Goal: Contribute content: Contribute content

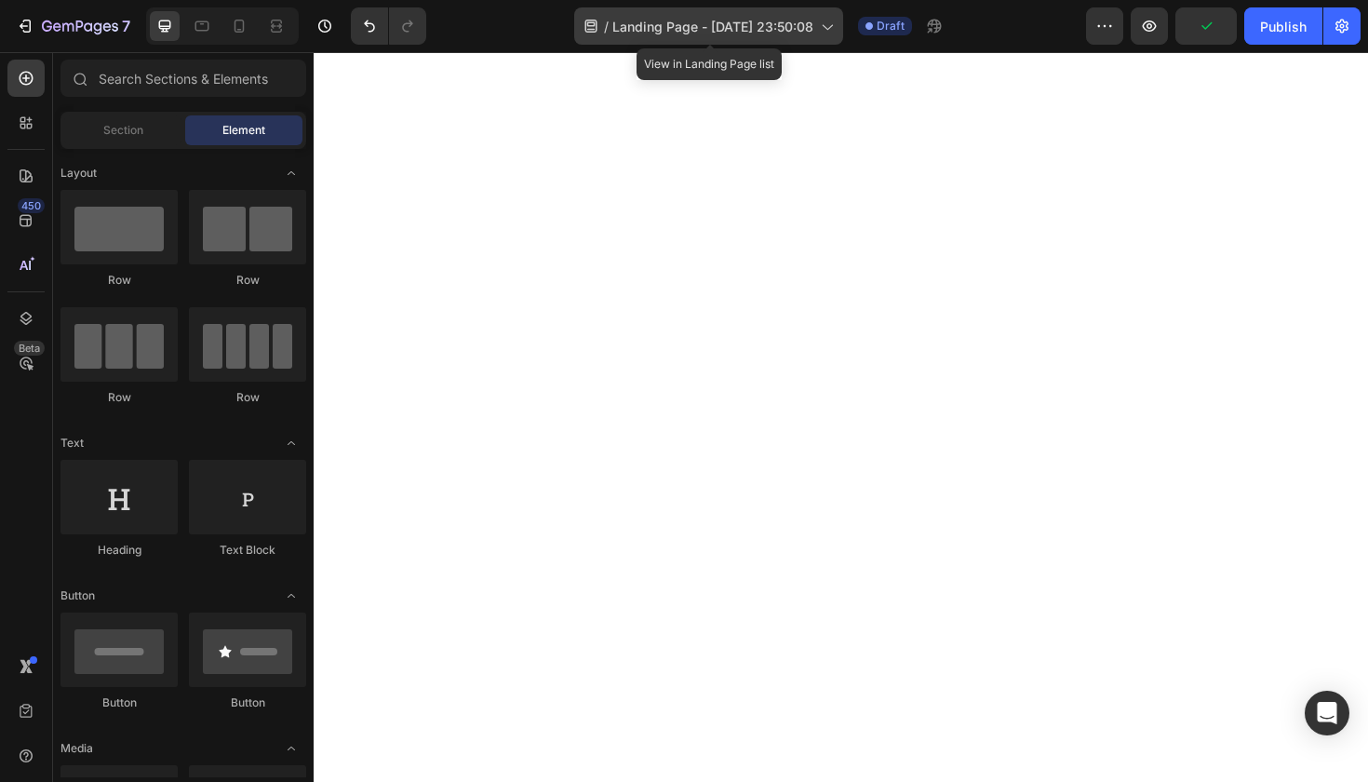
click at [812, 28] on span "Landing Page - Sep 27, 23:50:08" at bounding box center [712, 27] width 201 height 20
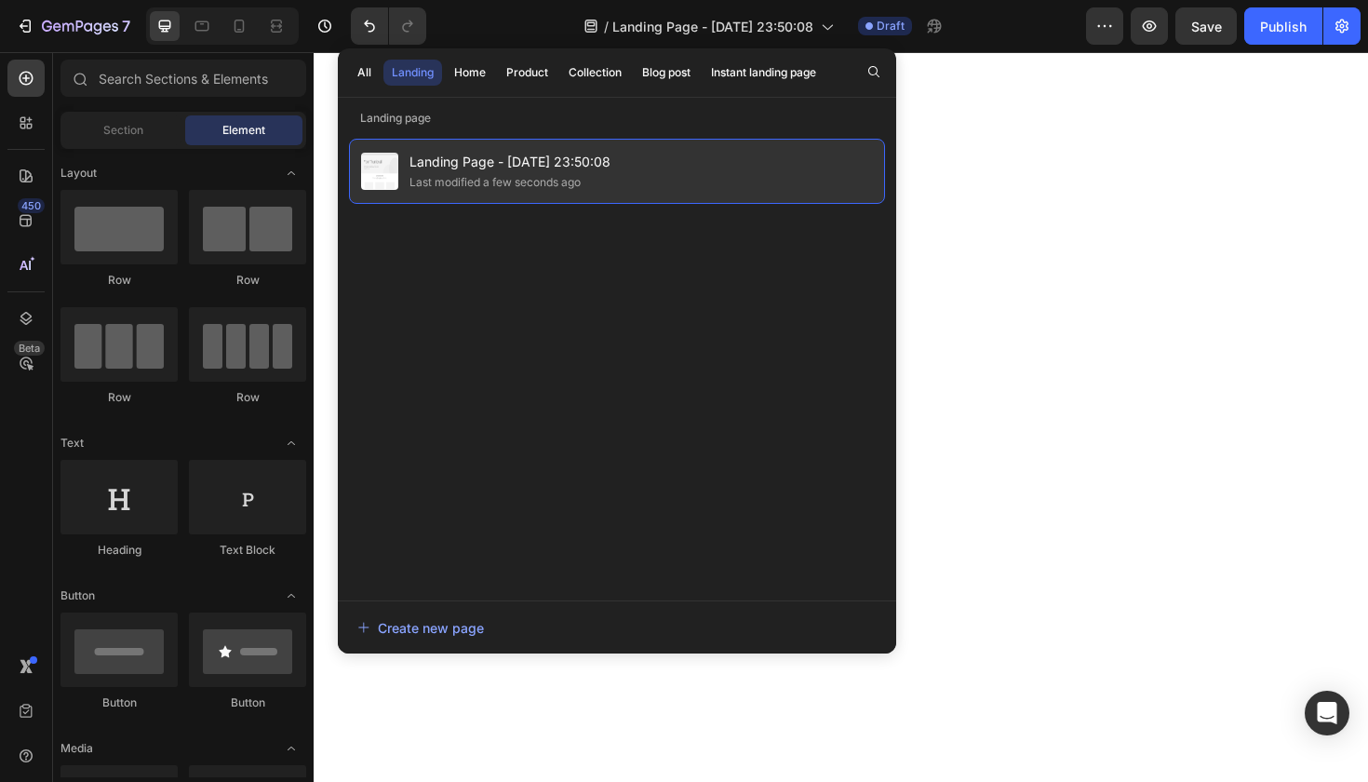
click at [614, 172] on div "Landing Page - Sep 27, 23:50:08 Last modified a few seconds ago" at bounding box center [617, 171] width 536 height 65
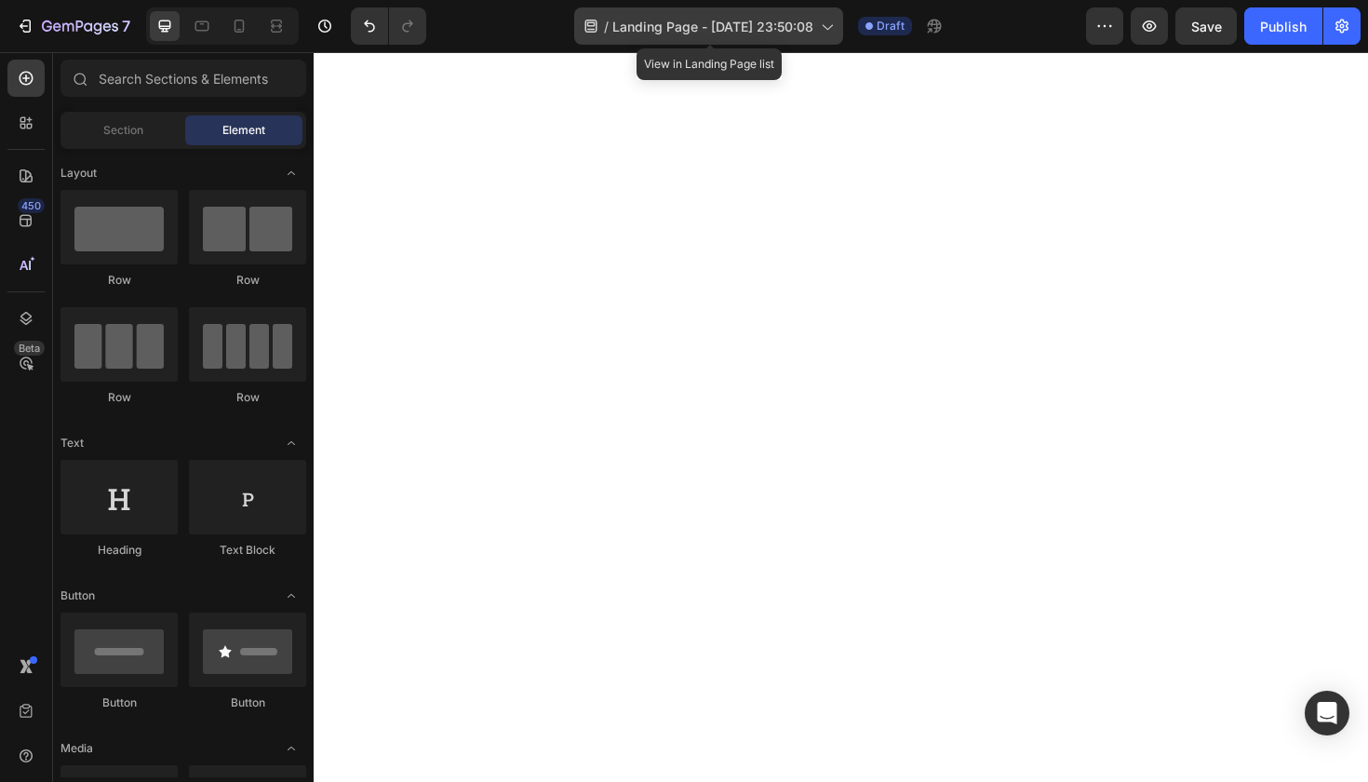
click at [593, 23] on icon at bounding box center [592, 26] width 12 height 13
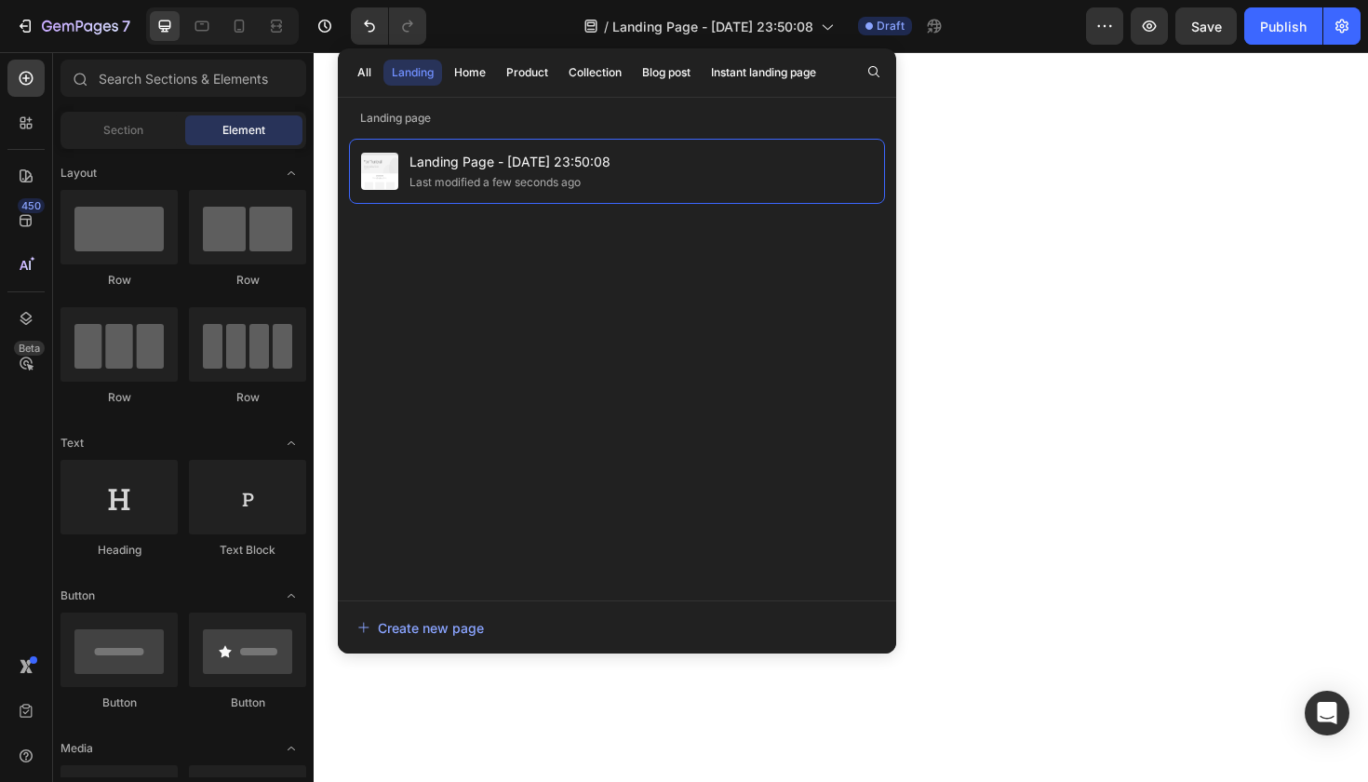
click at [1003, 20] on div "/ Landing Page - Sep 27, 23:50:08 Draft" at bounding box center [763, 25] width 645 height 37
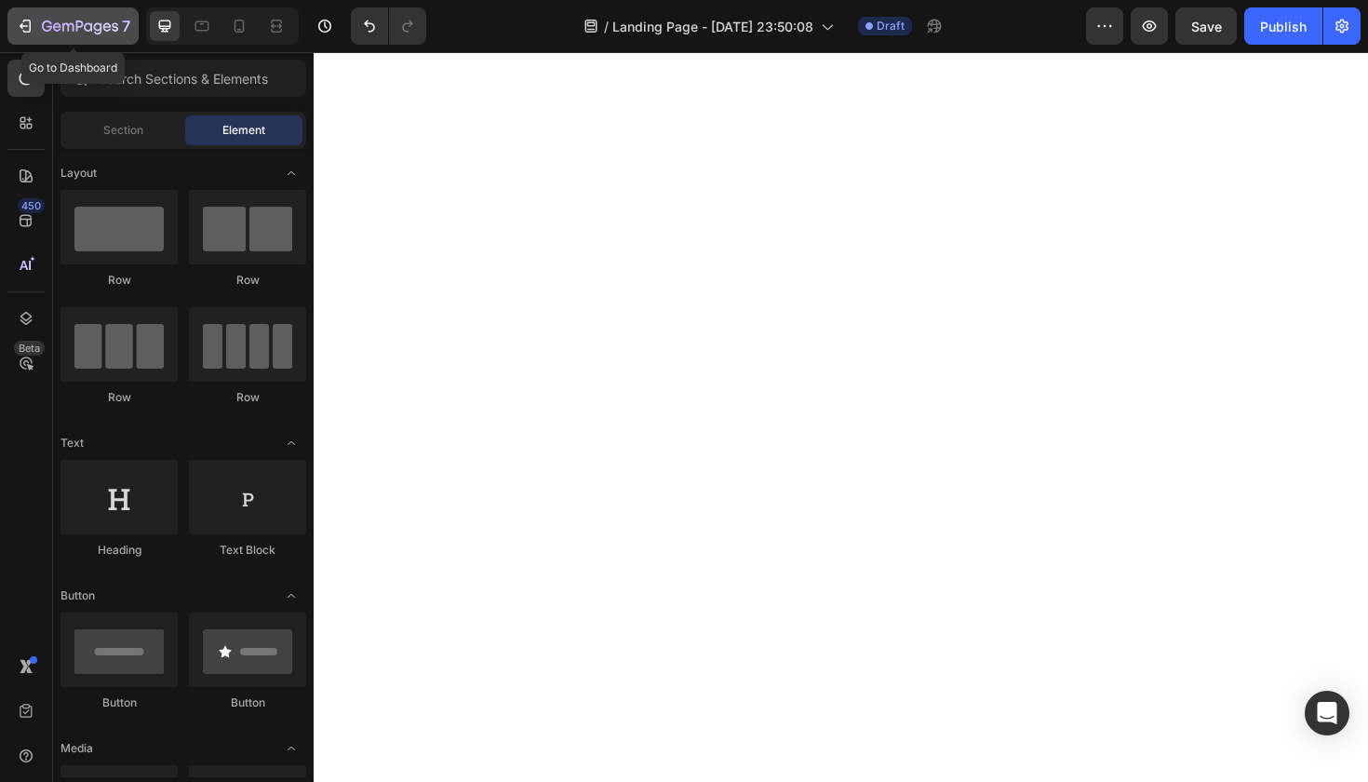
click at [89, 24] on icon "button" at bounding box center [88, 26] width 8 height 8
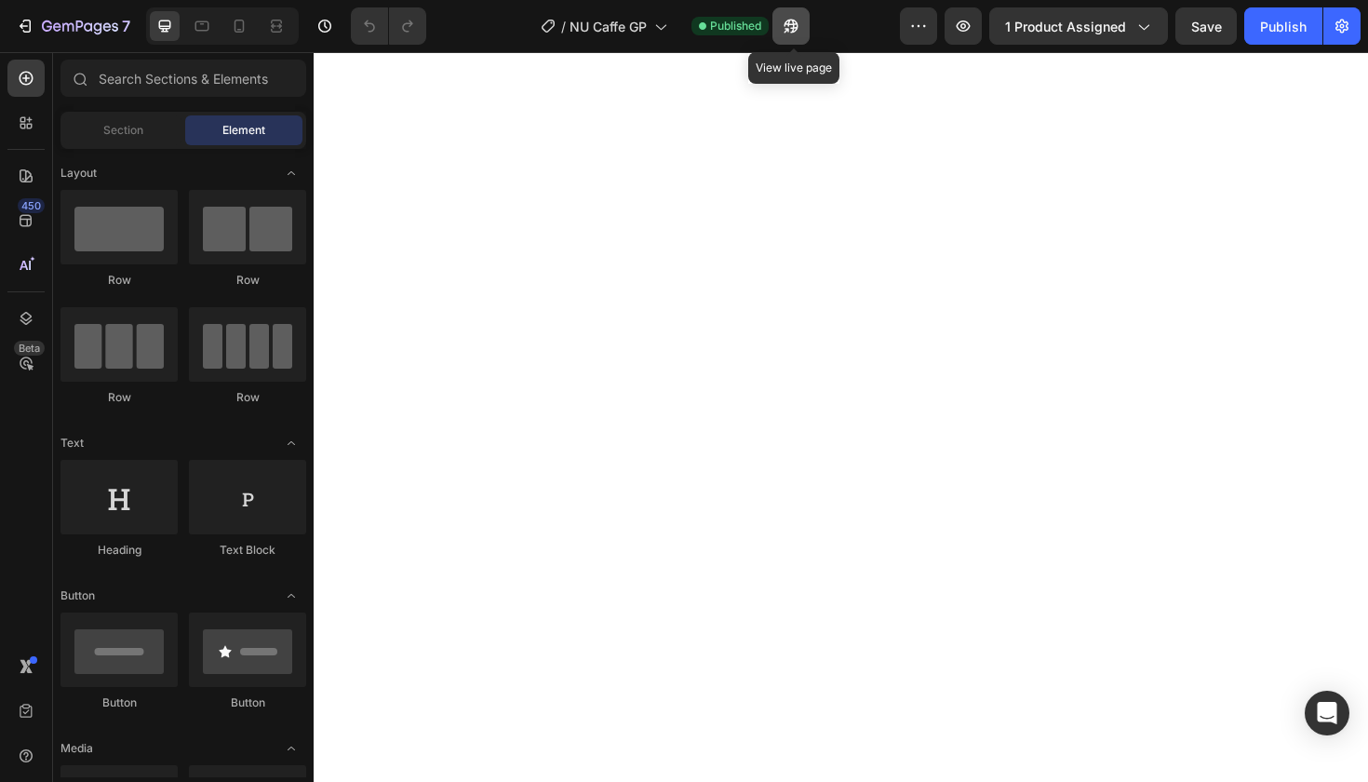
click at [799, 28] on icon "button" at bounding box center [792, 27] width 14 height 14
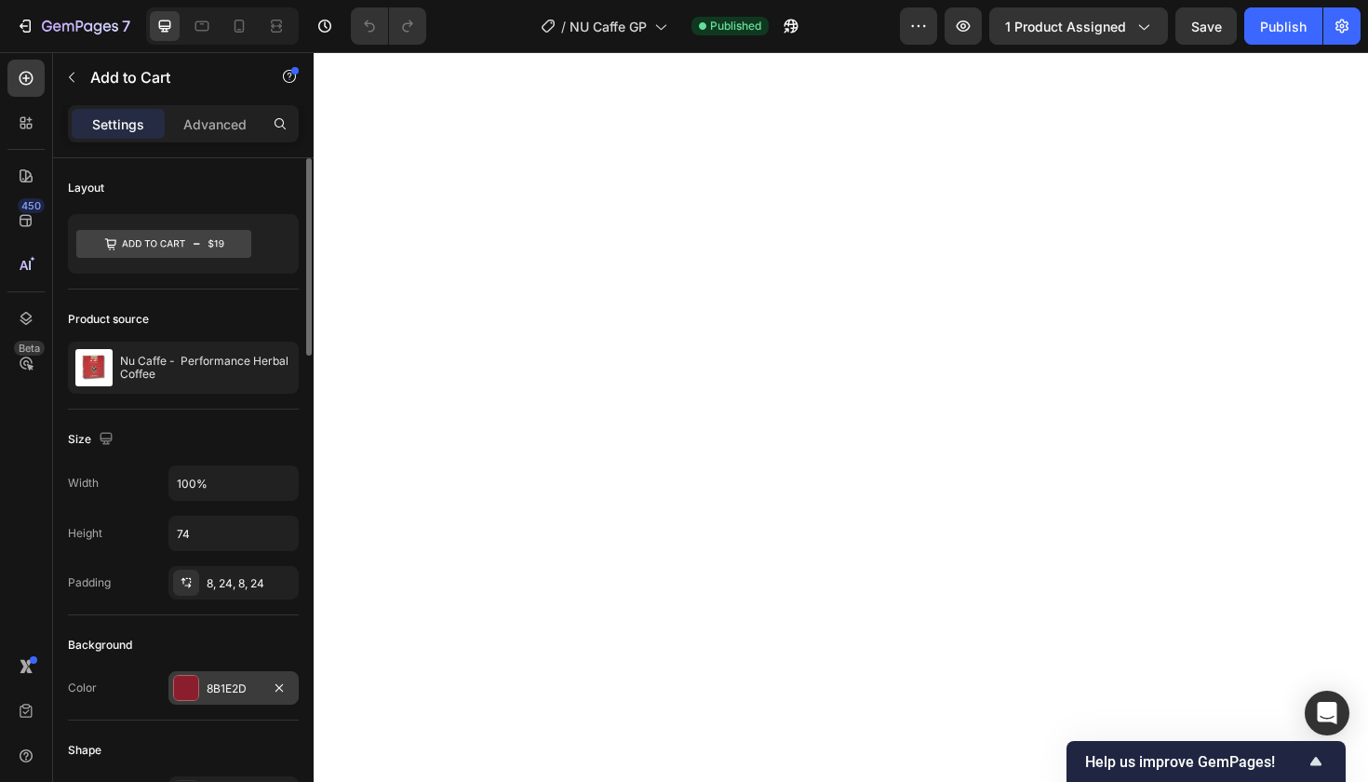
click at [222, 684] on div "8B1E2D" at bounding box center [234, 688] width 54 height 17
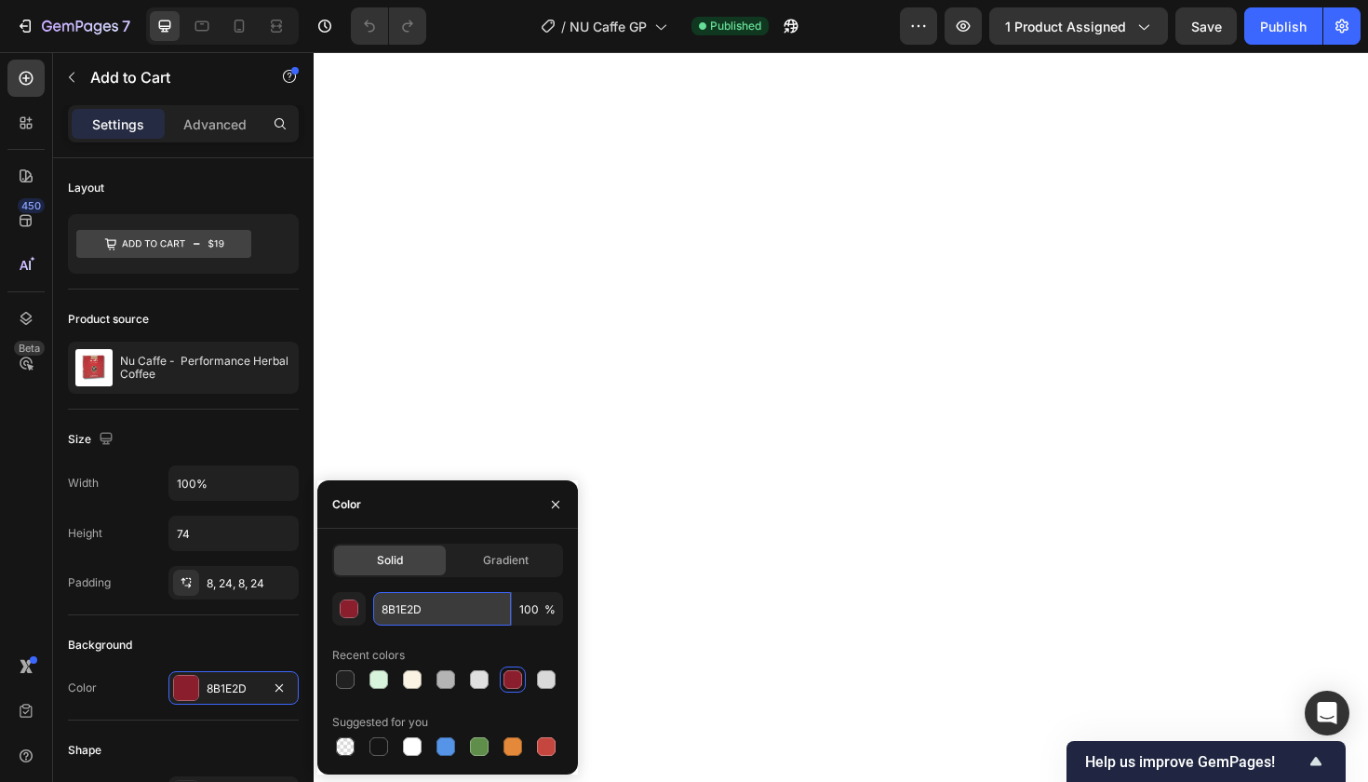
drag, startPoint x: 430, startPoint y: 611, endPoint x: 377, endPoint y: 608, distance: 53.1
click at [377, 608] on input "8B1E2D" at bounding box center [442, 609] width 138 height 34
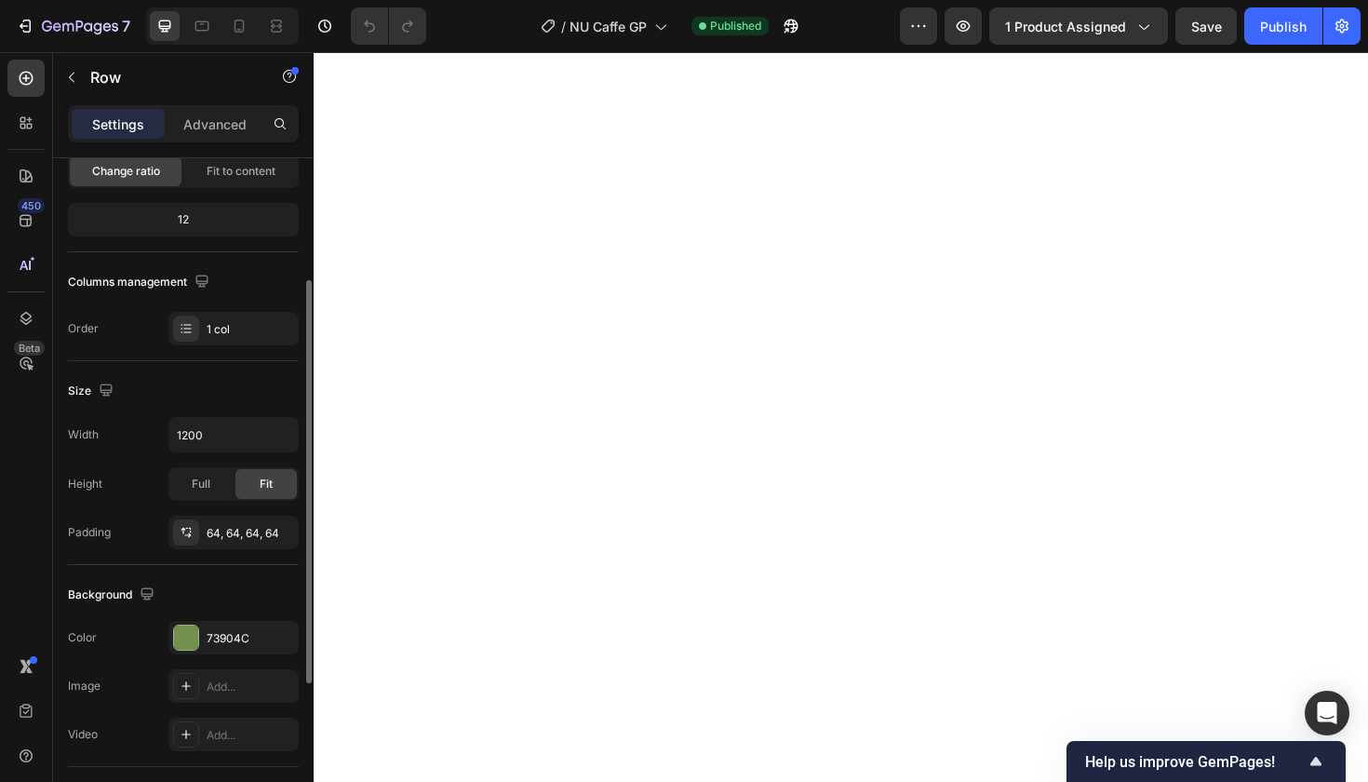
scroll to position [201, 0]
click at [243, 635] on div "73904C" at bounding box center [234, 635] width 54 height 17
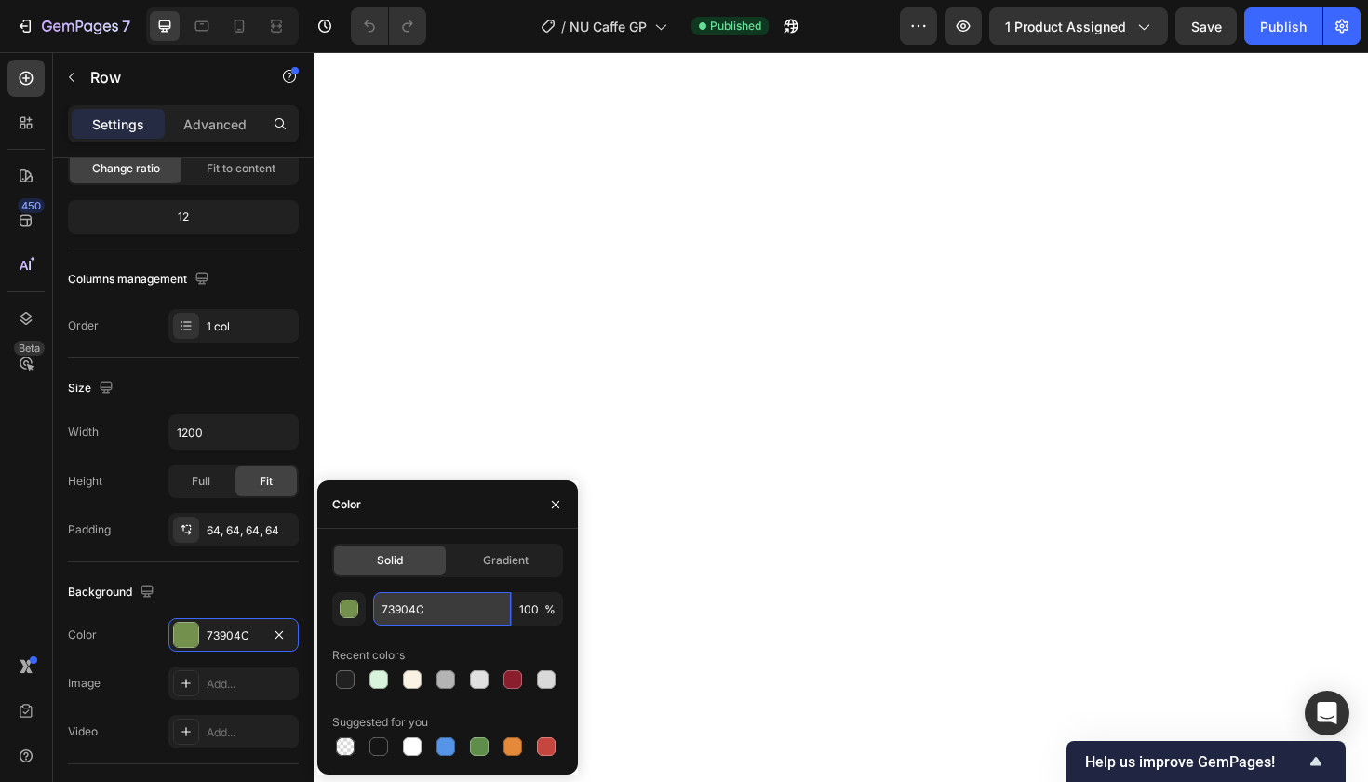
click at [397, 607] on input "73904C" at bounding box center [442, 609] width 138 height 34
paste input "8B1E2D"
type input "8B1E2D"
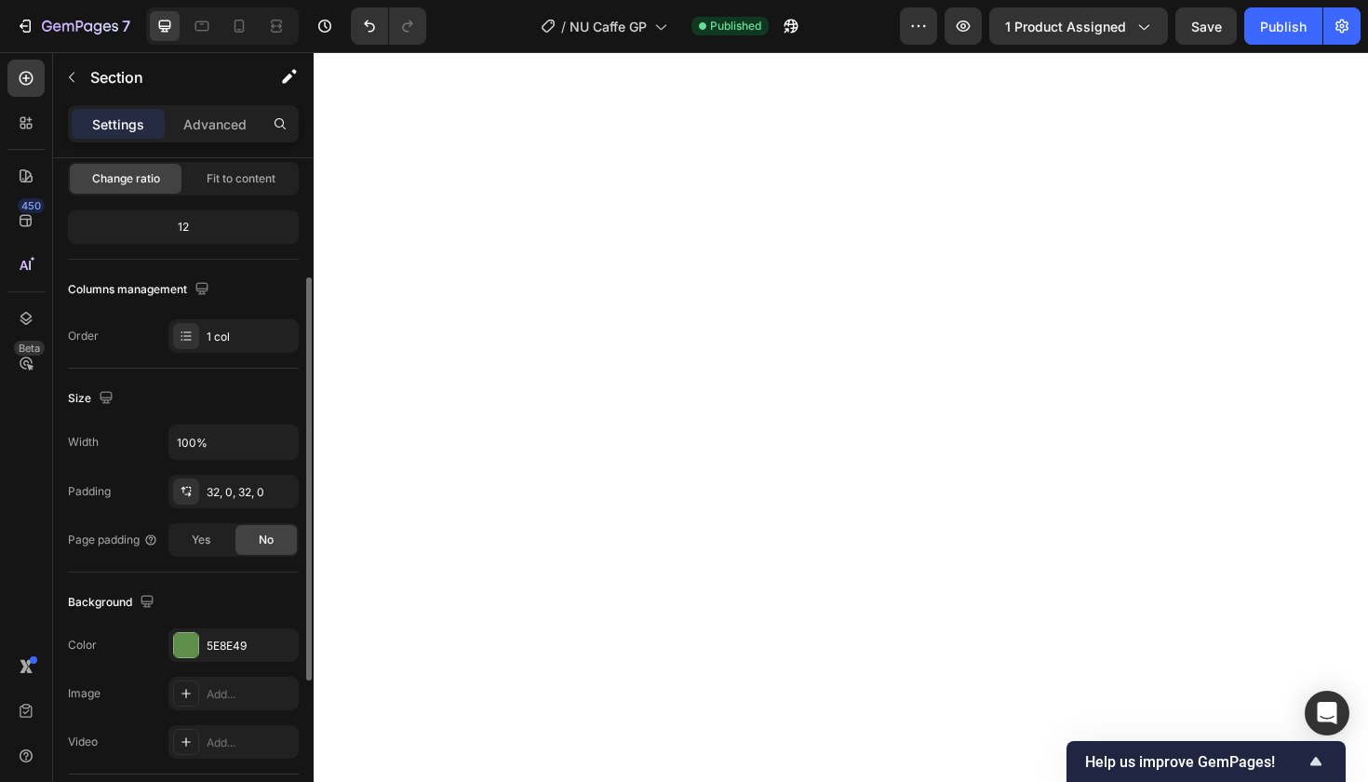
scroll to position [195, 0]
click at [229, 640] on div "5E8E49" at bounding box center [234, 642] width 54 height 17
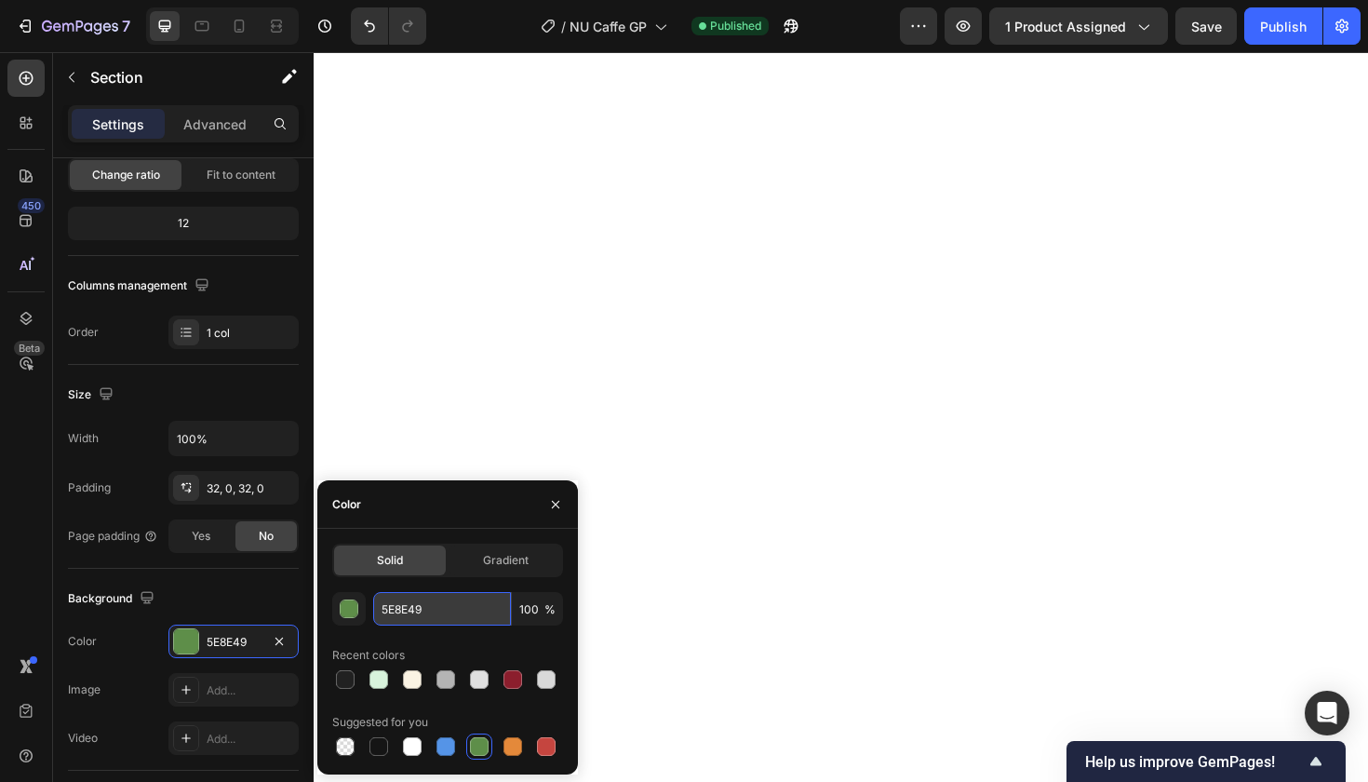
click at [397, 604] on input "5E8E49" at bounding box center [442, 609] width 138 height 34
paste input "8B1E2D"
type input "8B1E2D"
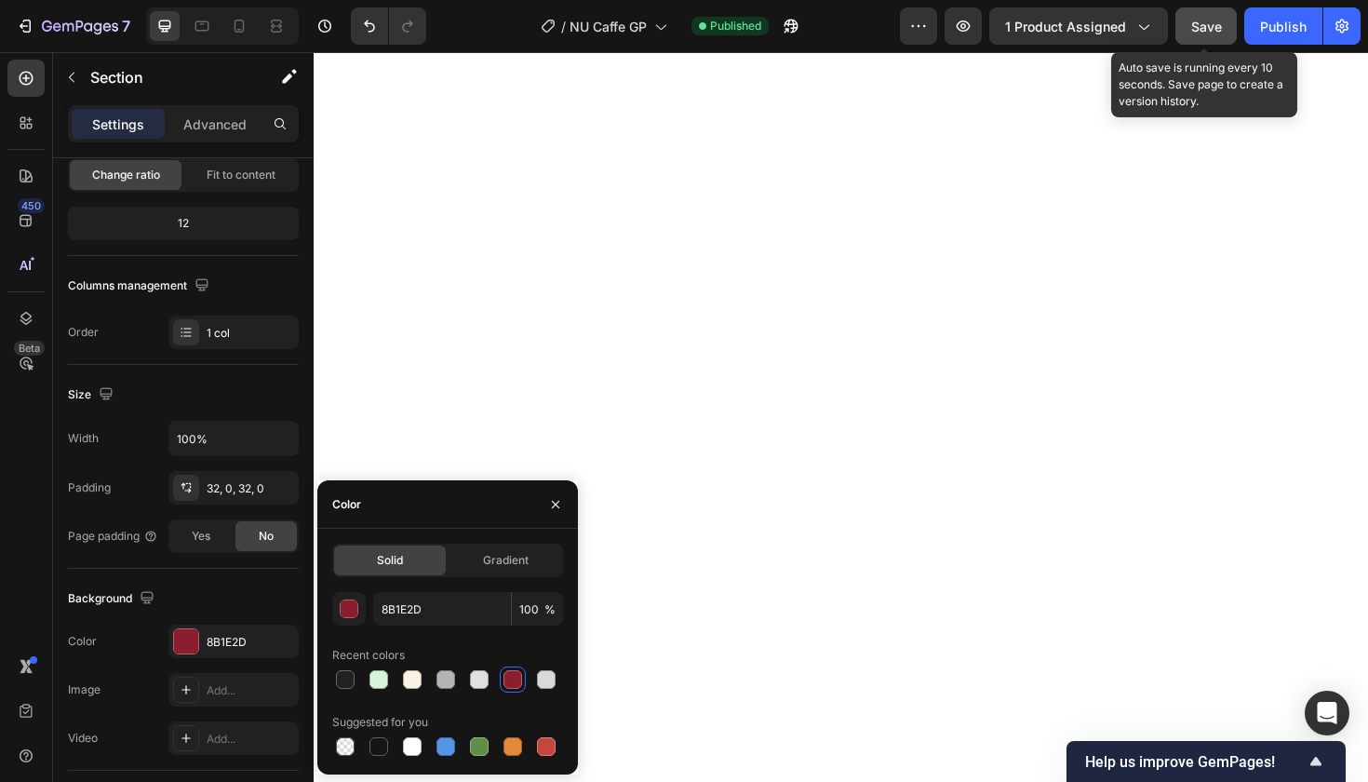
click at [1203, 25] on span "Save" at bounding box center [1206, 27] width 31 height 16
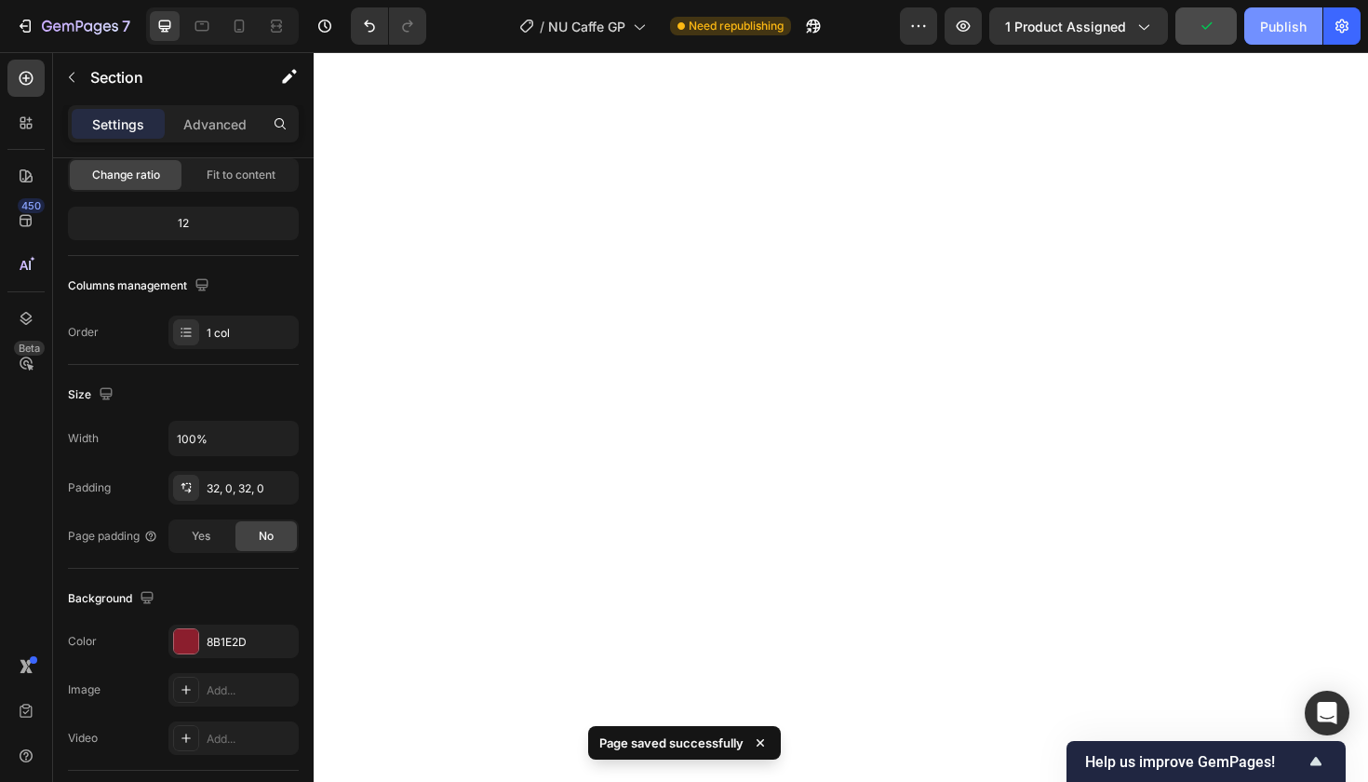
click at [1291, 28] on div "Publish" at bounding box center [1283, 27] width 47 height 20
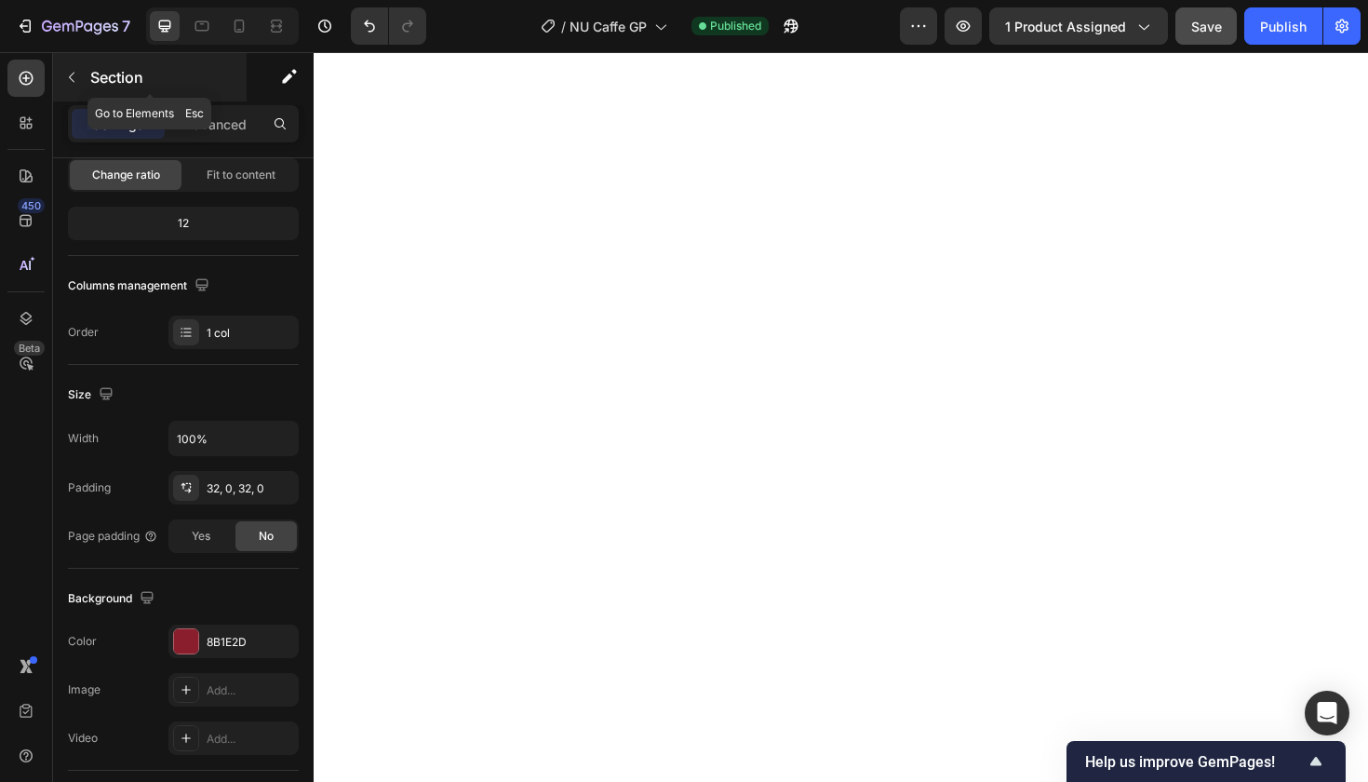
click at [69, 72] on icon "button" at bounding box center [71, 77] width 15 height 15
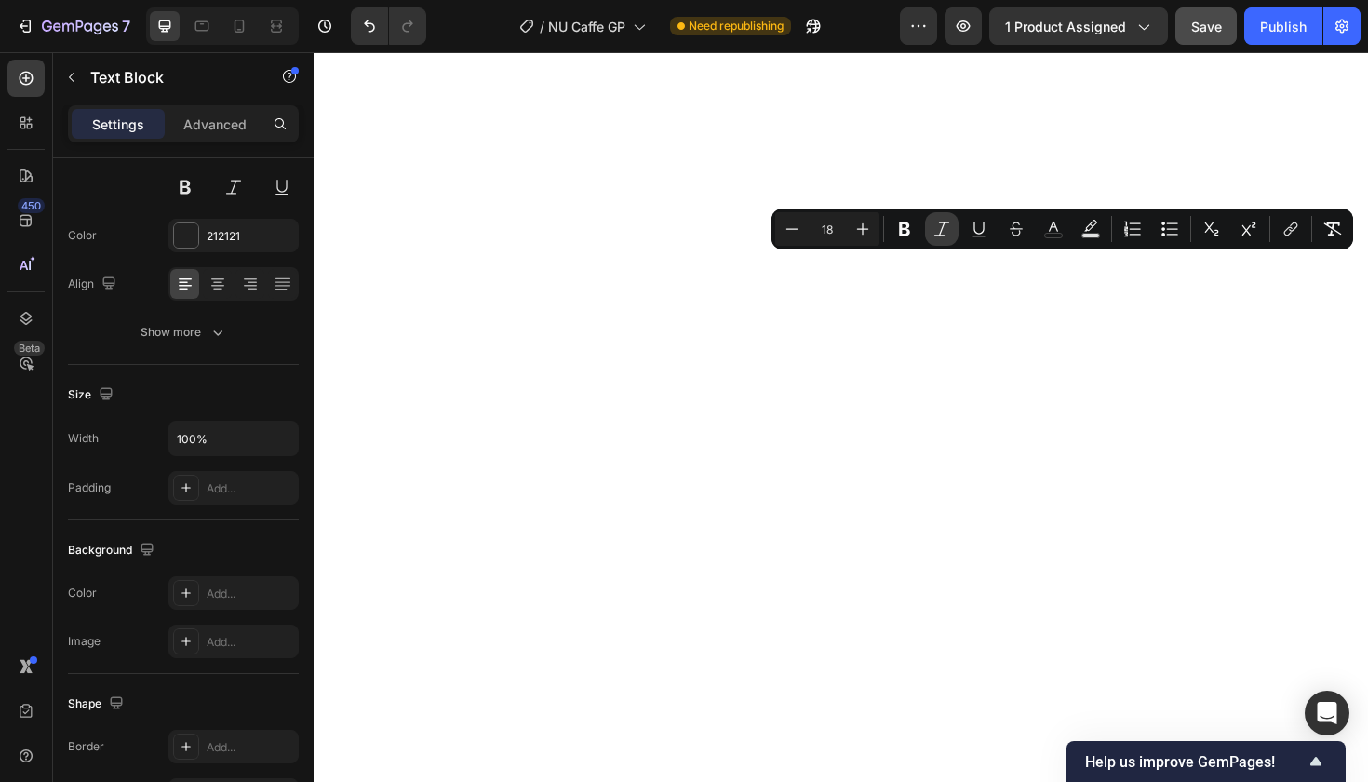
click at [945, 226] on icon "Editor contextual toolbar" at bounding box center [942, 229] width 19 height 19
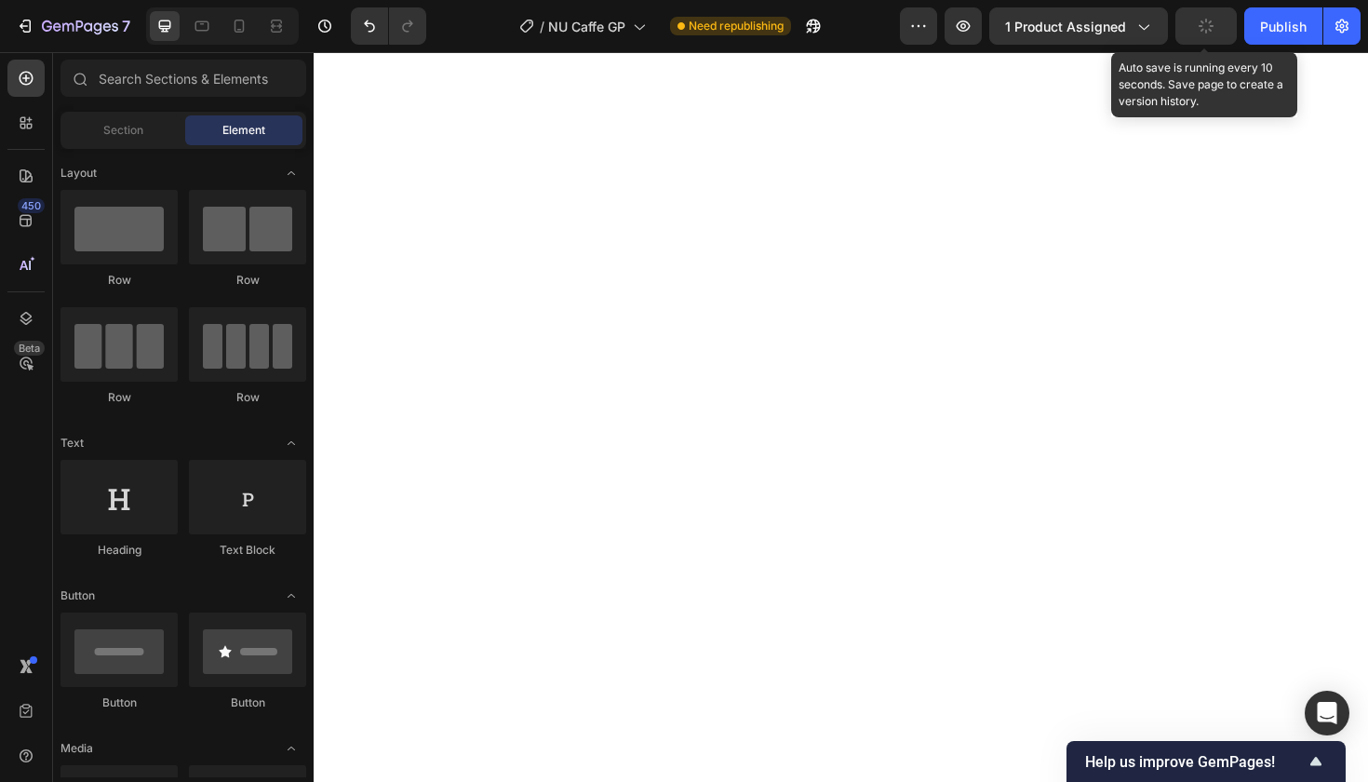
click at [1202, 30] on icon "button" at bounding box center [1206, 26] width 15 height 15
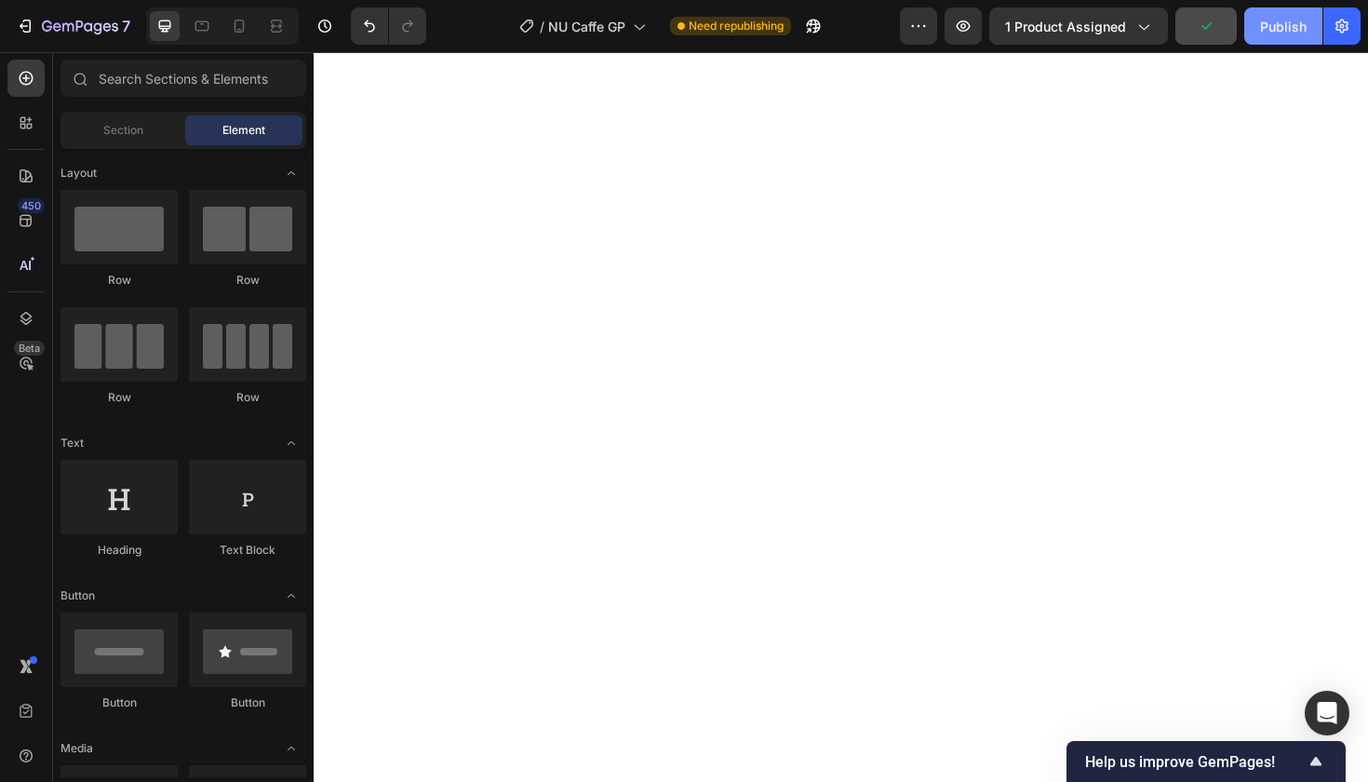
click at [1279, 29] on div "Publish" at bounding box center [1283, 27] width 47 height 20
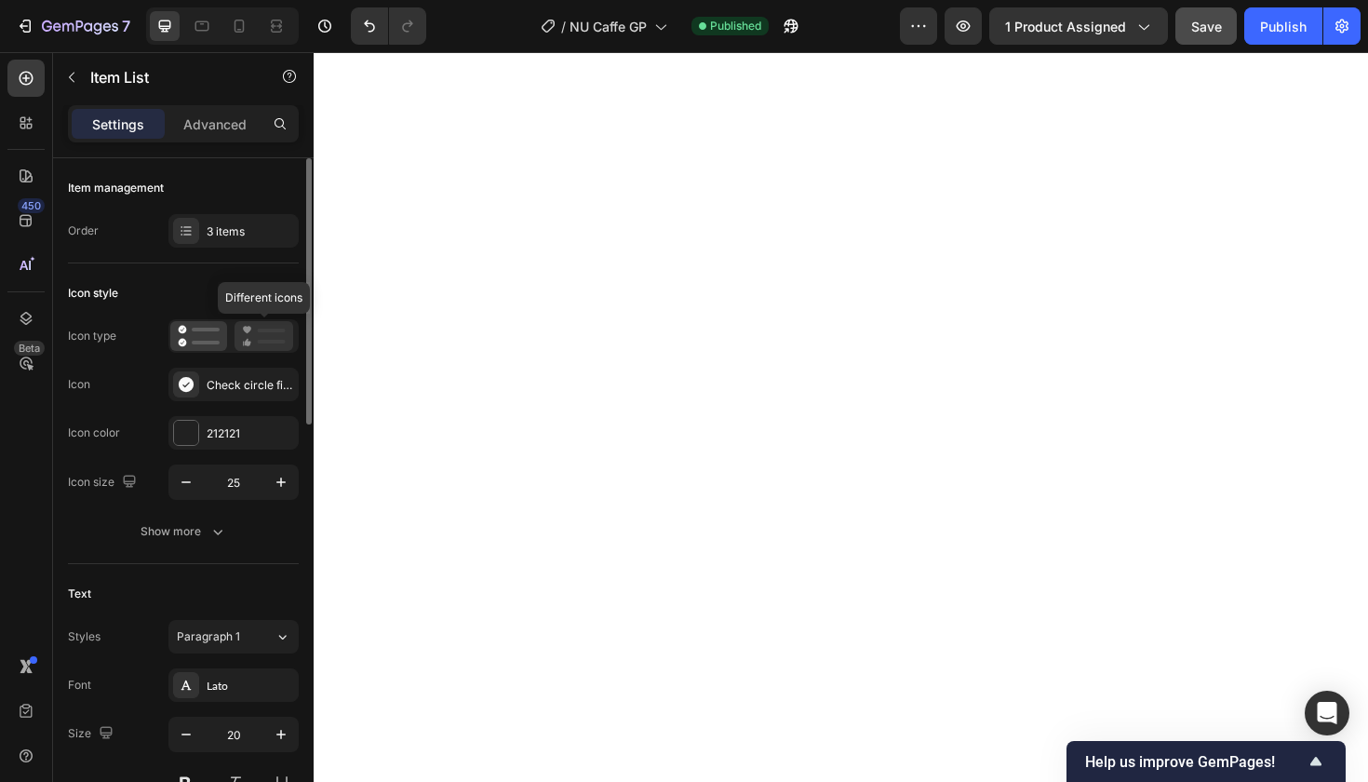
click at [256, 338] on icon at bounding box center [264, 336] width 44 height 22
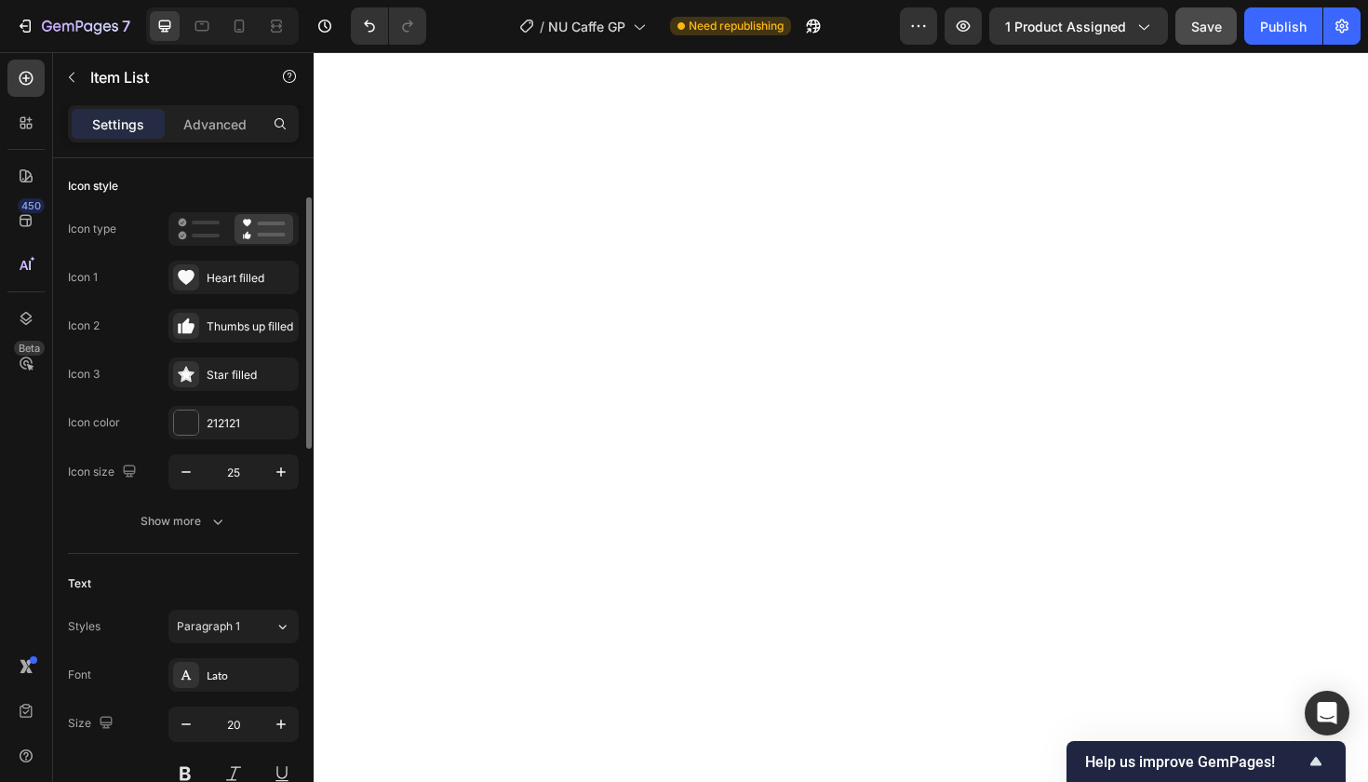
scroll to position [108, 0]
click at [229, 518] on button "Show more" at bounding box center [183, 521] width 231 height 34
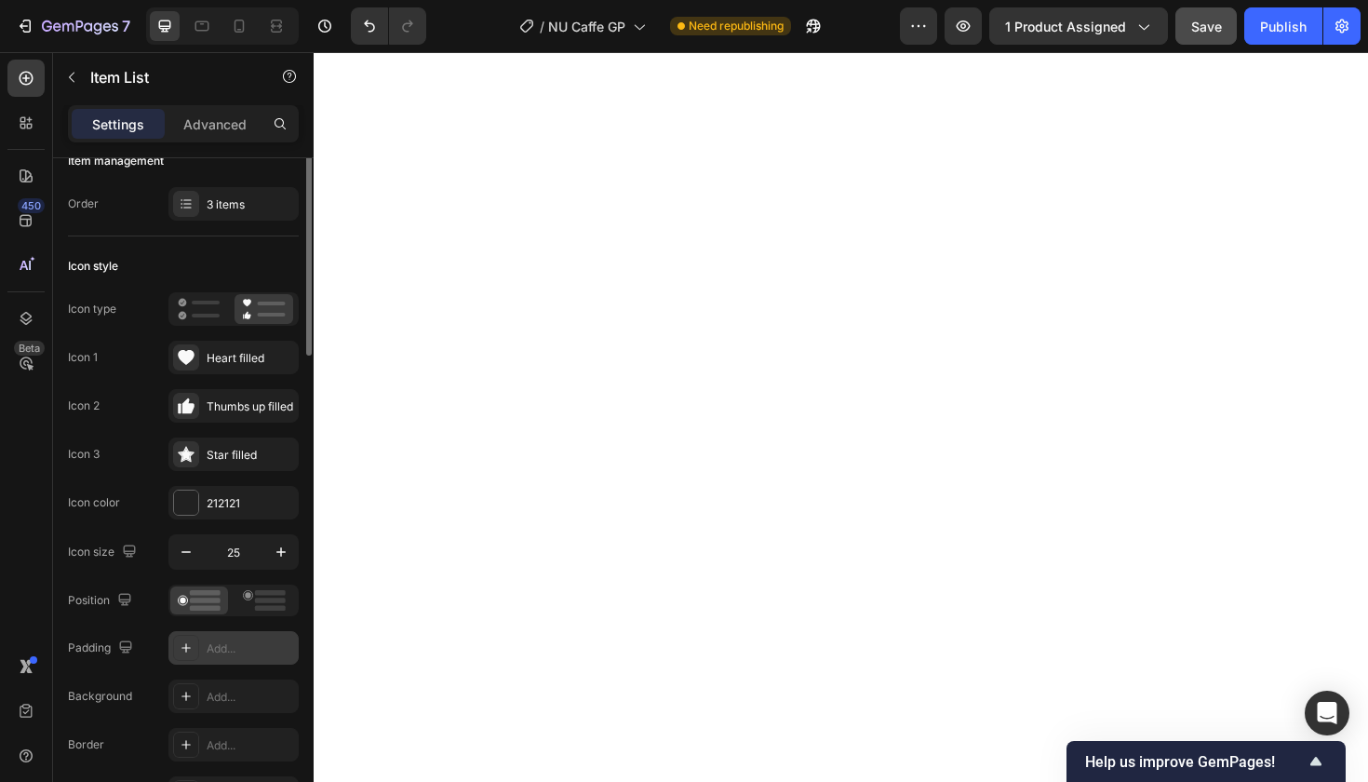
scroll to position [0, 0]
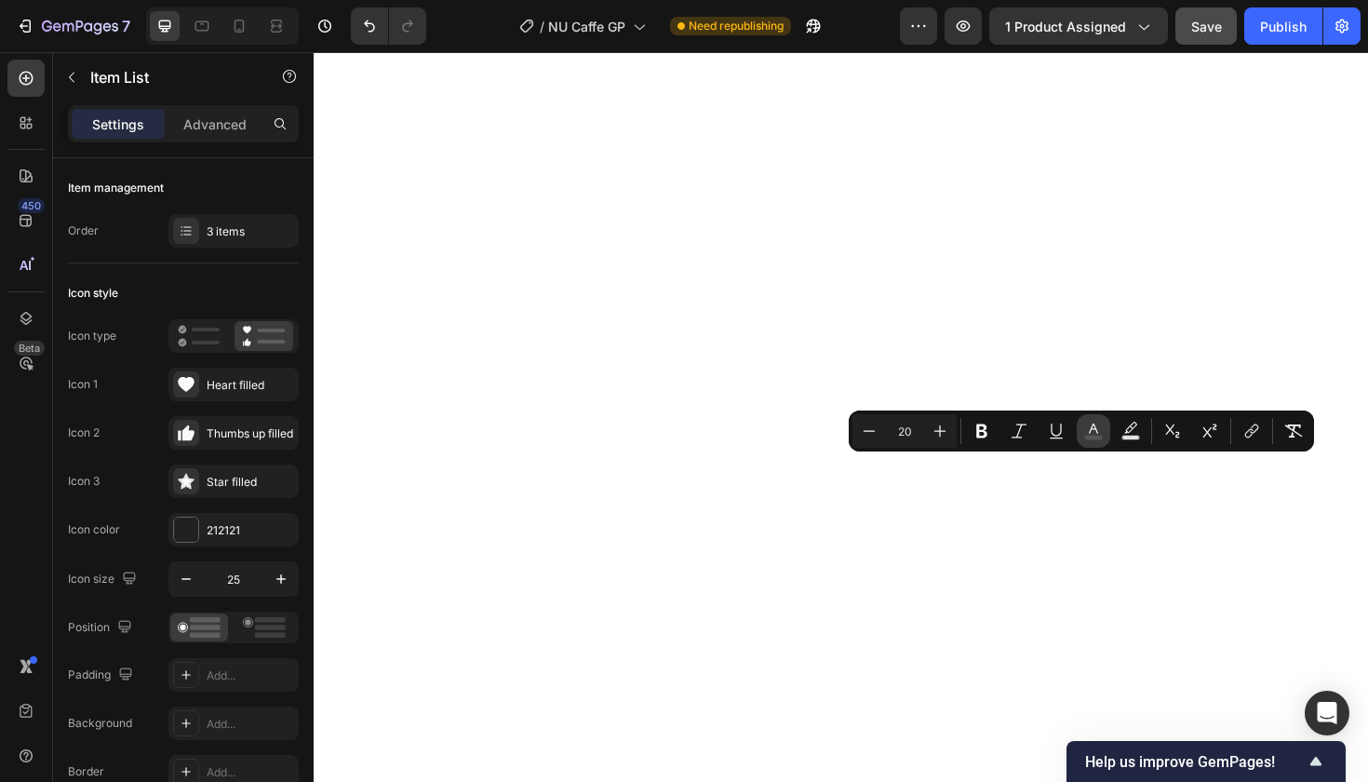
click at [1095, 431] on icon "Editor contextual toolbar" at bounding box center [1093, 431] width 19 height 19
type input "545454"
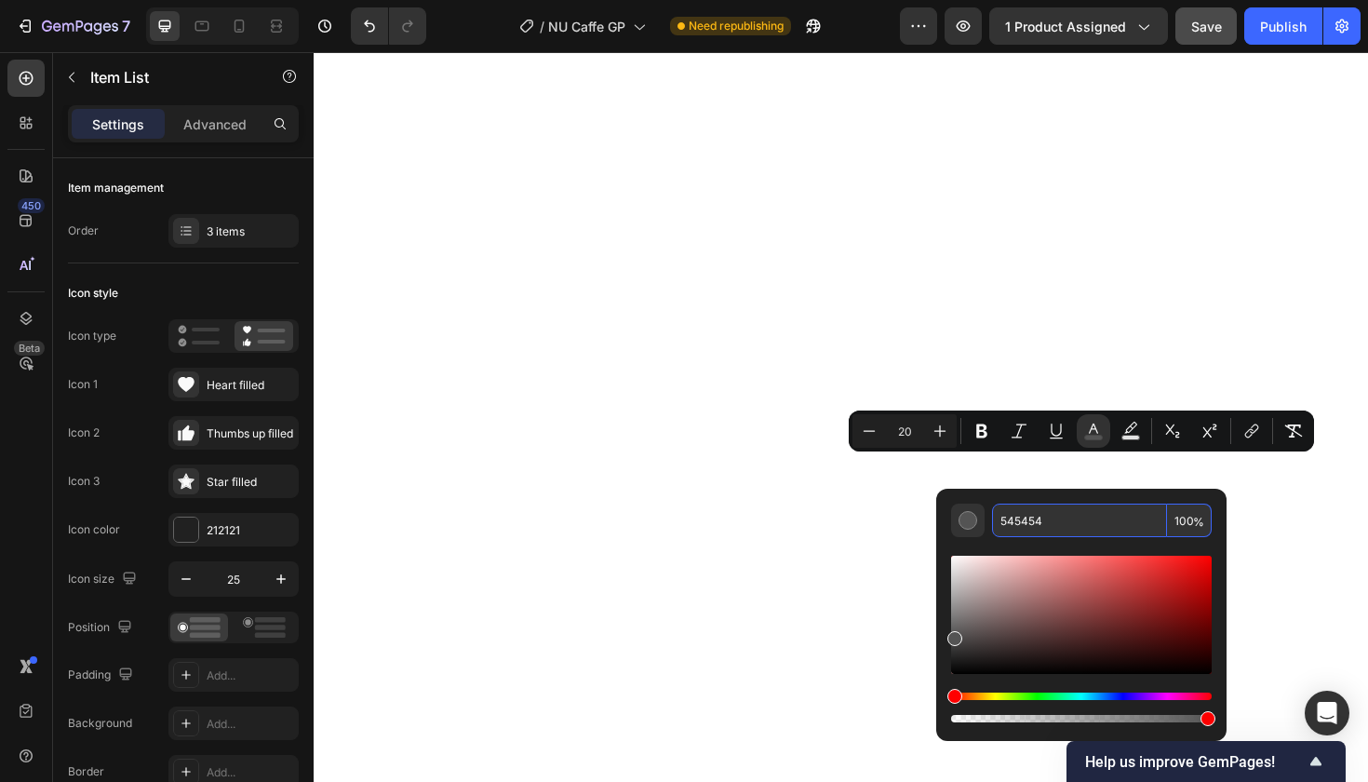
click at [1021, 523] on input "545454" at bounding box center [1079, 521] width 175 height 34
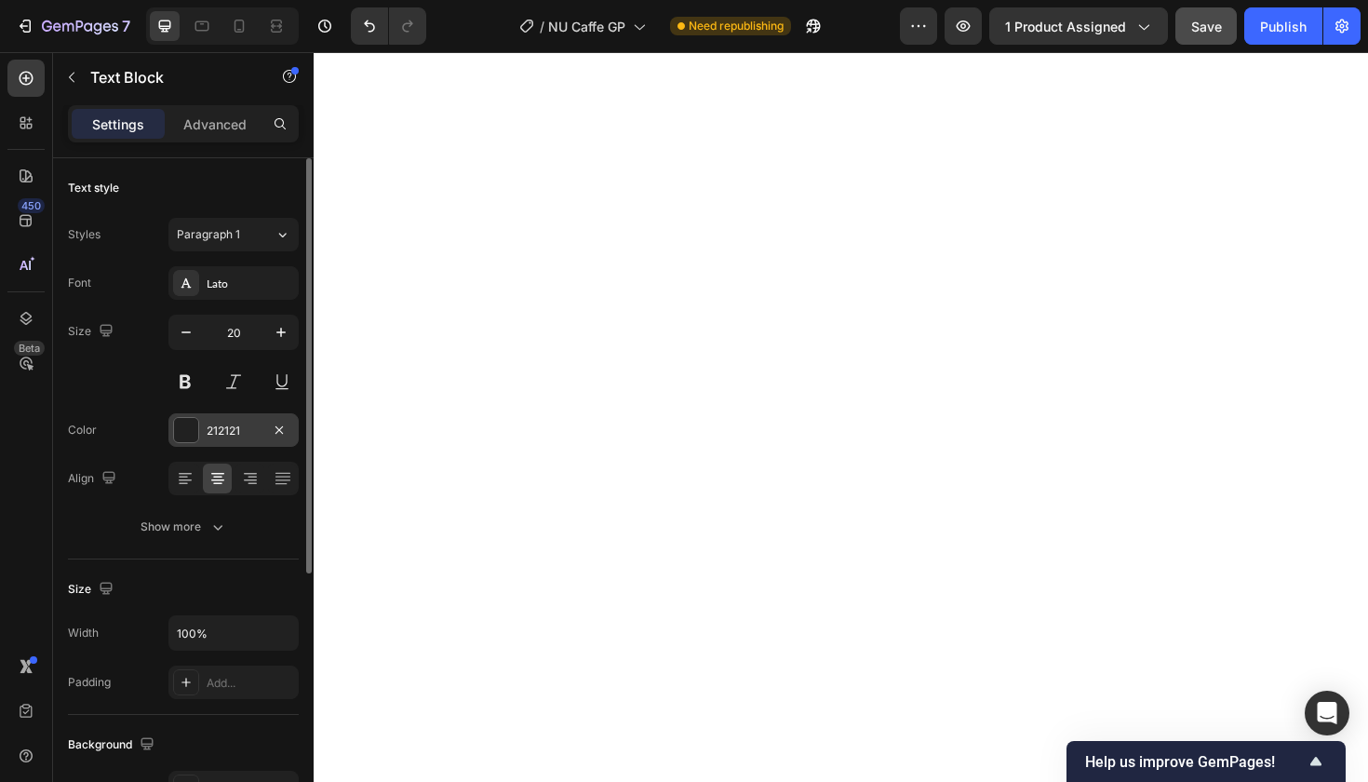
click at [233, 425] on div "212121" at bounding box center [234, 431] width 54 height 17
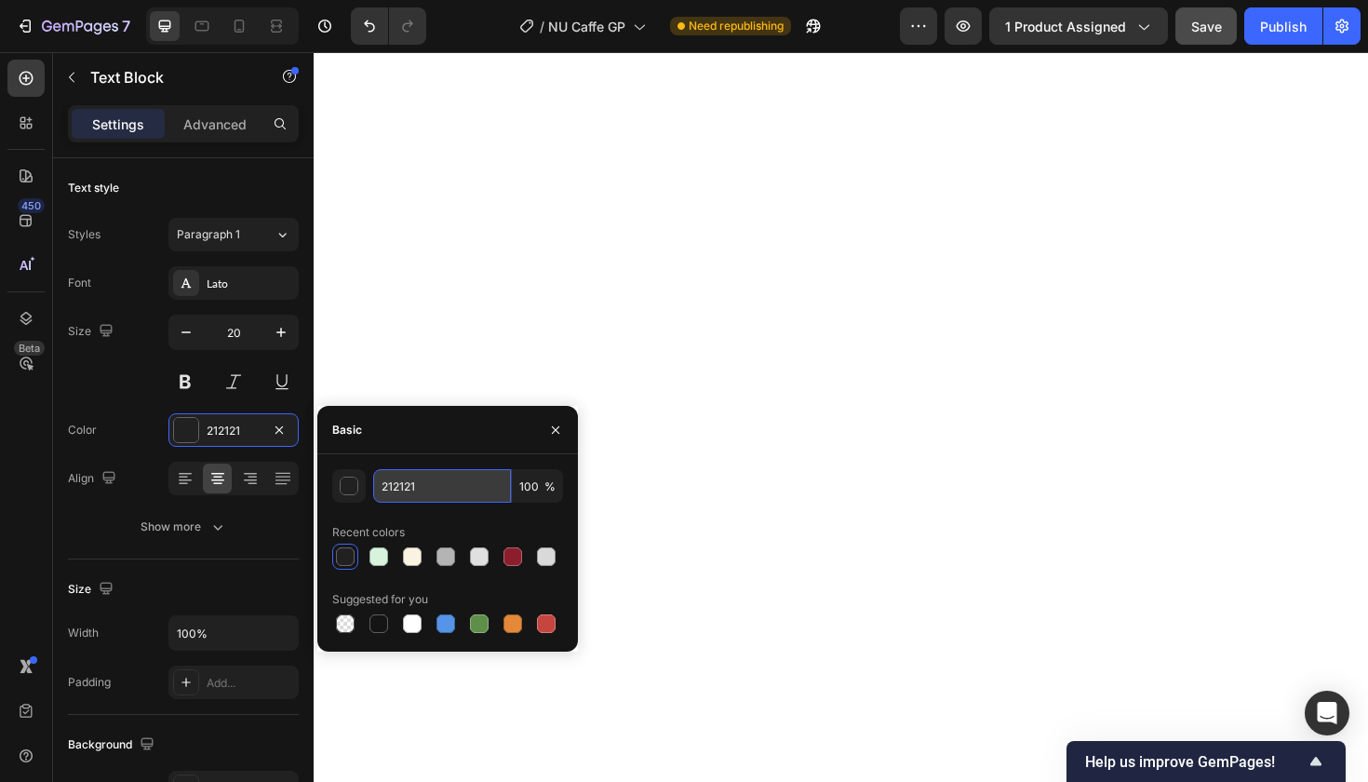
click at [399, 487] on input "212121" at bounding box center [442, 486] width 138 height 34
paste input "545454"
type input "545454"
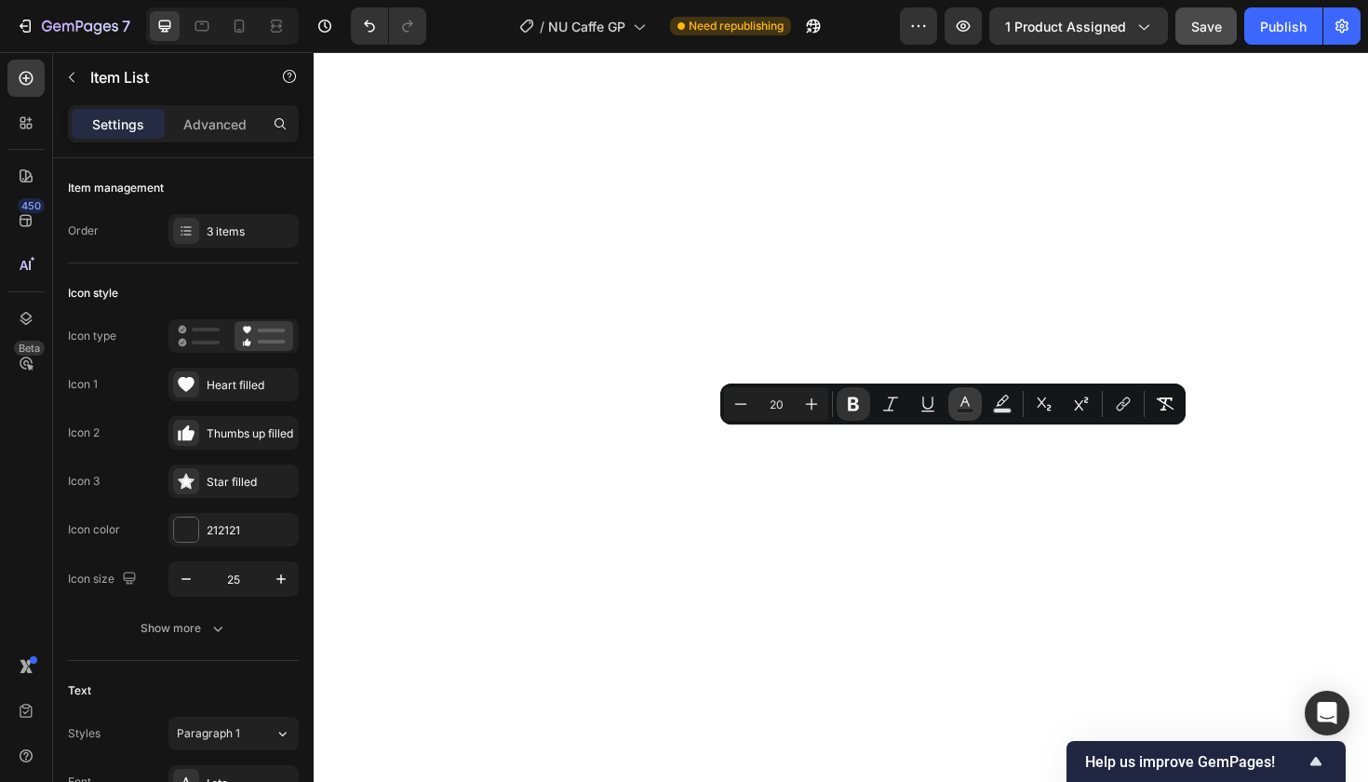
click at [964, 398] on icon "Editor contextual toolbar" at bounding box center [965, 402] width 9 height 10
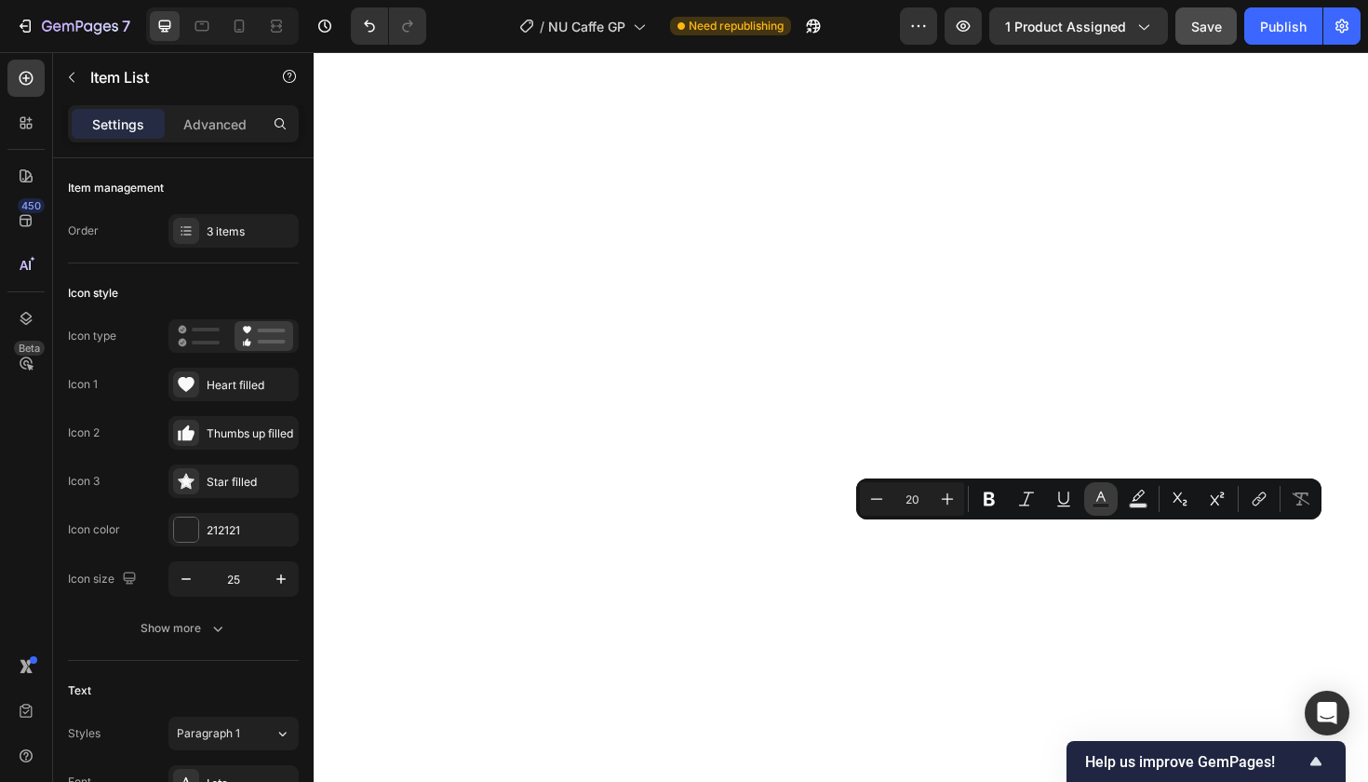
click at [1103, 500] on icon "Editor contextual toolbar" at bounding box center [1101, 499] width 19 height 19
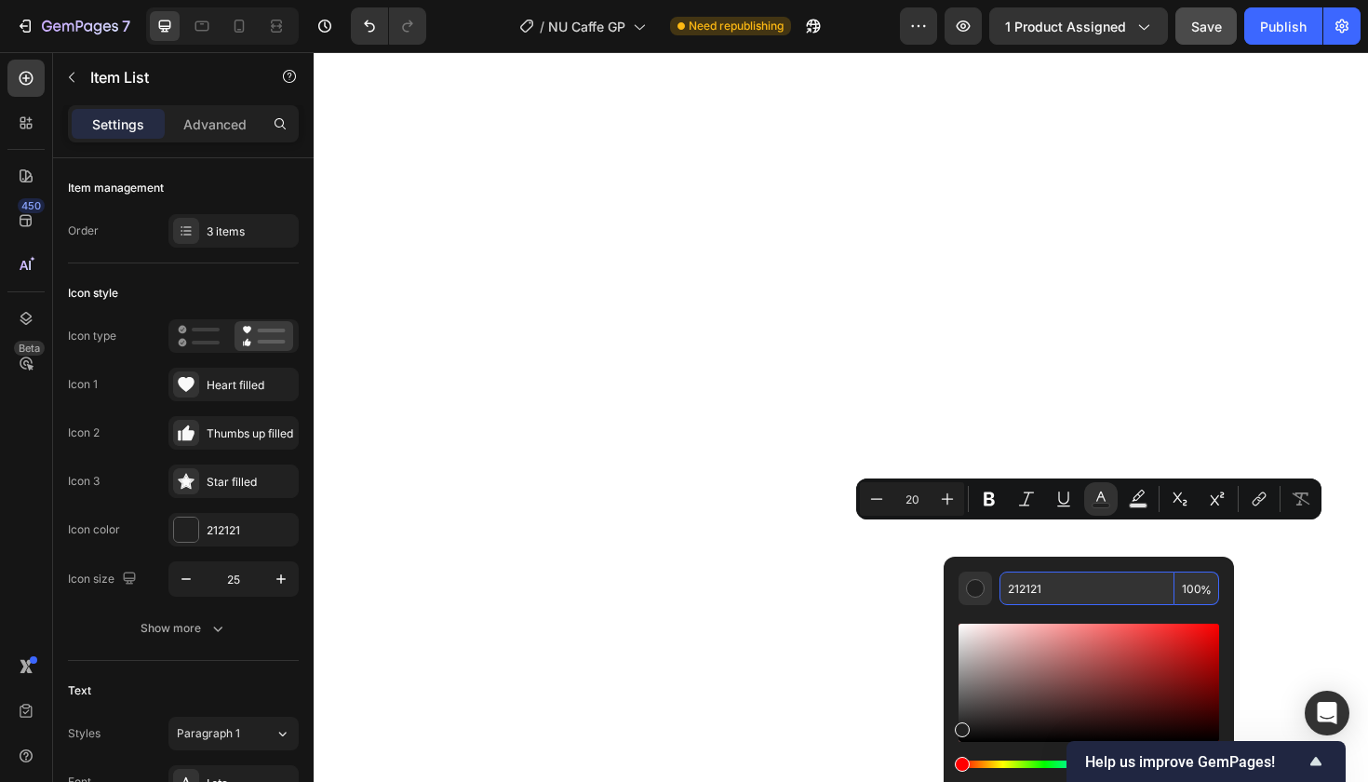
click at [1025, 583] on input "212121" at bounding box center [1087, 589] width 175 height 34
paste input "545454"
type input "545454"
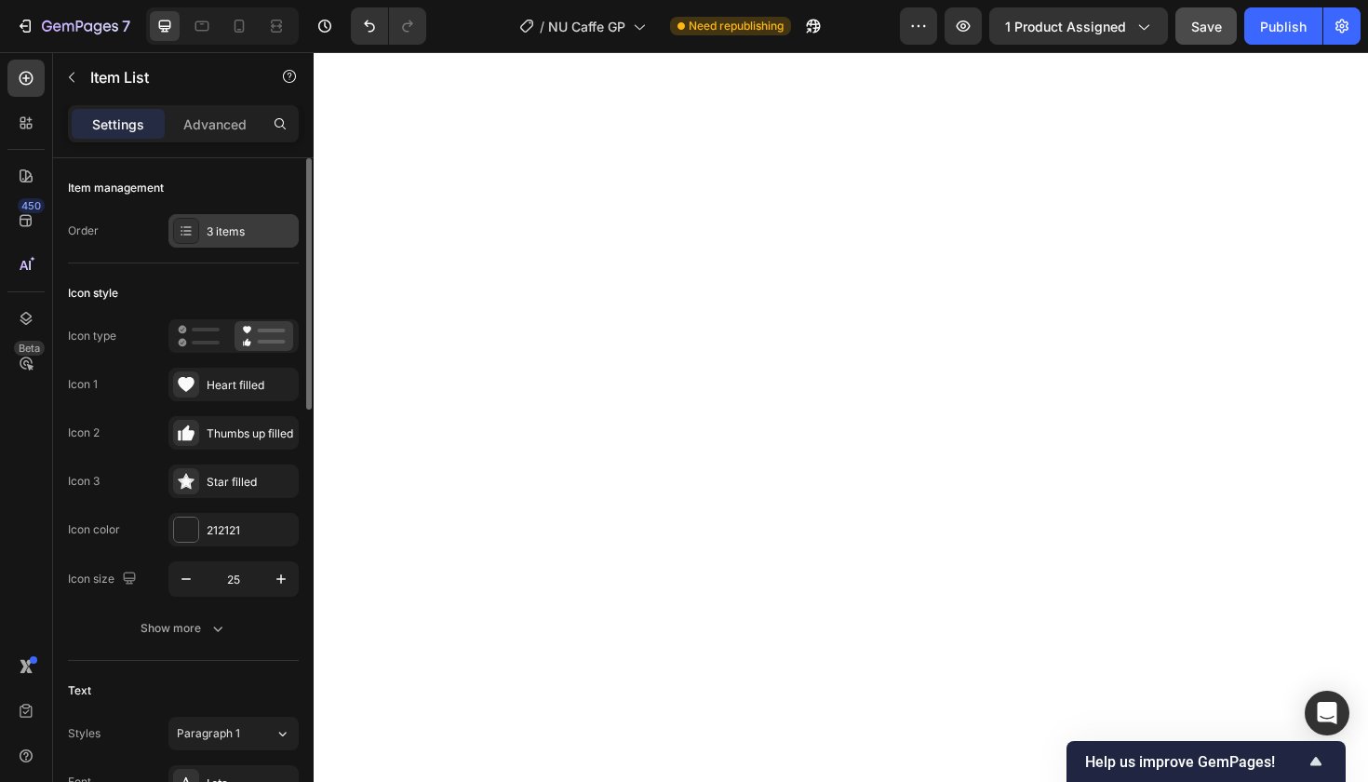
click at [246, 225] on div "3 items" at bounding box center [250, 231] width 87 height 17
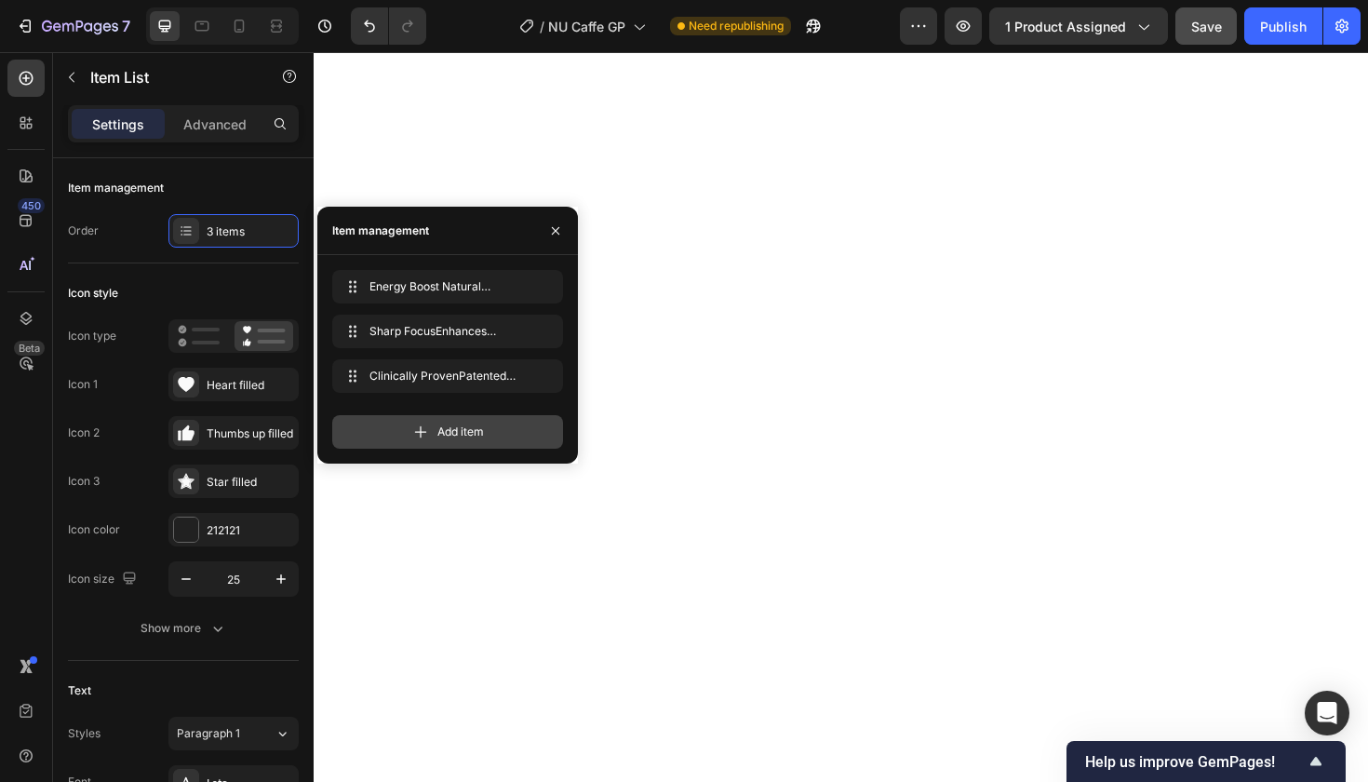
click at [432, 436] on div "Add item" at bounding box center [447, 432] width 231 height 34
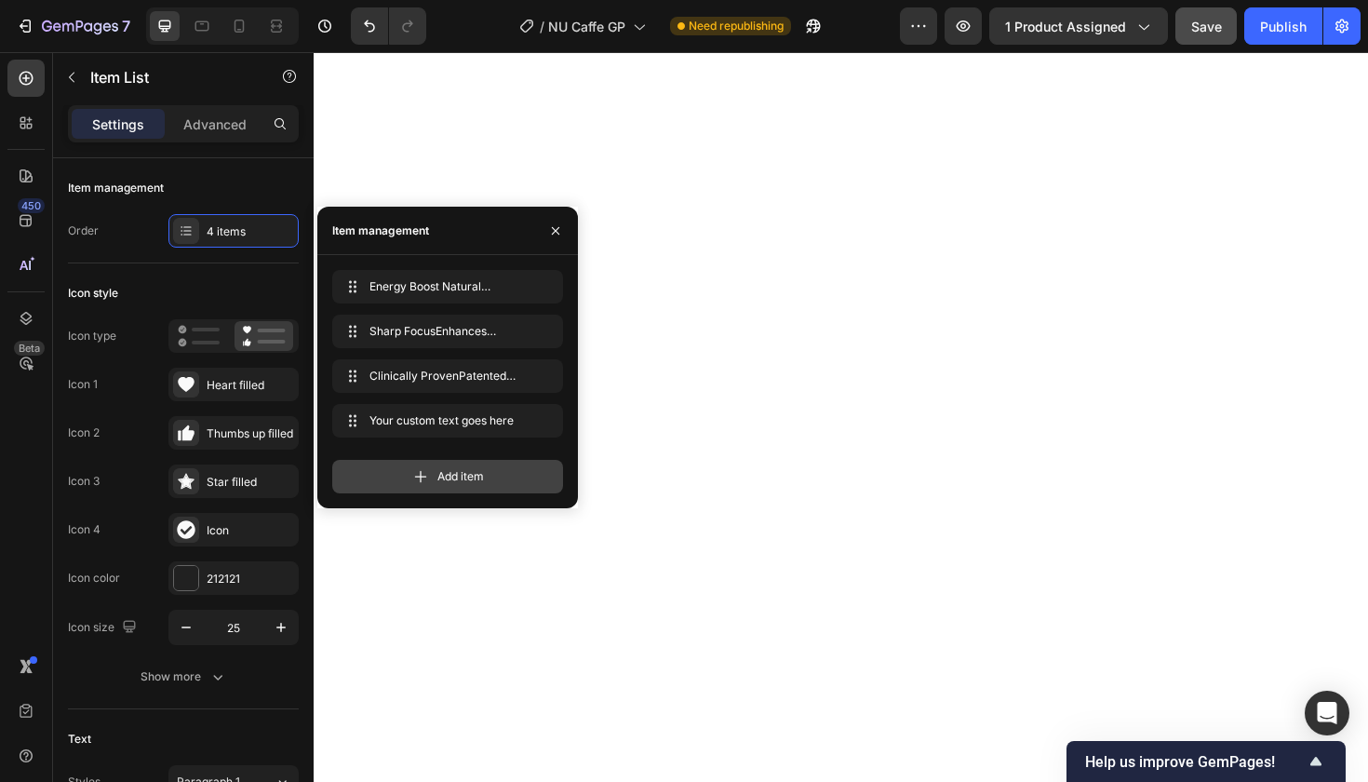
click at [437, 475] on span "Add item" at bounding box center [460, 476] width 47 height 17
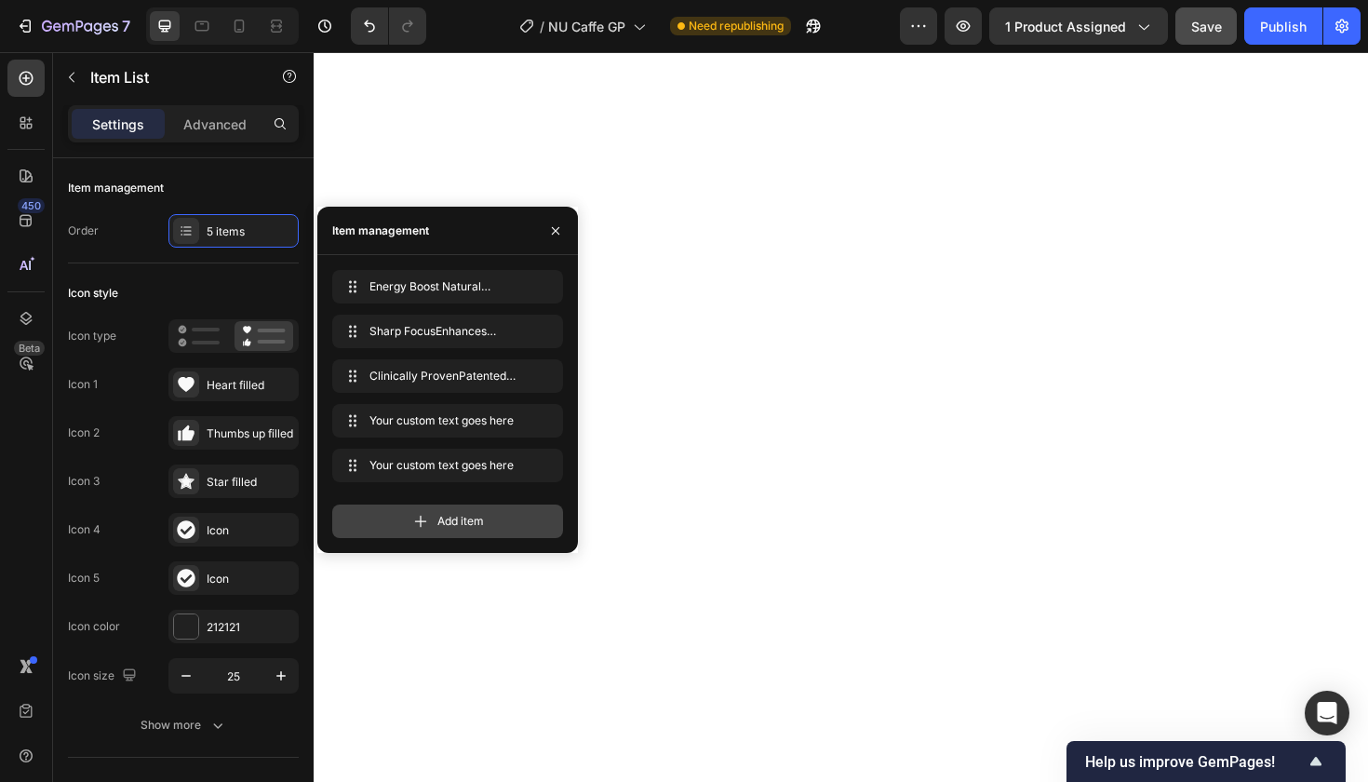
click at [442, 514] on span "Add item" at bounding box center [460, 521] width 47 height 17
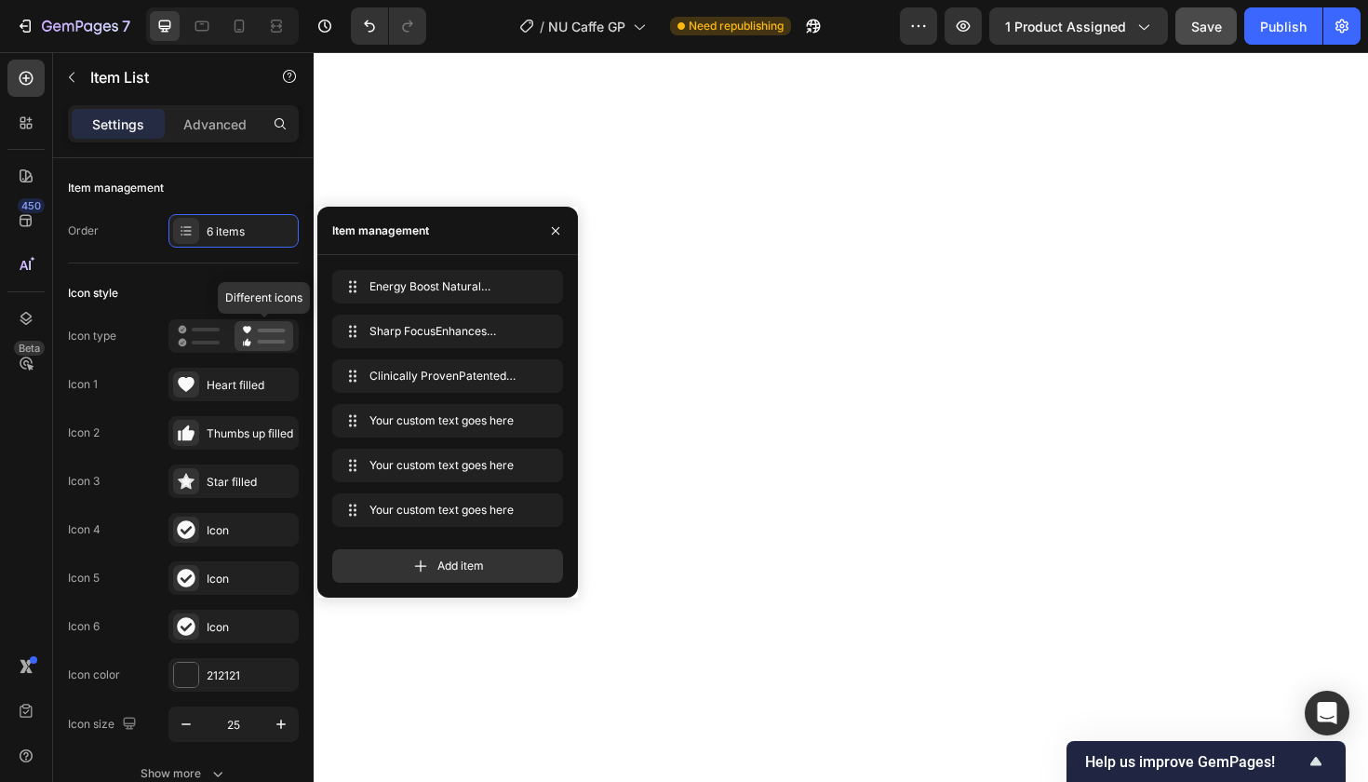
click at [265, 334] on icon at bounding box center [264, 336] width 44 height 22
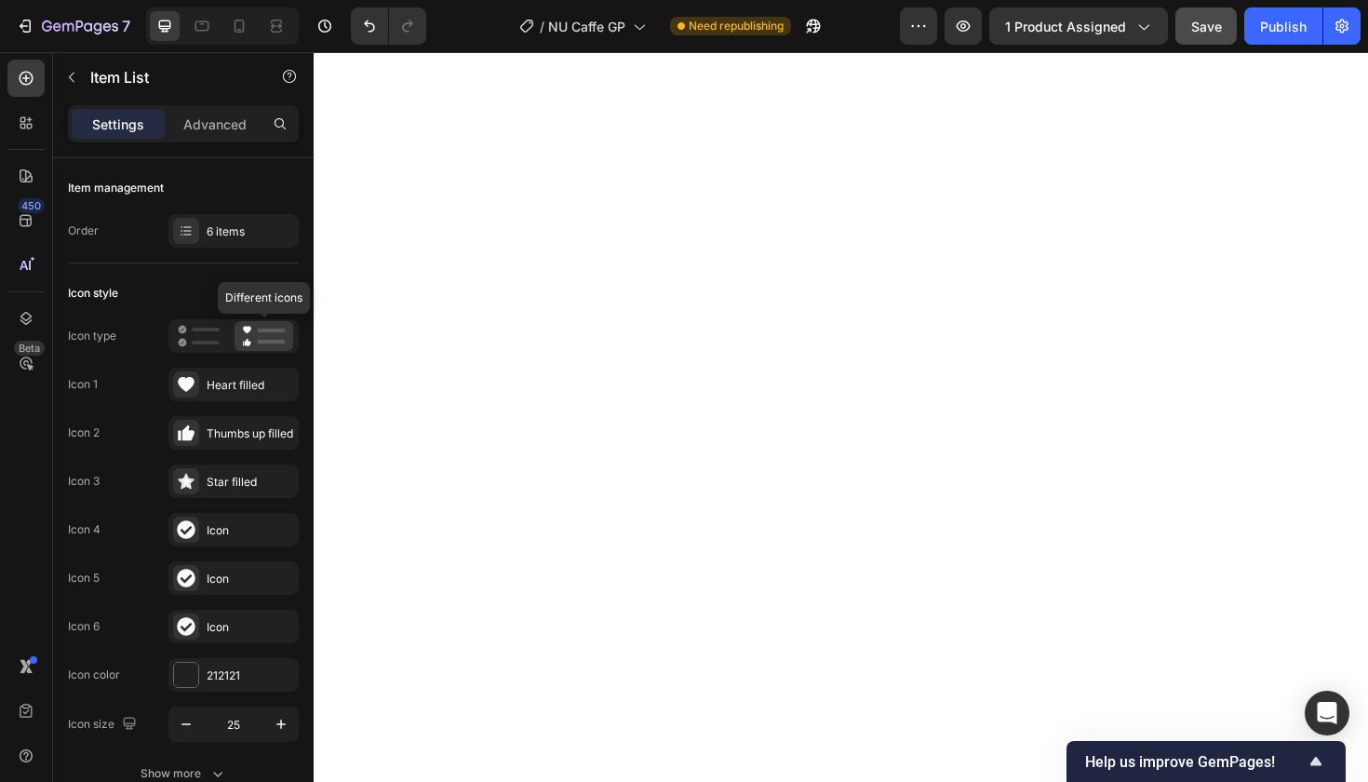
click at [265, 334] on icon at bounding box center [264, 336] width 44 height 22
click at [247, 229] on div "6 items" at bounding box center [250, 231] width 87 height 17
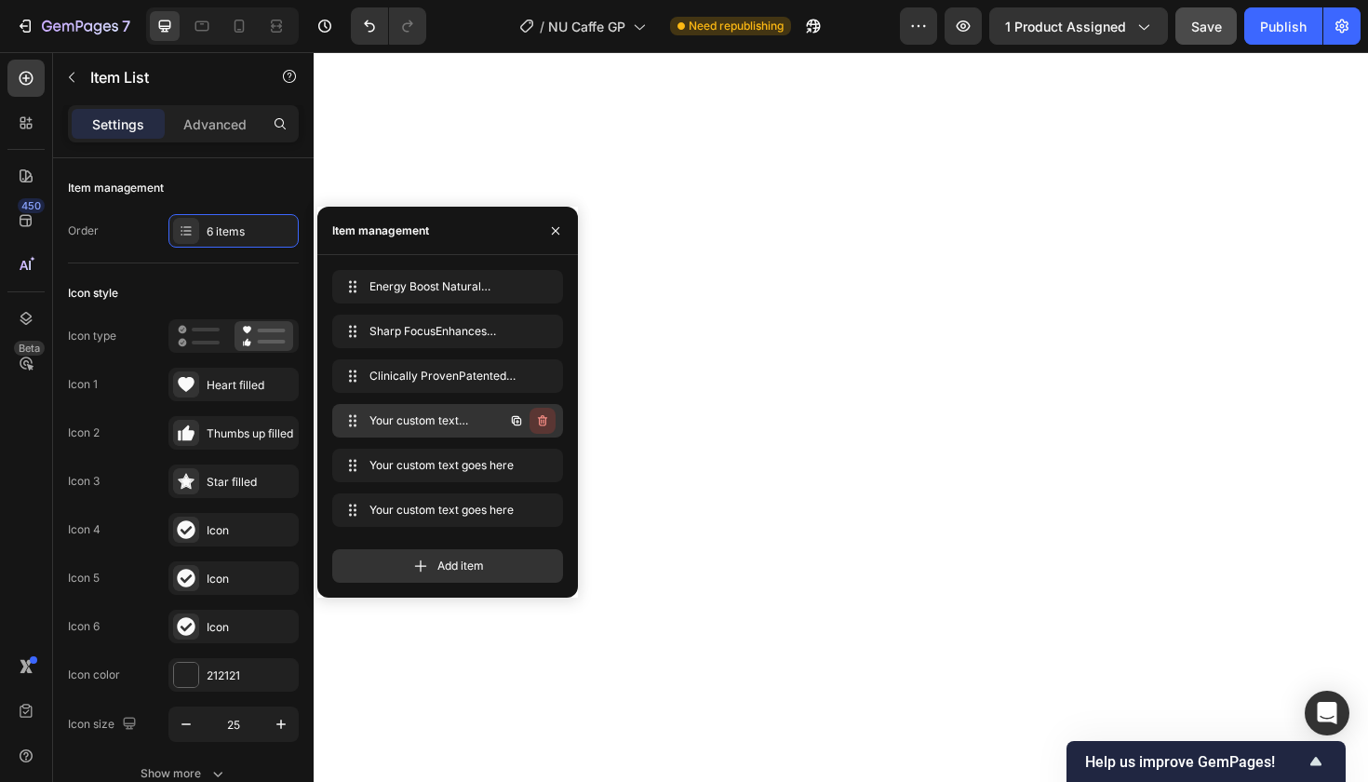
click at [540, 419] on icon "button" at bounding box center [542, 420] width 9 height 11
click at [540, 419] on div "Delete" at bounding box center [530, 420] width 34 height 17
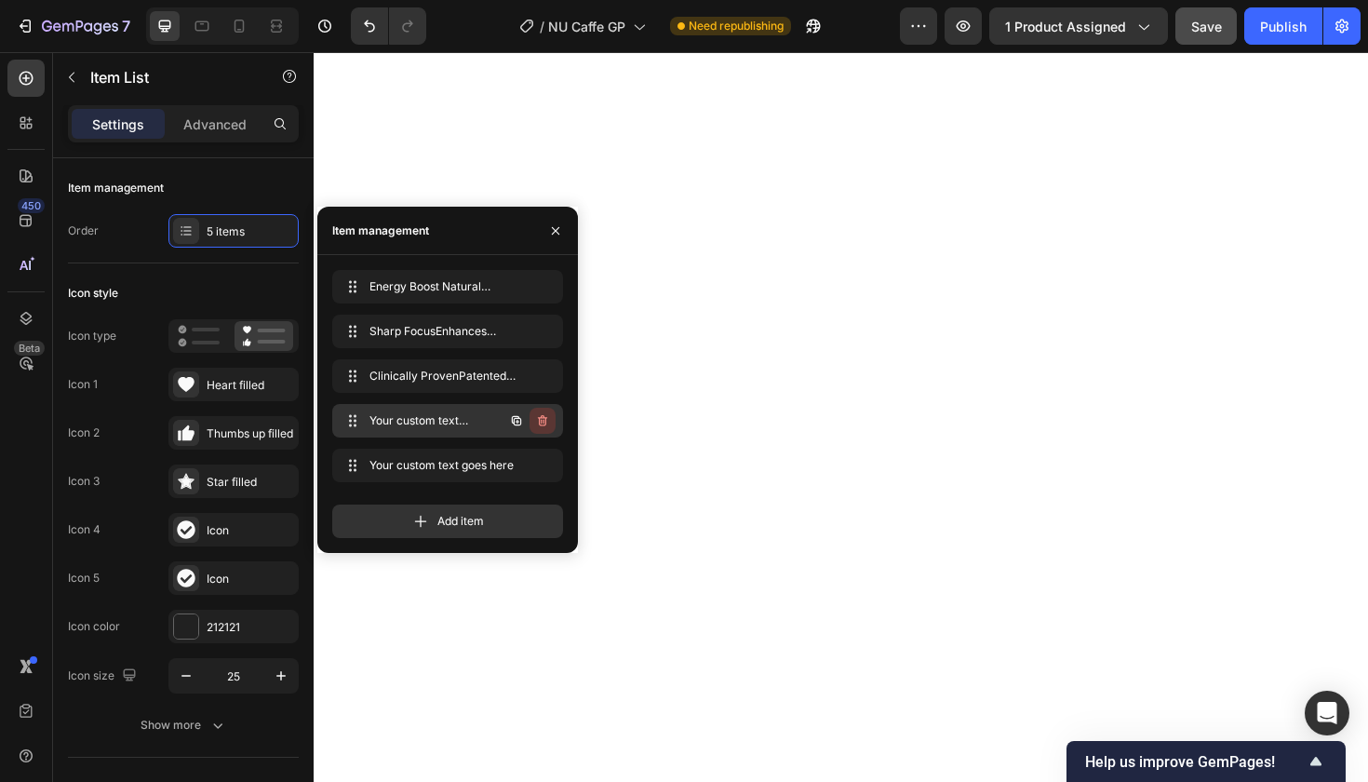
click at [544, 424] on icon "button" at bounding box center [544, 422] width 1 height 5
click at [544, 424] on div "Delete" at bounding box center [530, 420] width 34 height 17
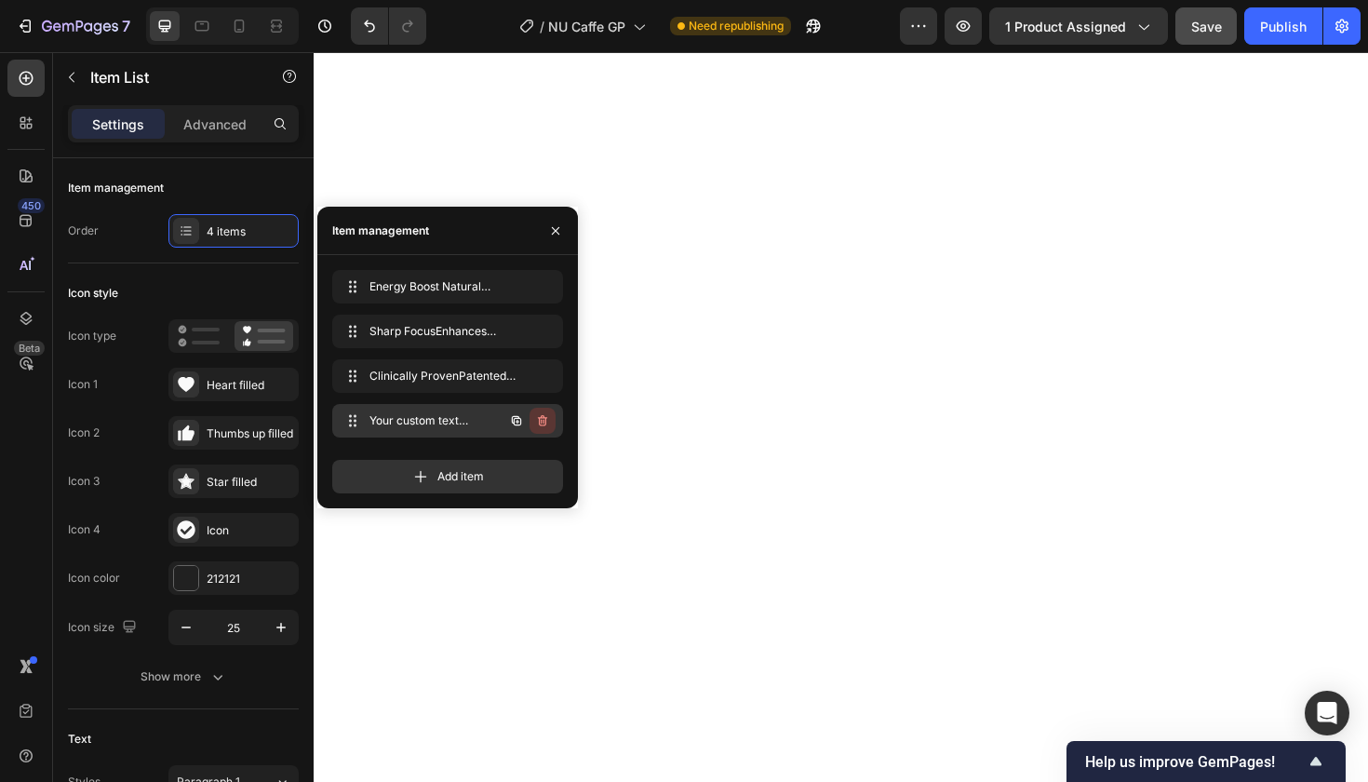
click at [545, 417] on icon "button" at bounding box center [542, 420] width 9 height 11
click at [540, 417] on div "Delete" at bounding box center [530, 420] width 34 height 17
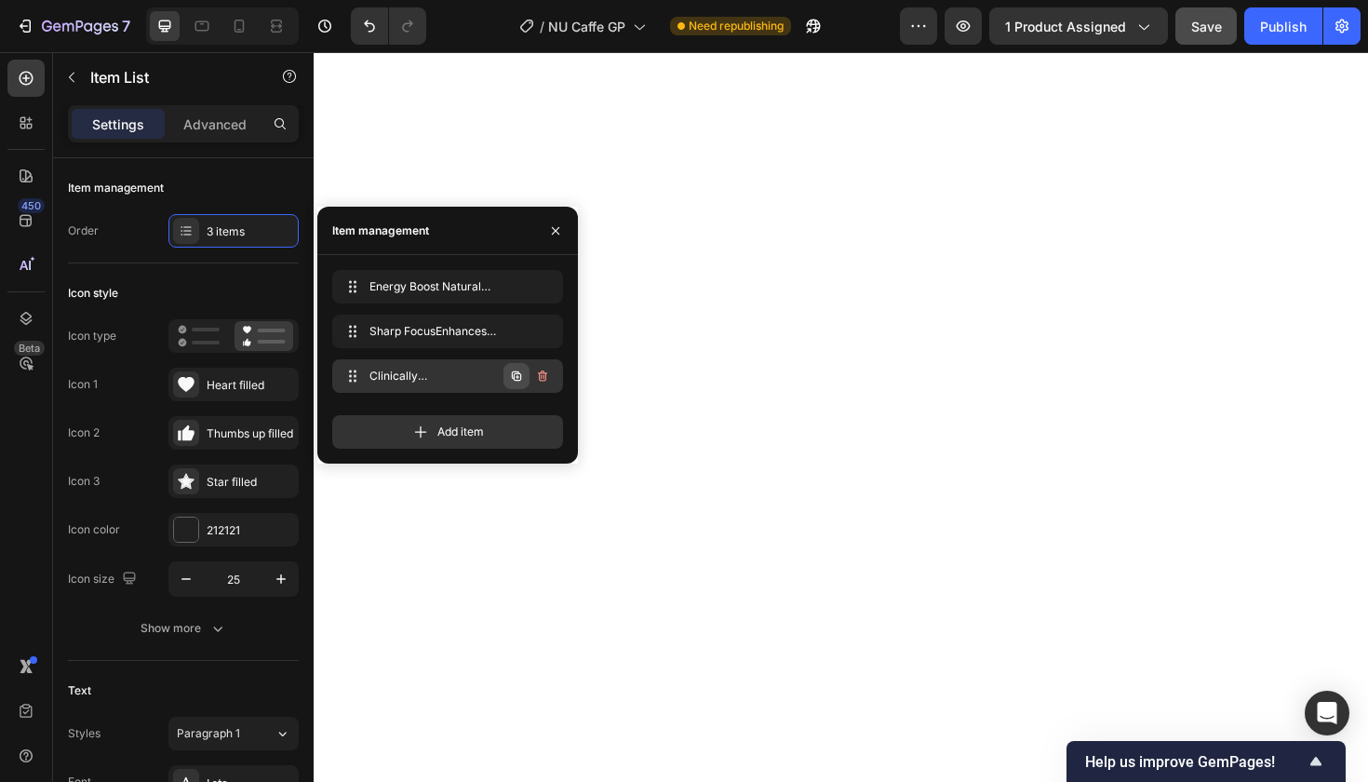
click at [515, 375] on icon "button" at bounding box center [516, 375] width 9 height 9
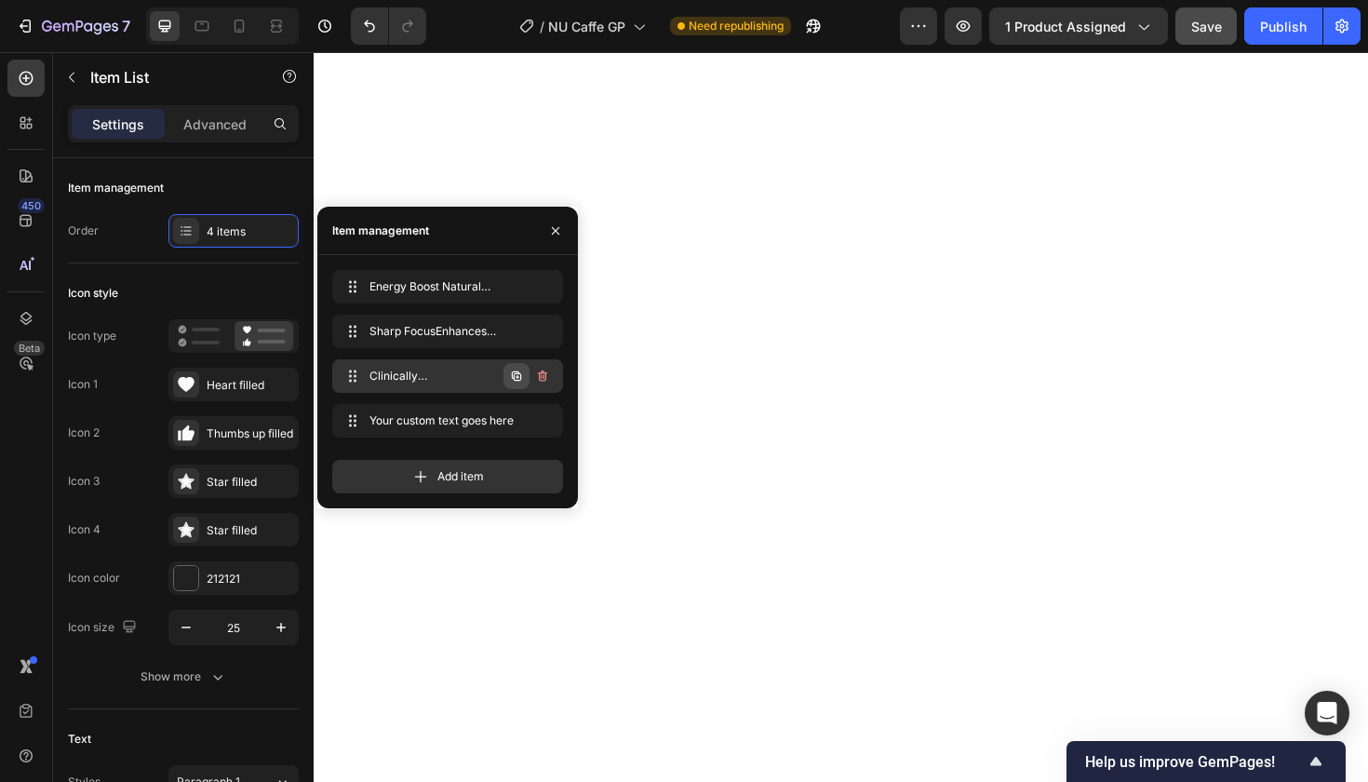
click at [514, 375] on icon "button" at bounding box center [516, 375] width 9 height 9
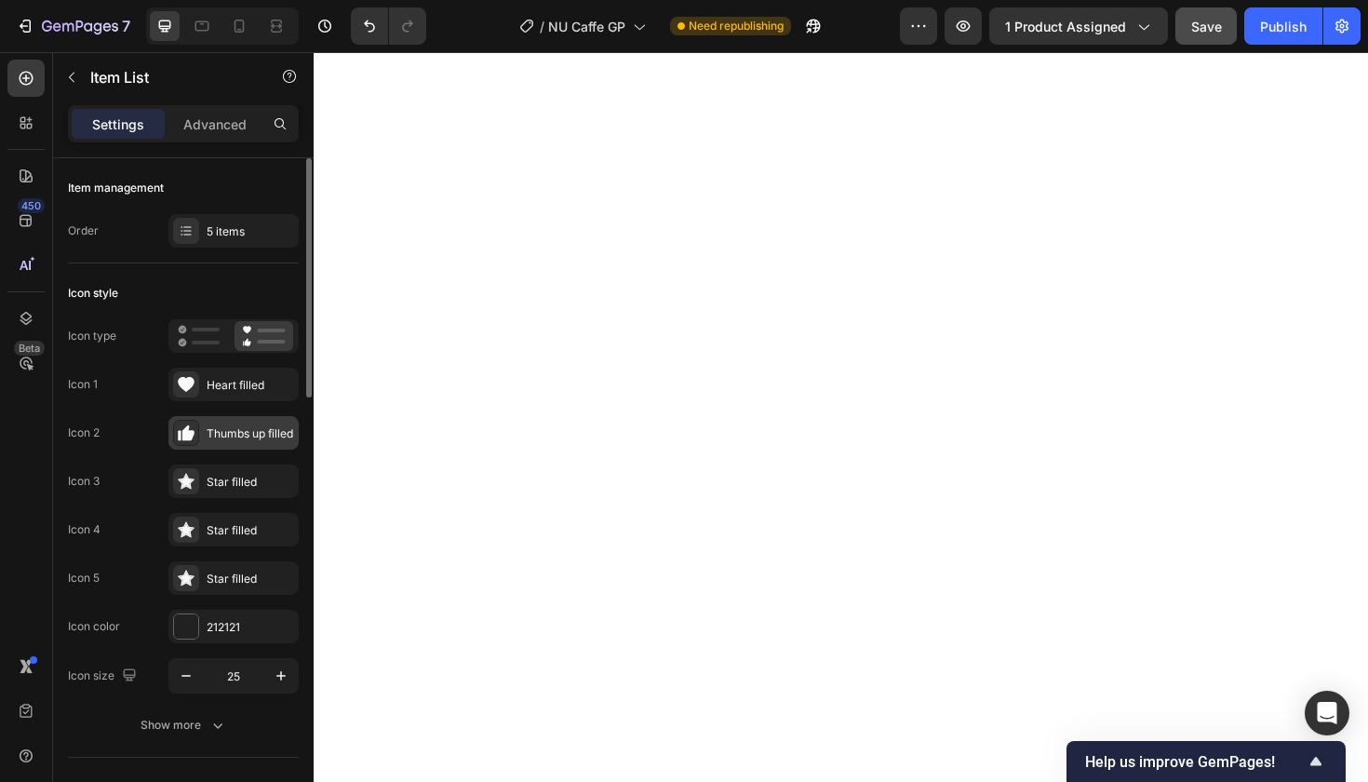
click at [241, 433] on div "Thumbs up filled" at bounding box center [250, 433] width 87 height 17
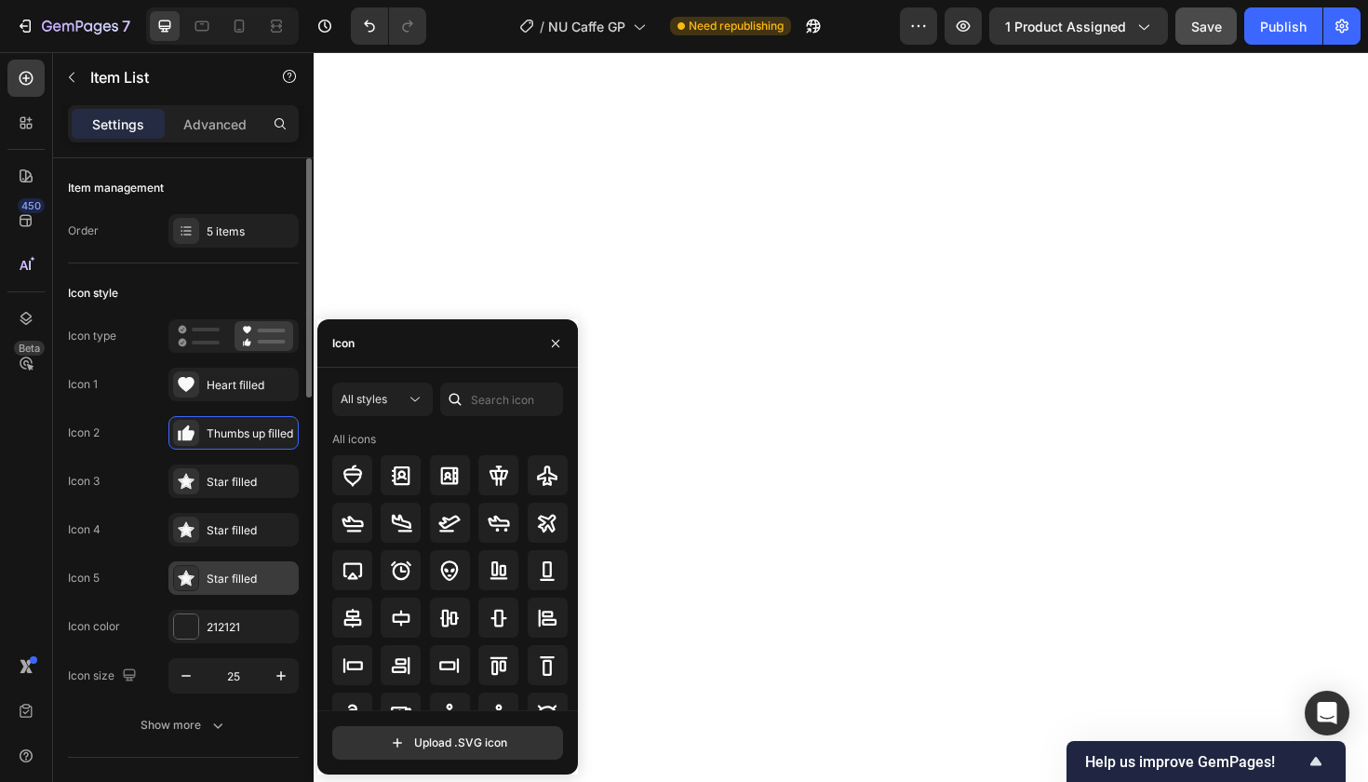
click at [240, 571] on div "Star filled" at bounding box center [250, 579] width 87 height 17
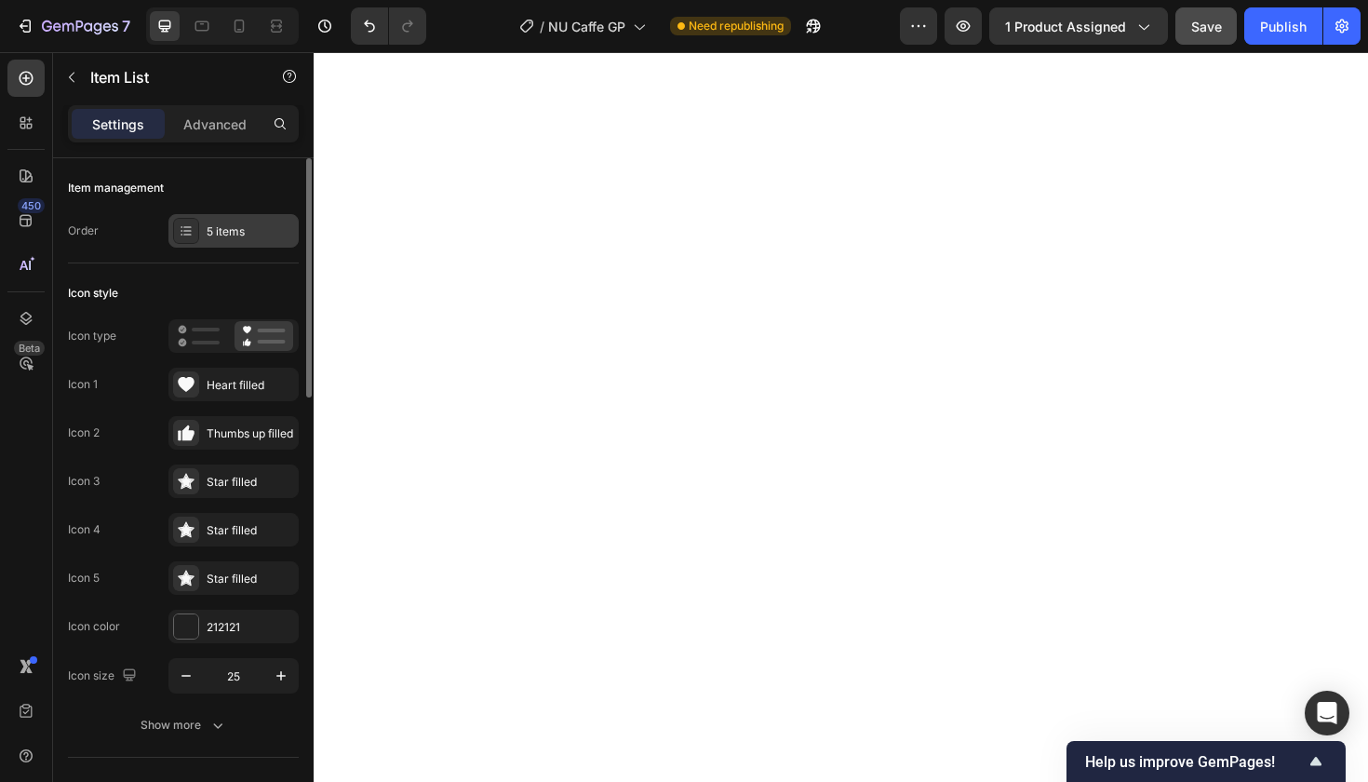
click at [233, 224] on div "5 items" at bounding box center [250, 231] width 87 height 17
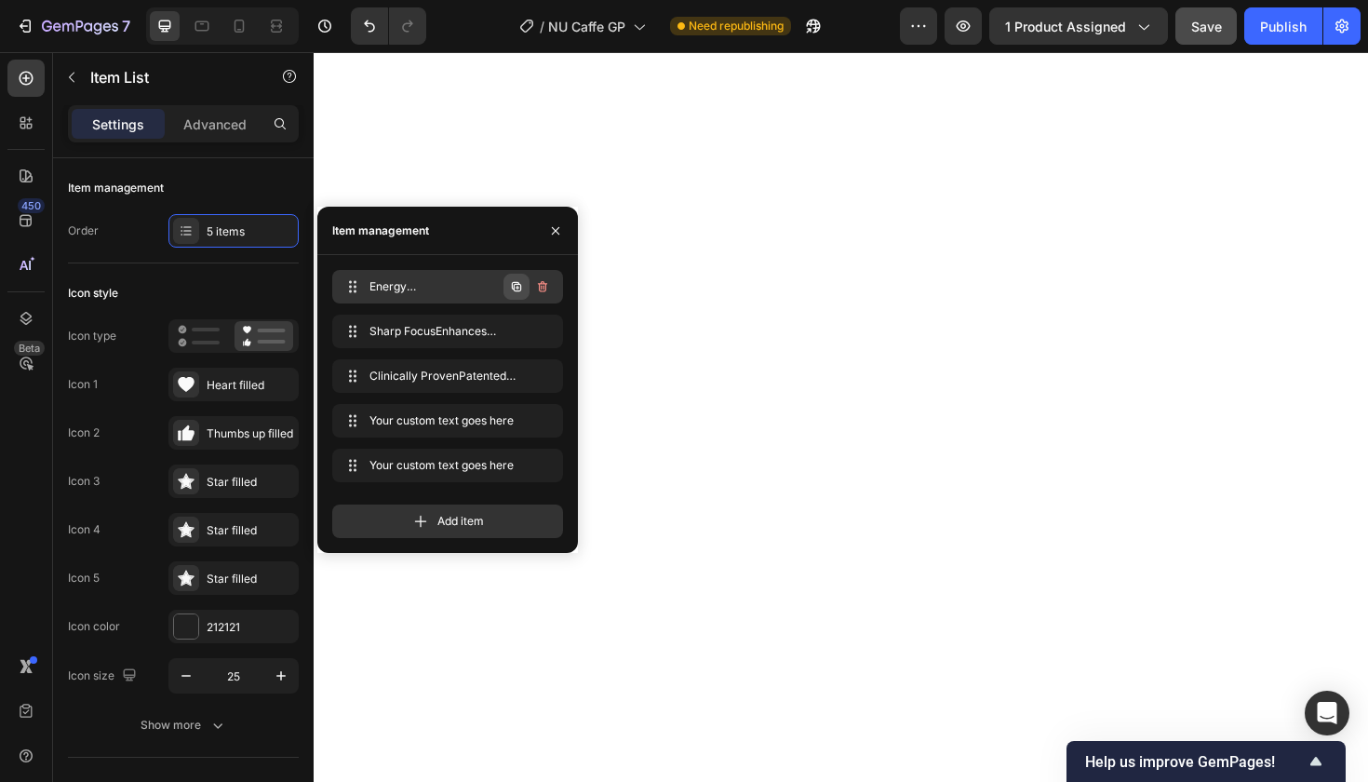
click at [518, 284] on icon "button" at bounding box center [516, 286] width 9 height 9
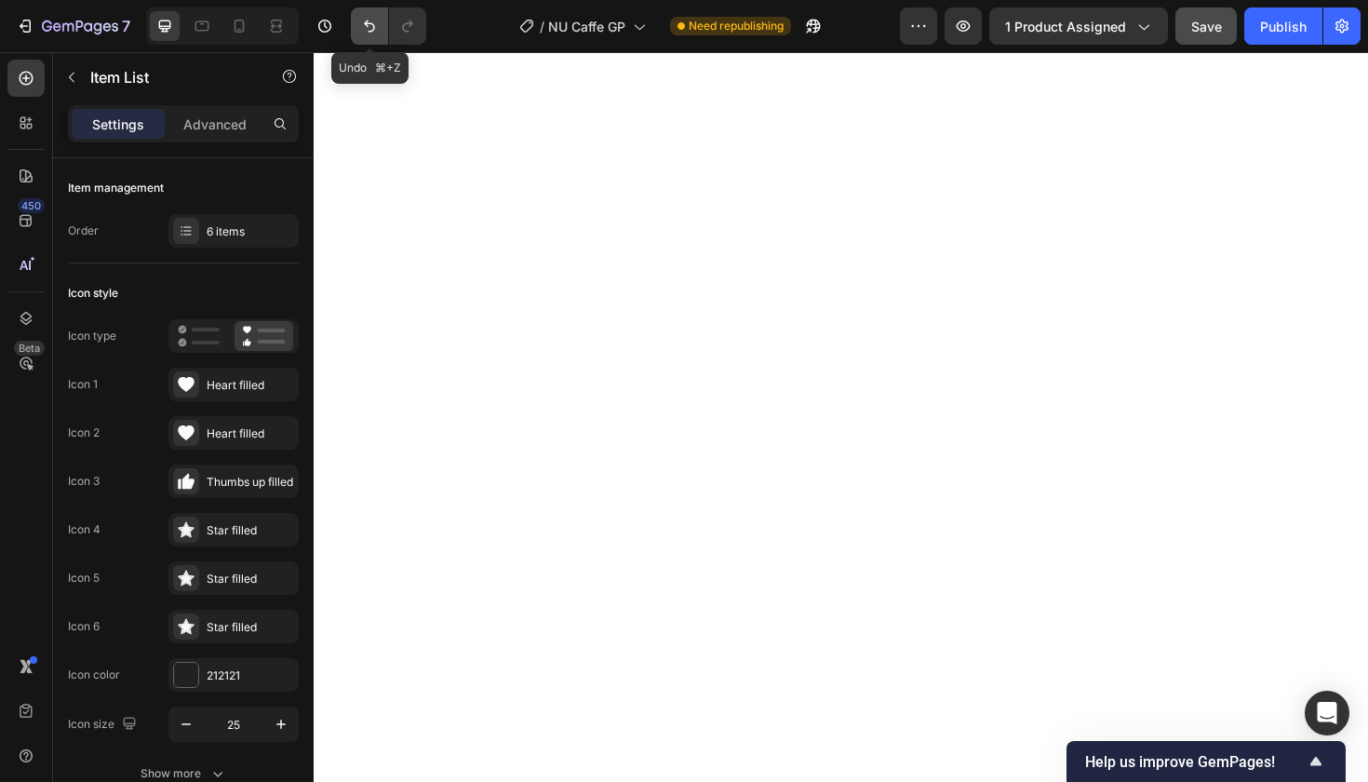
click at [363, 19] on icon "Undo/Redo" at bounding box center [369, 26] width 19 height 19
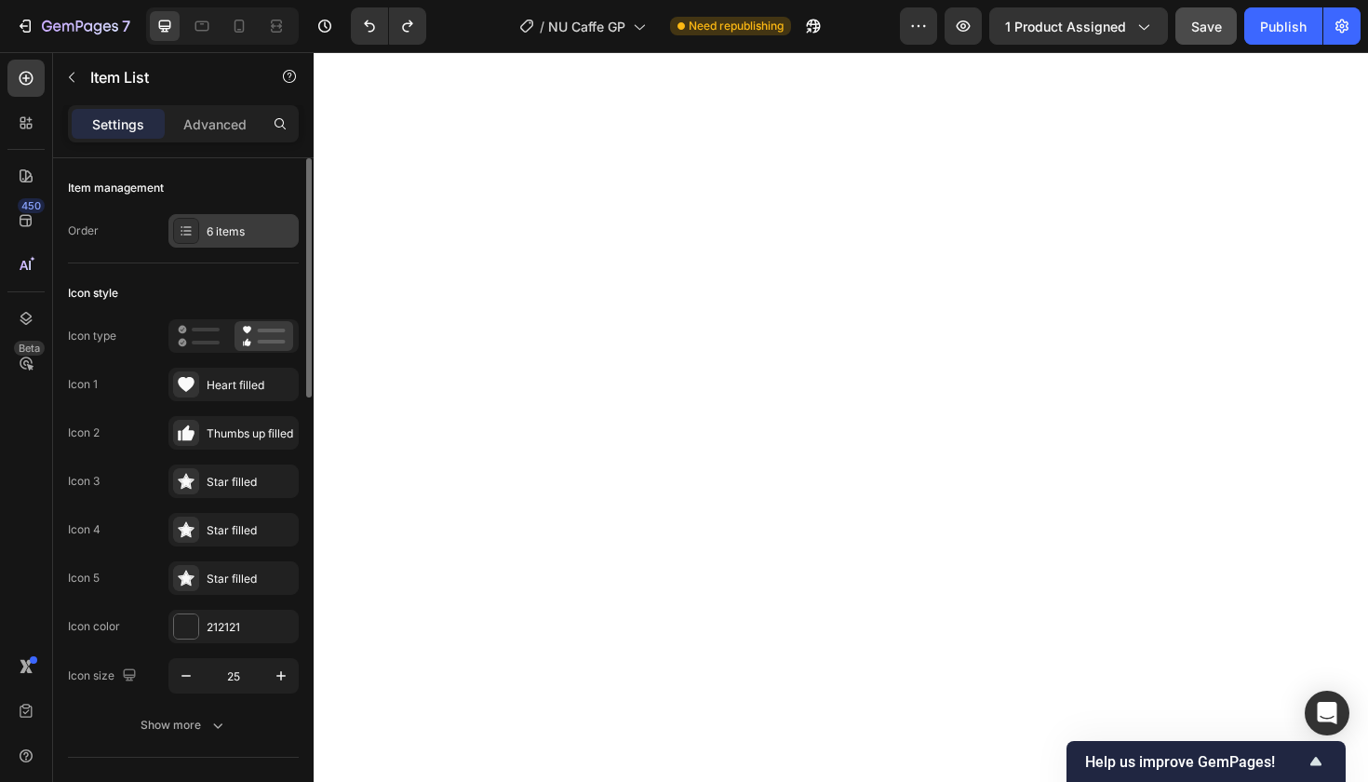
click at [254, 233] on div "6 items" at bounding box center [250, 231] width 87 height 17
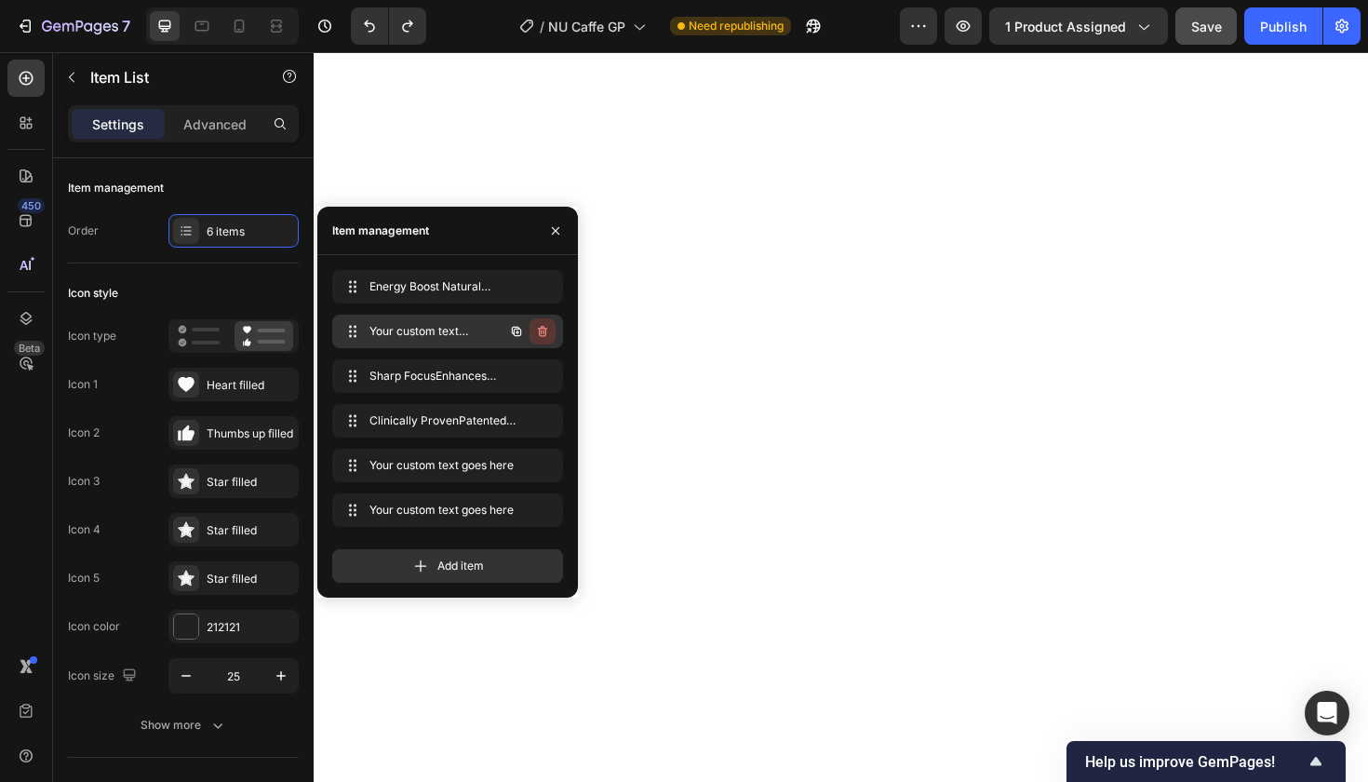
click at [544, 331] on icon "button" at bounding box center [544, 332] width 1 height 5
click at [542, 330] on div "Delete" at bounding box center [530, 331] width 34 height 17
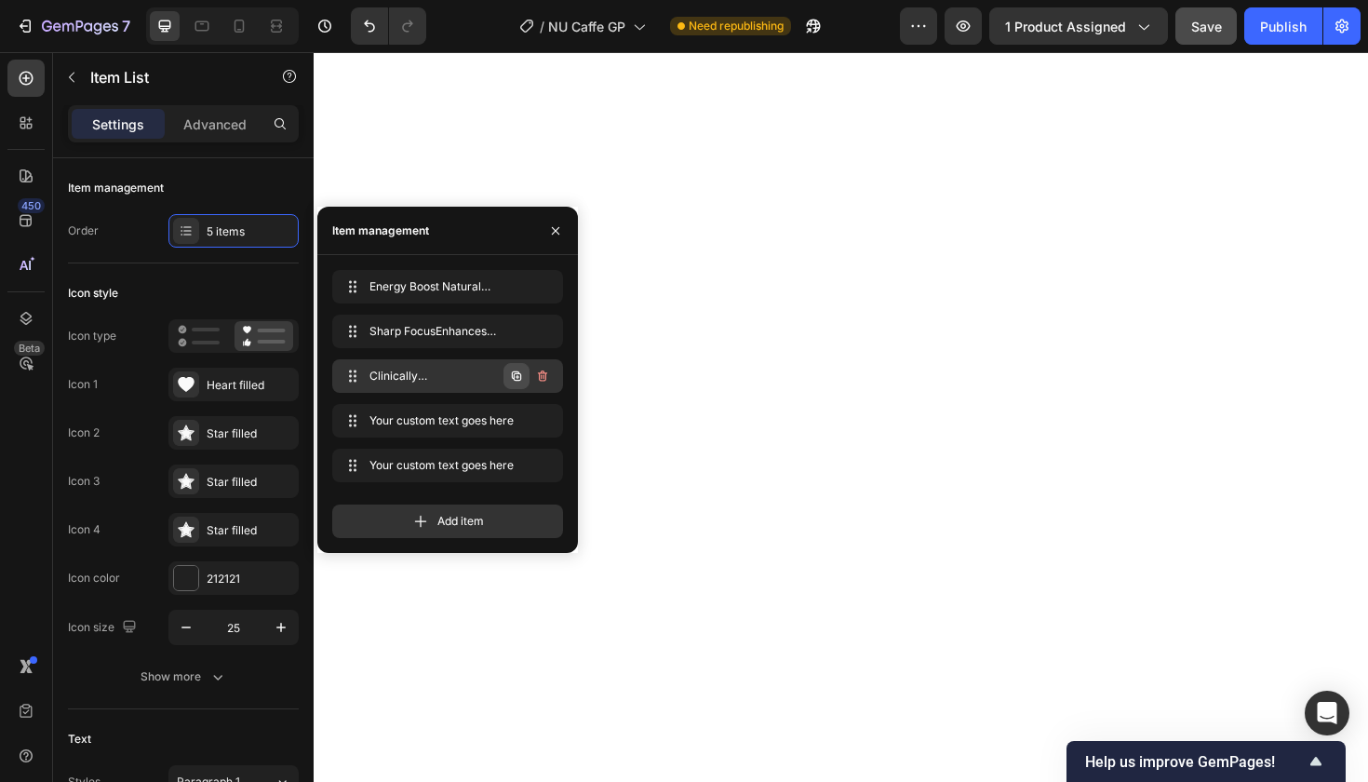
click at [517, 372] on icon "button" at bounding box center [516, 375] width 9 height 9
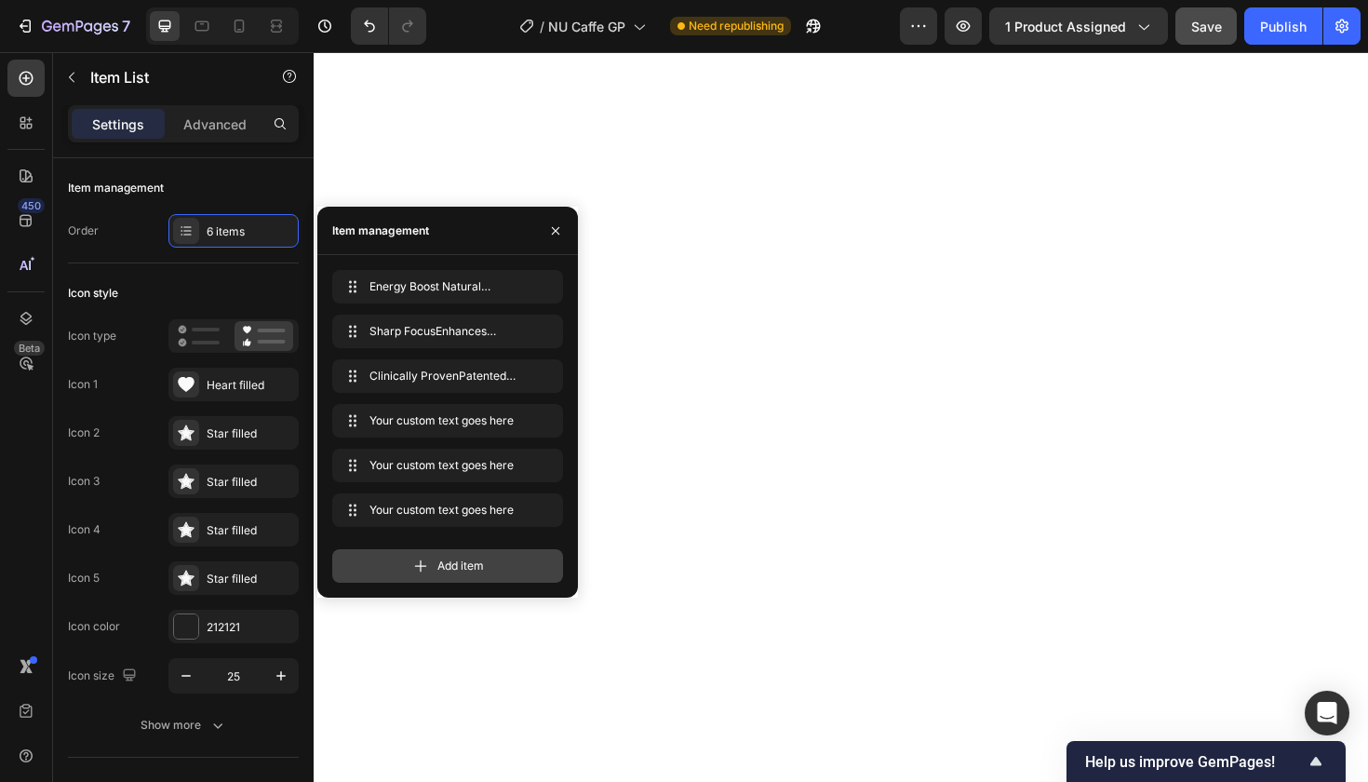
click at [530, 568] on div "Add item" at bounding box center [447, 566] width 231 height 34
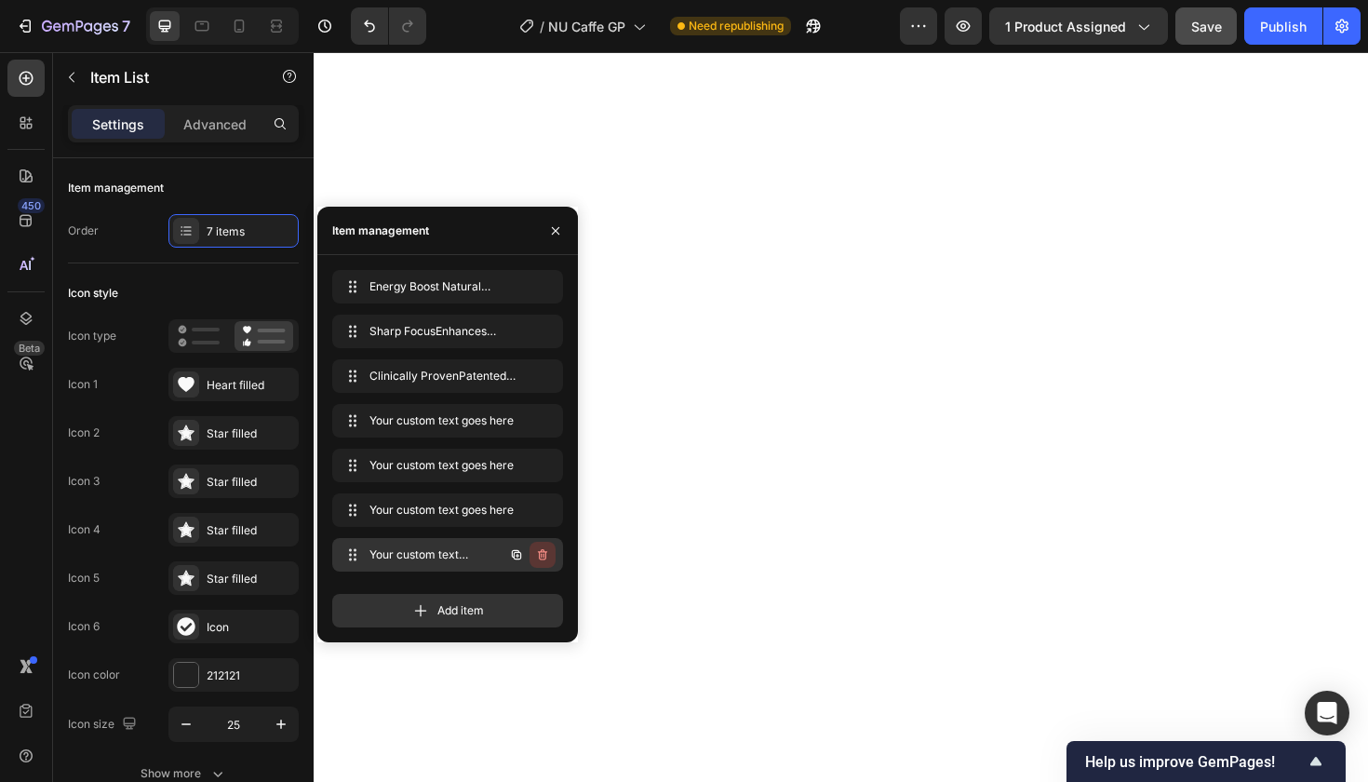
click at [544, 556] on icon "button" at bounding box center [544, 556] width 1 height 5
click at [541, 554] on div "Delete" at bounding box center [530, 554] width 34 height 17
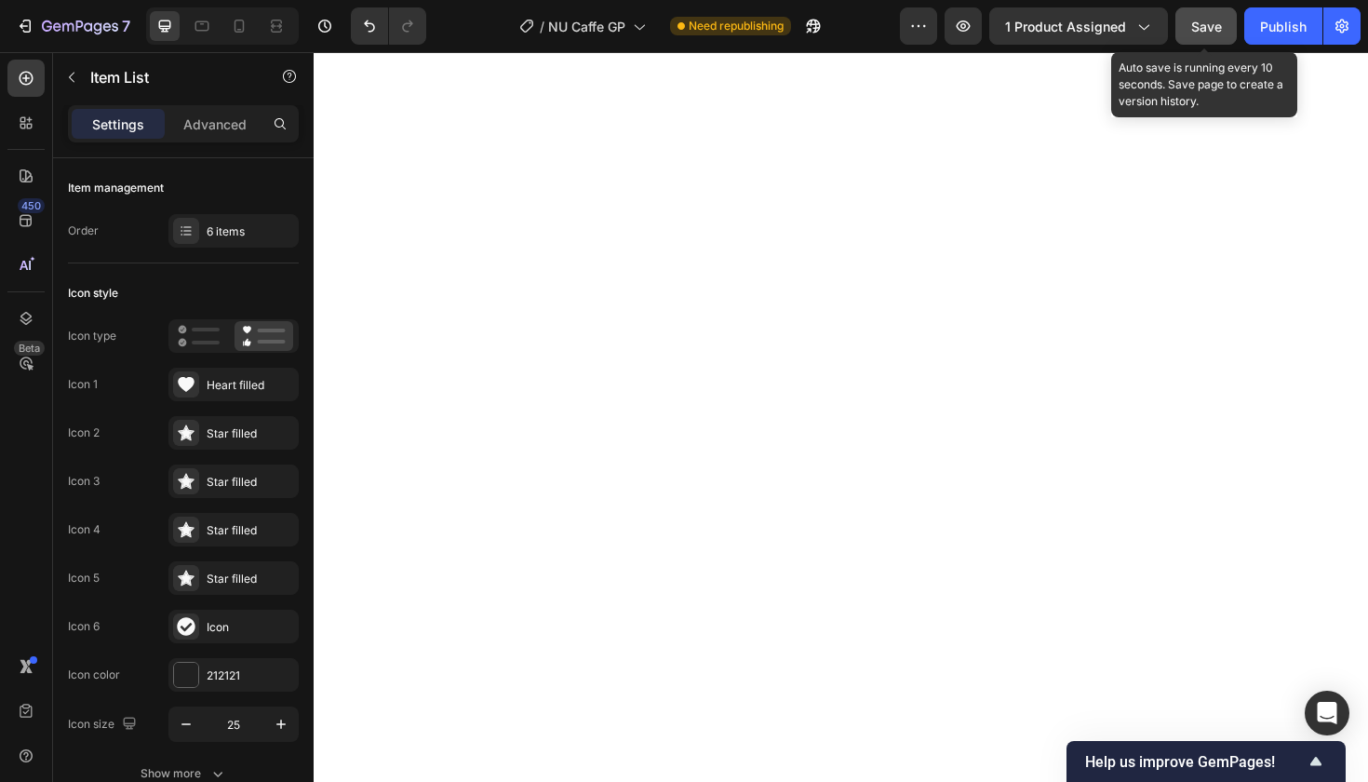
click at [1219, 30] on span "Save" at bounding box center [1206, 27] width 31 height 16
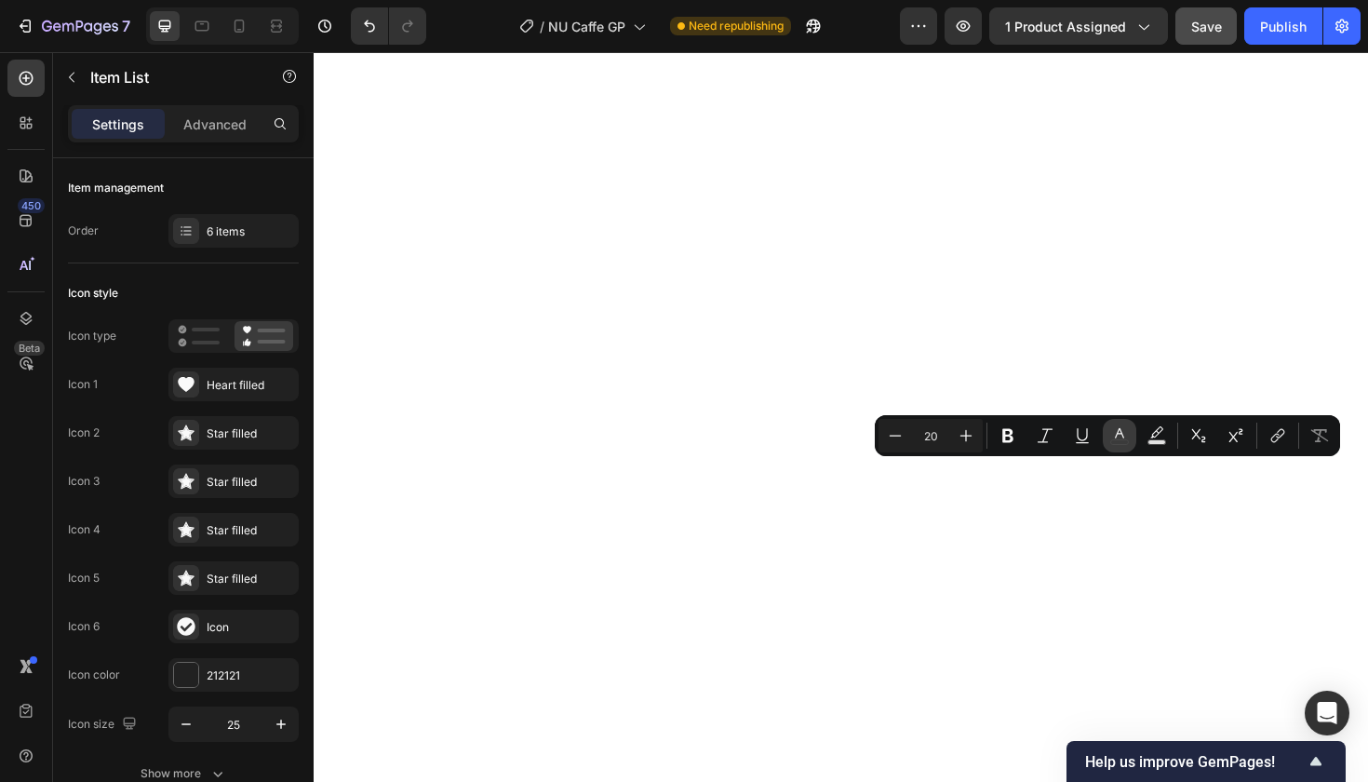
click at [1118, 437] on icon "Editor contextual toolbar" at bounding box center [1120, 435] width 19 height 19
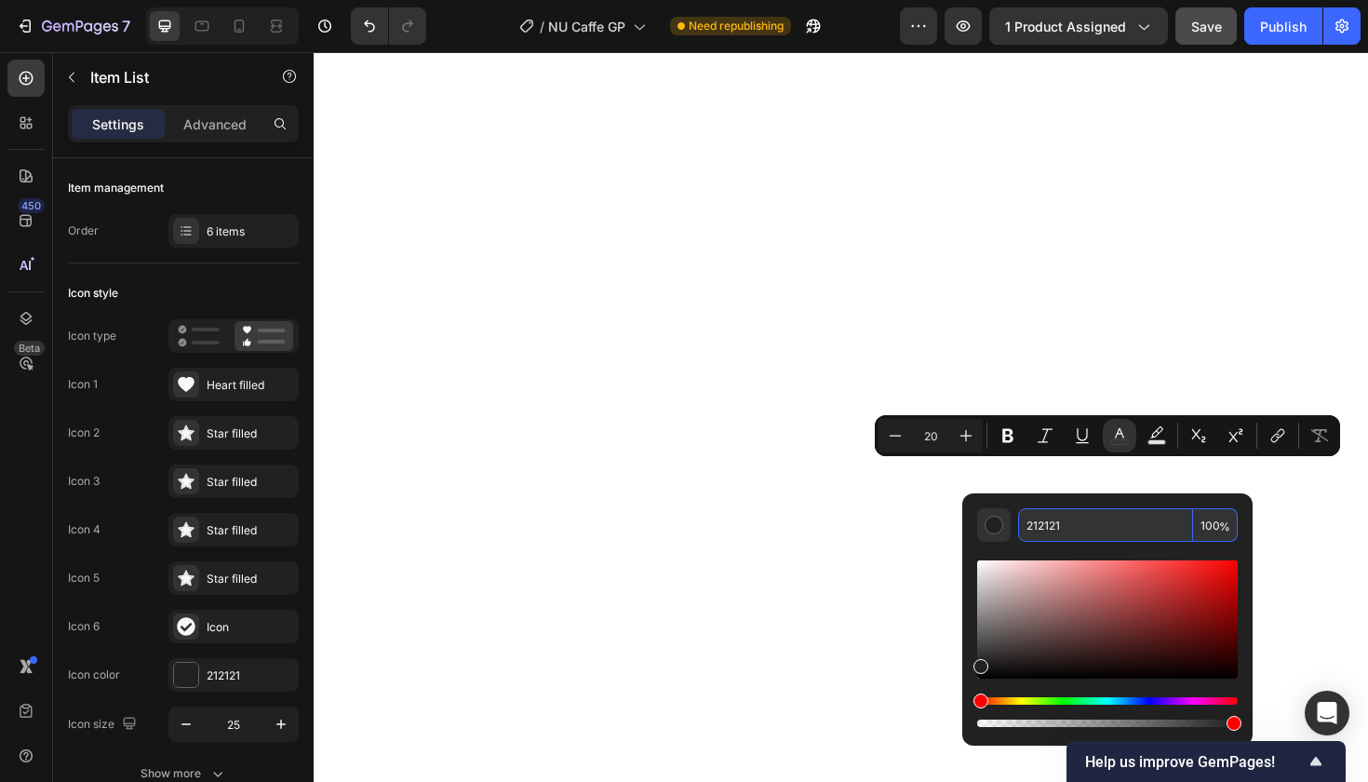
click at [1046, 525] on input "212121" at bounding box center [1105, 525] width 175 height 34
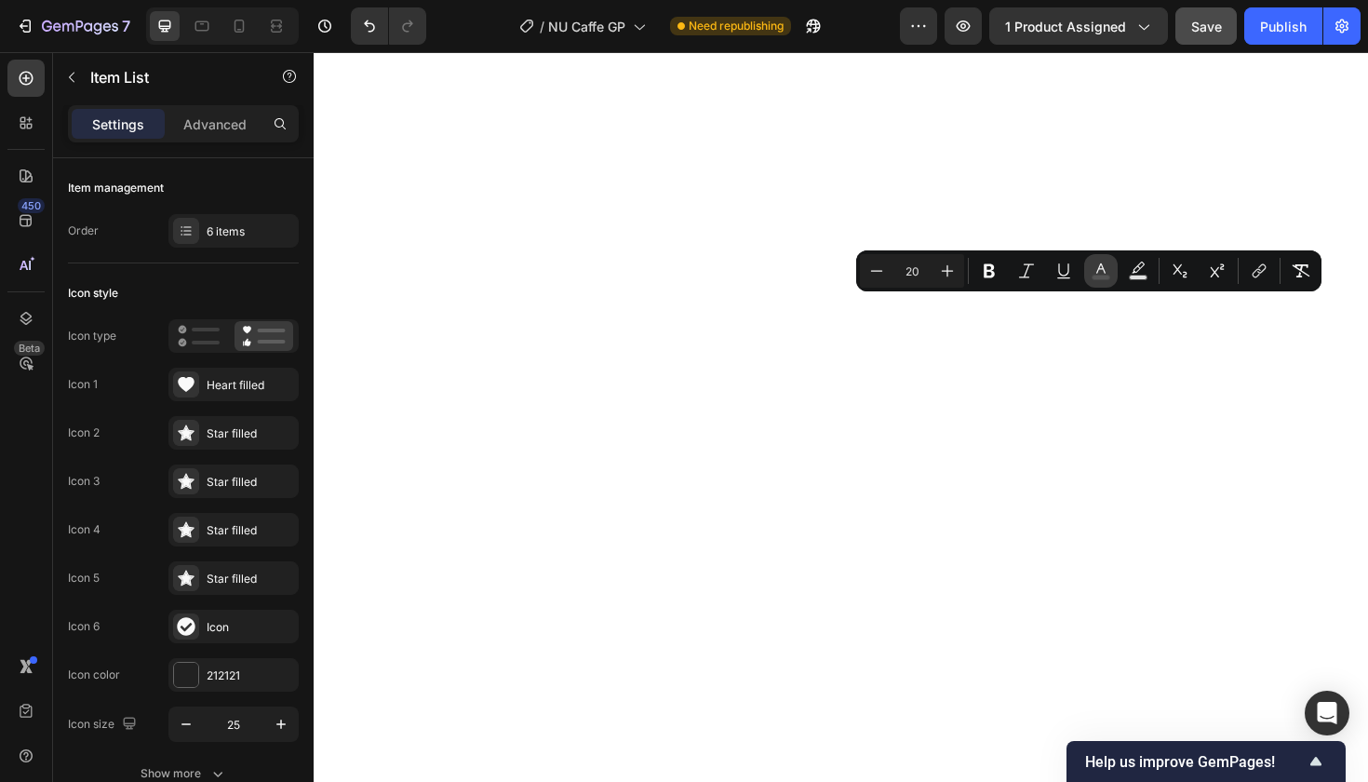
click at [1097, 267] on icon "Editor contextual toolbar" at bounding box center [1101, 271] width 19 height 19
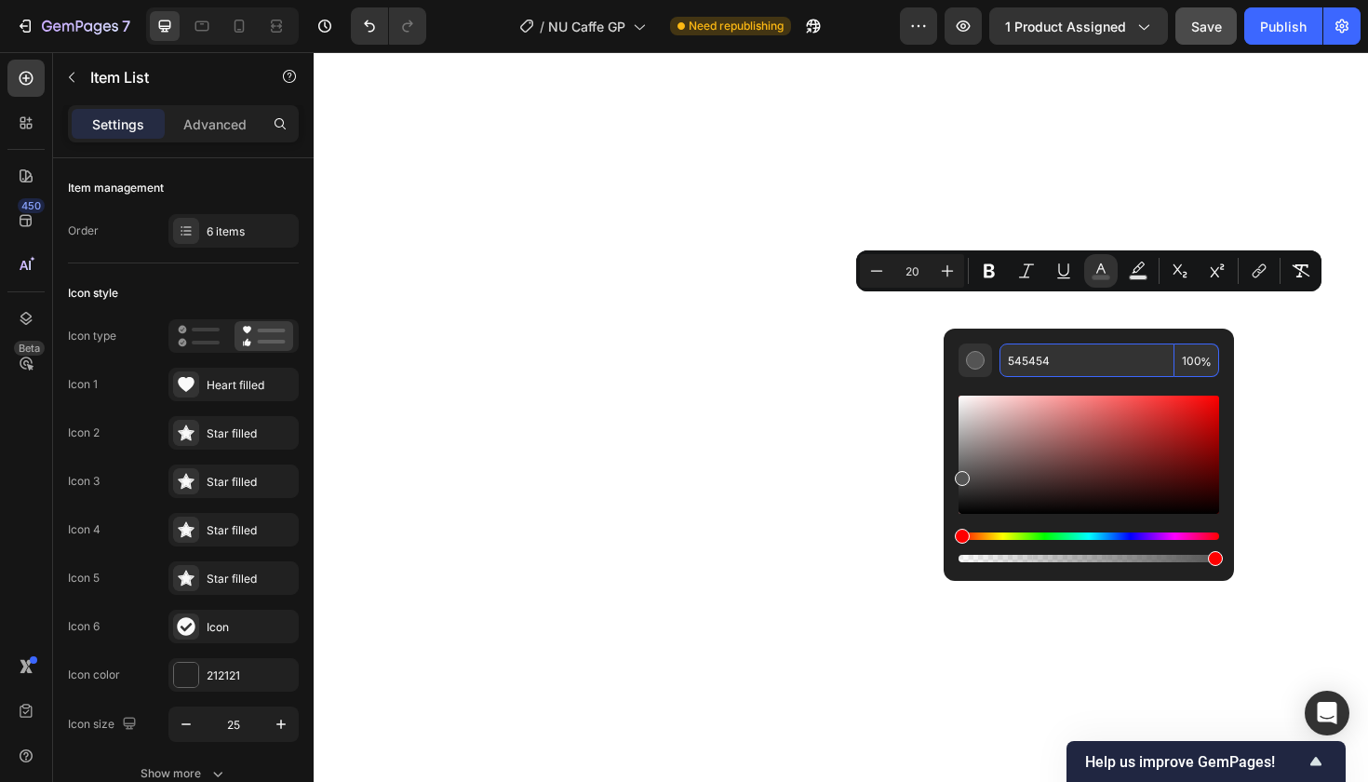
click at [1028, 357] on input "545454" at bounding box center [1087, 360] width 175 height 34
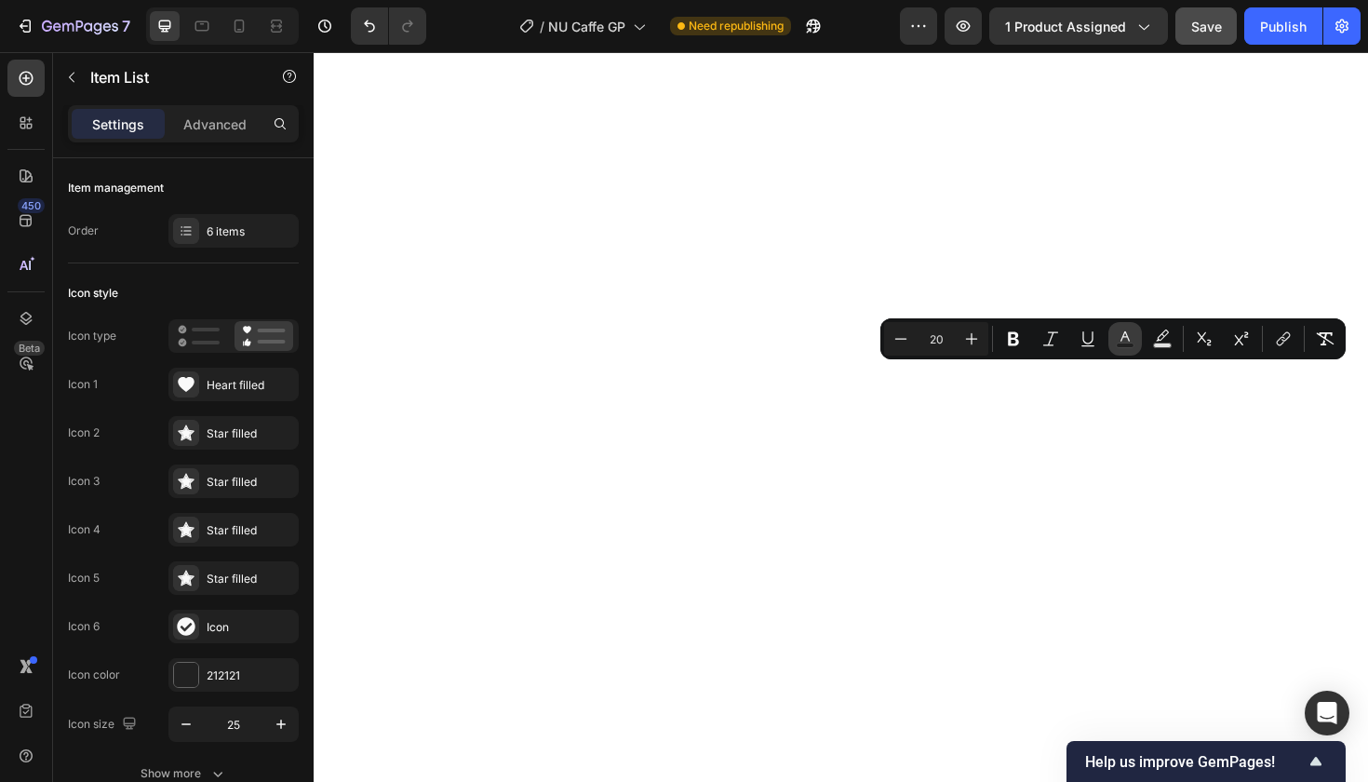
click at [1125, 334] on icon "Editor contextual toolbar" at bounding box center [1125, 339] width 19 height 19
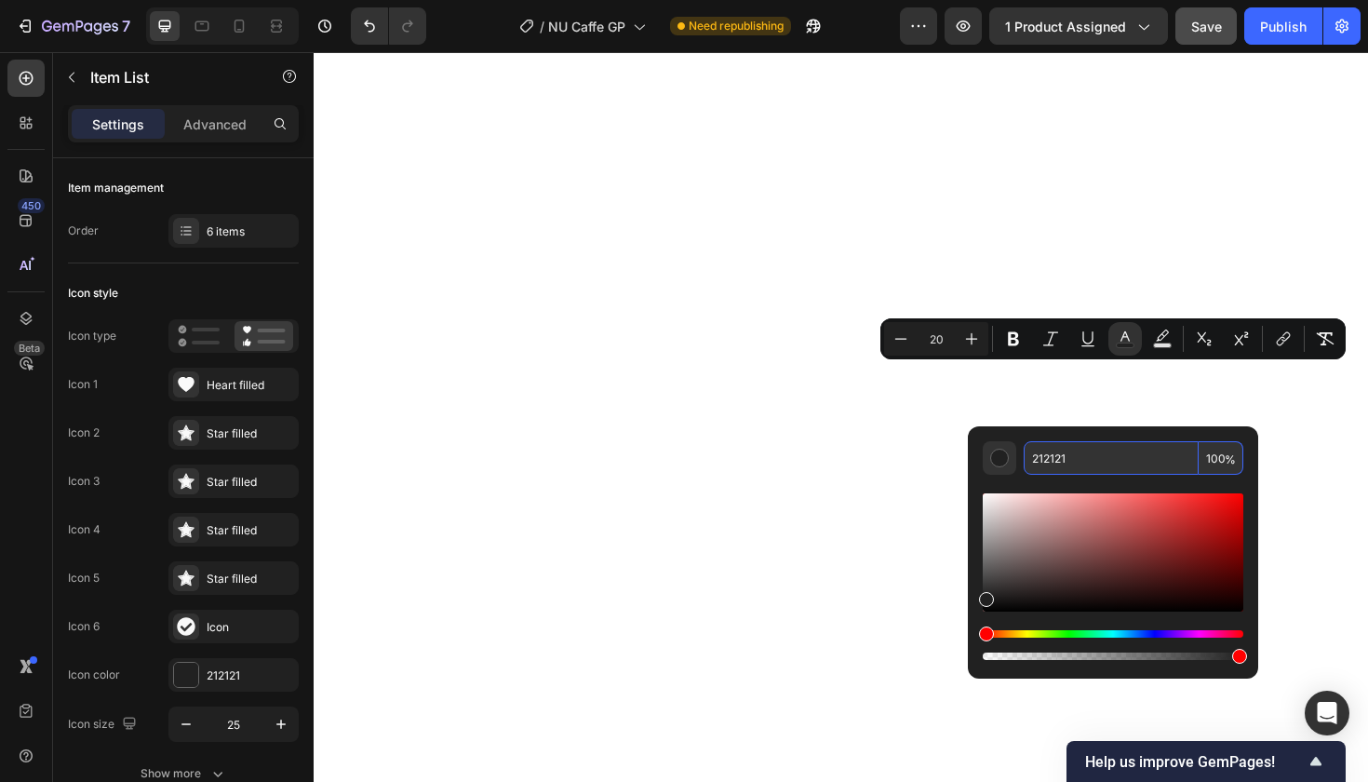
click at [1045, 457] on input "212121" at bounding box center [1111, 458] width 175 height 34
paste input "545454"
type input "545454"
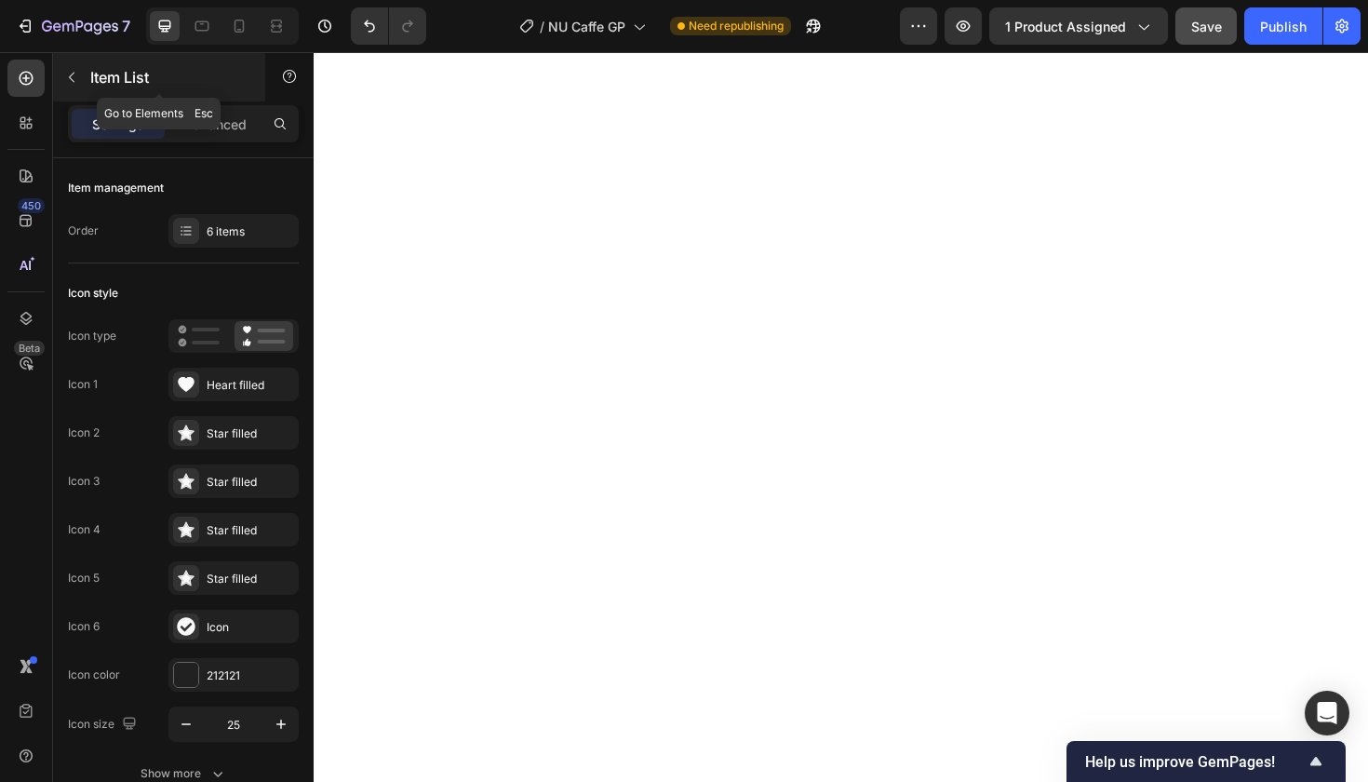
click at [81, 76] on button "button" at bounding box center [72, 77] width 30 height 30
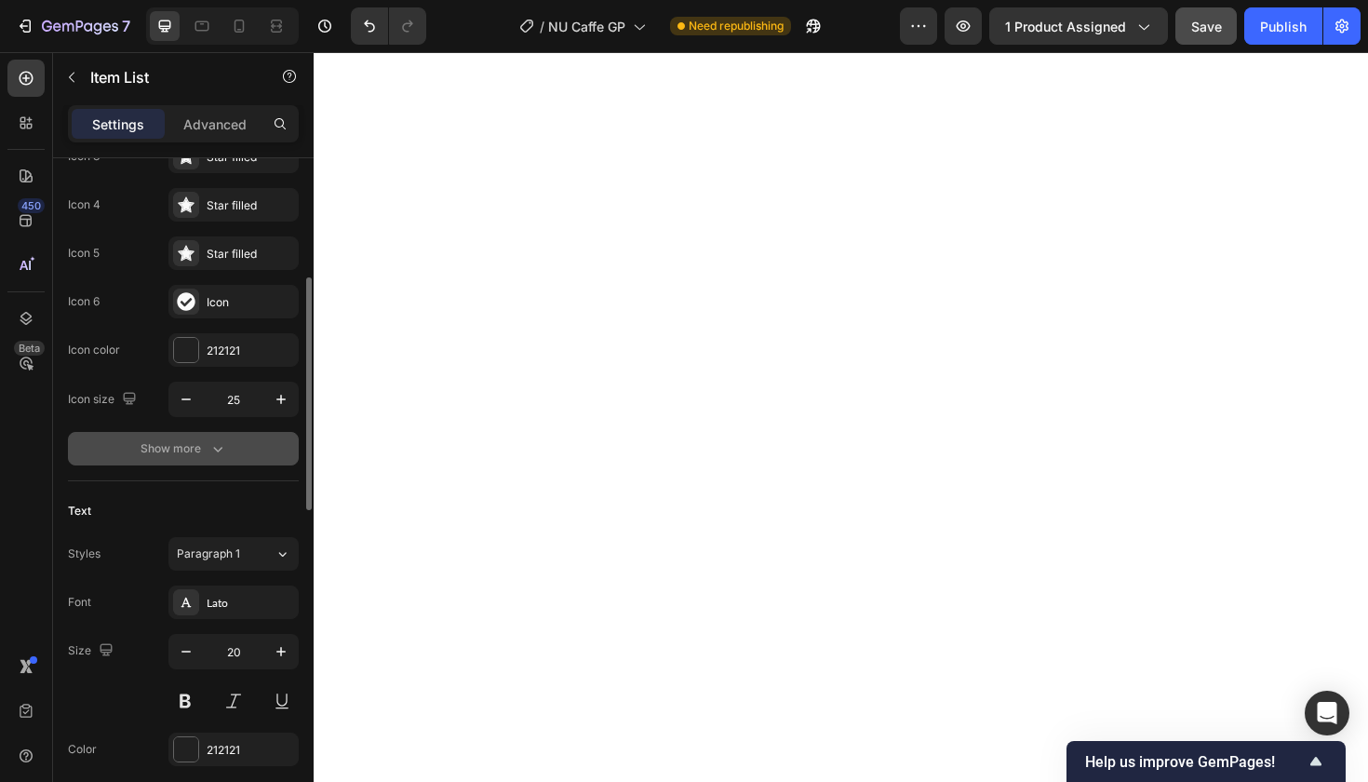
scroll to position [330, 0]
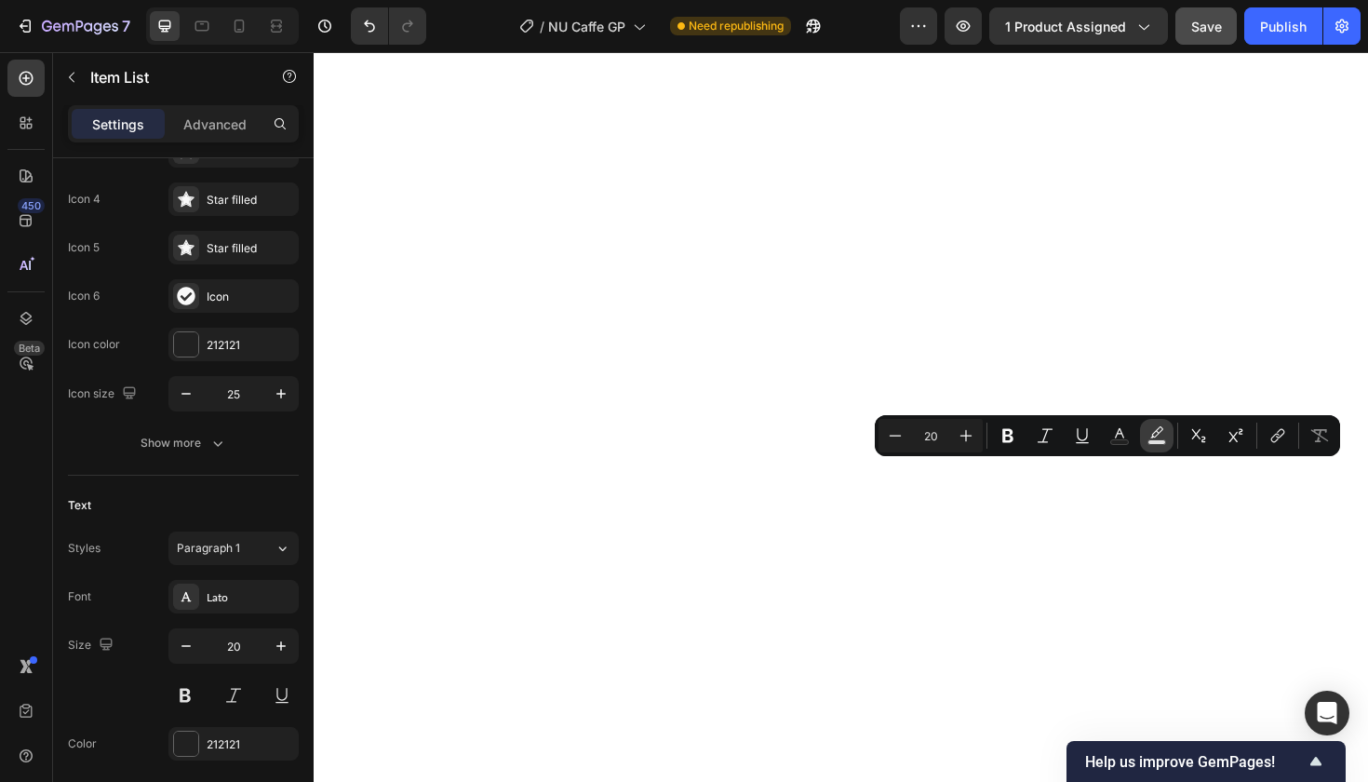
click at [1160, 431] on icon "Editor contextual toolbar" at bounding box center [1157, 435] width 19 height 19
type input "000000"
type input "77"
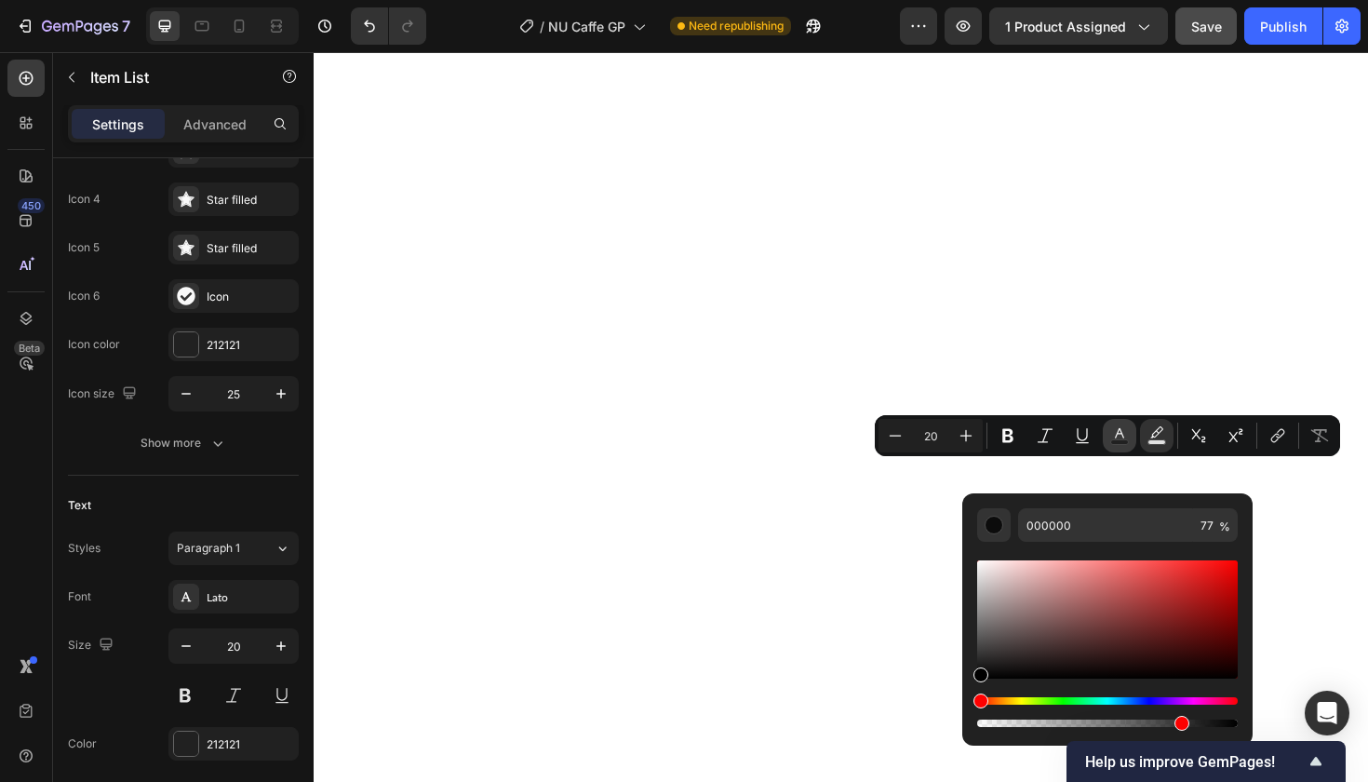
click at [1121, 437] on icon "Editor contextual toolbar" at bounding box center [1120, 435] width 19 height 19
click at [1051, 518] on input "212121" at bounding box center [1105, 525] width 175 height 34
paste input "545454"
type input "545454"
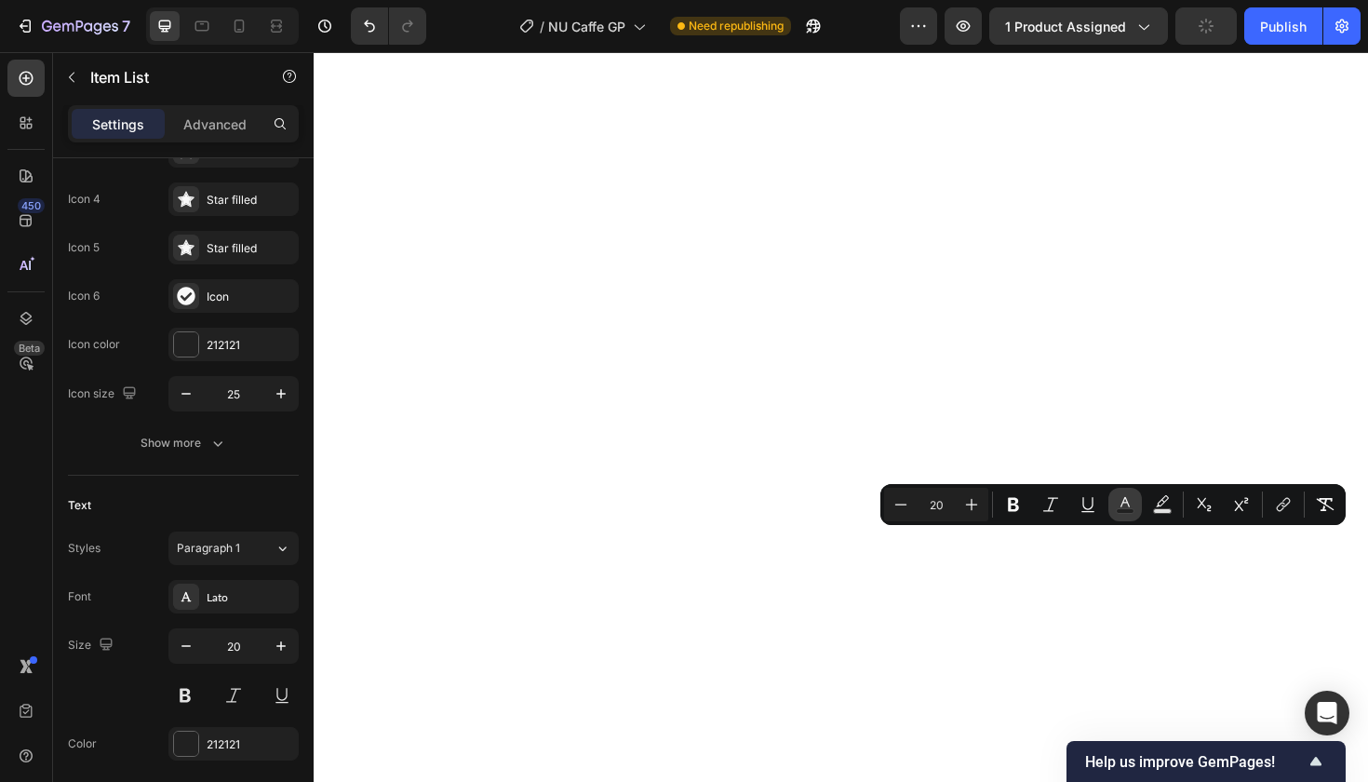
click at [1124, 504] on icon "Editor contextual toolbar" at bounding box center [1125, 504] width 19 height 19
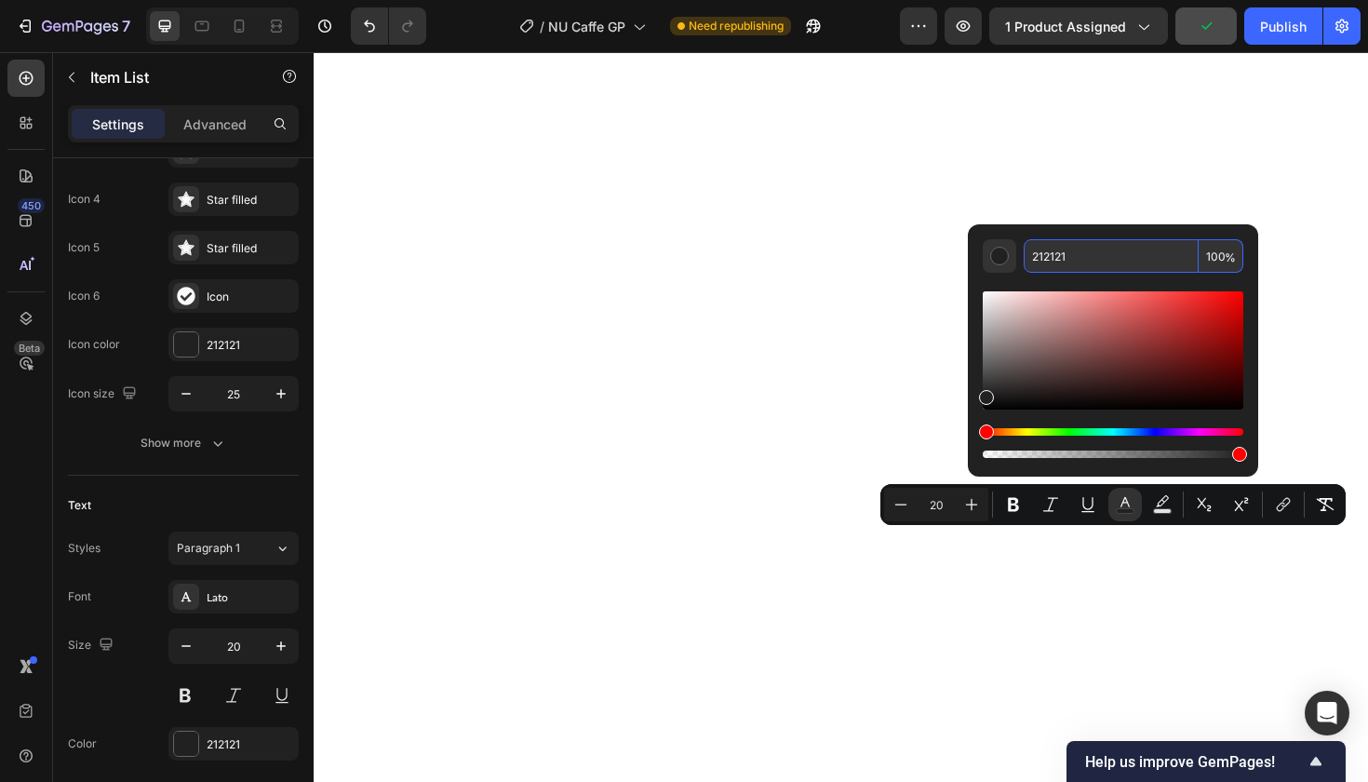
click at [1052, 251] on input "212121" at bounding box center [1111, 256] width 175 height 34
paste input "545454"
type input "545454"
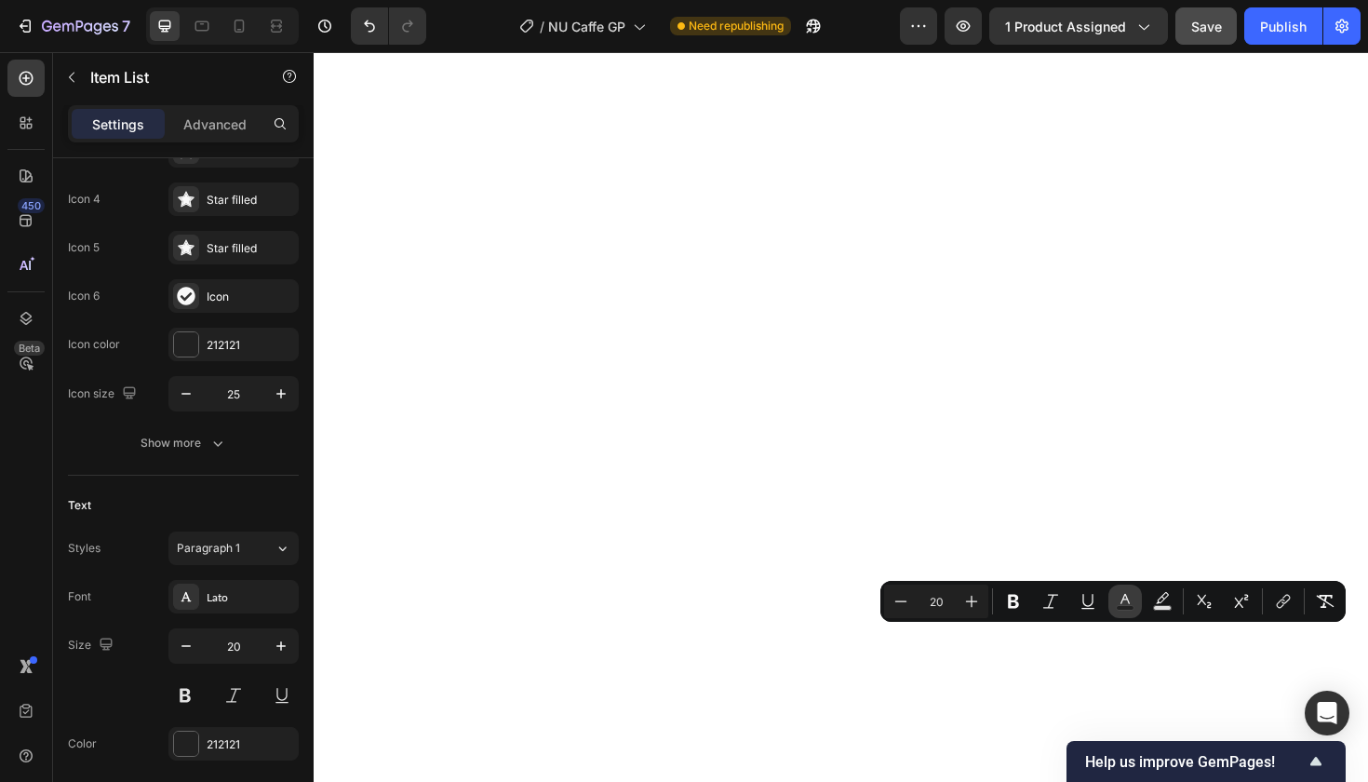
click at [1123, 602] on icon "Editor contextual toolbar" at bounding box center [1125, 601] width 19 height 19
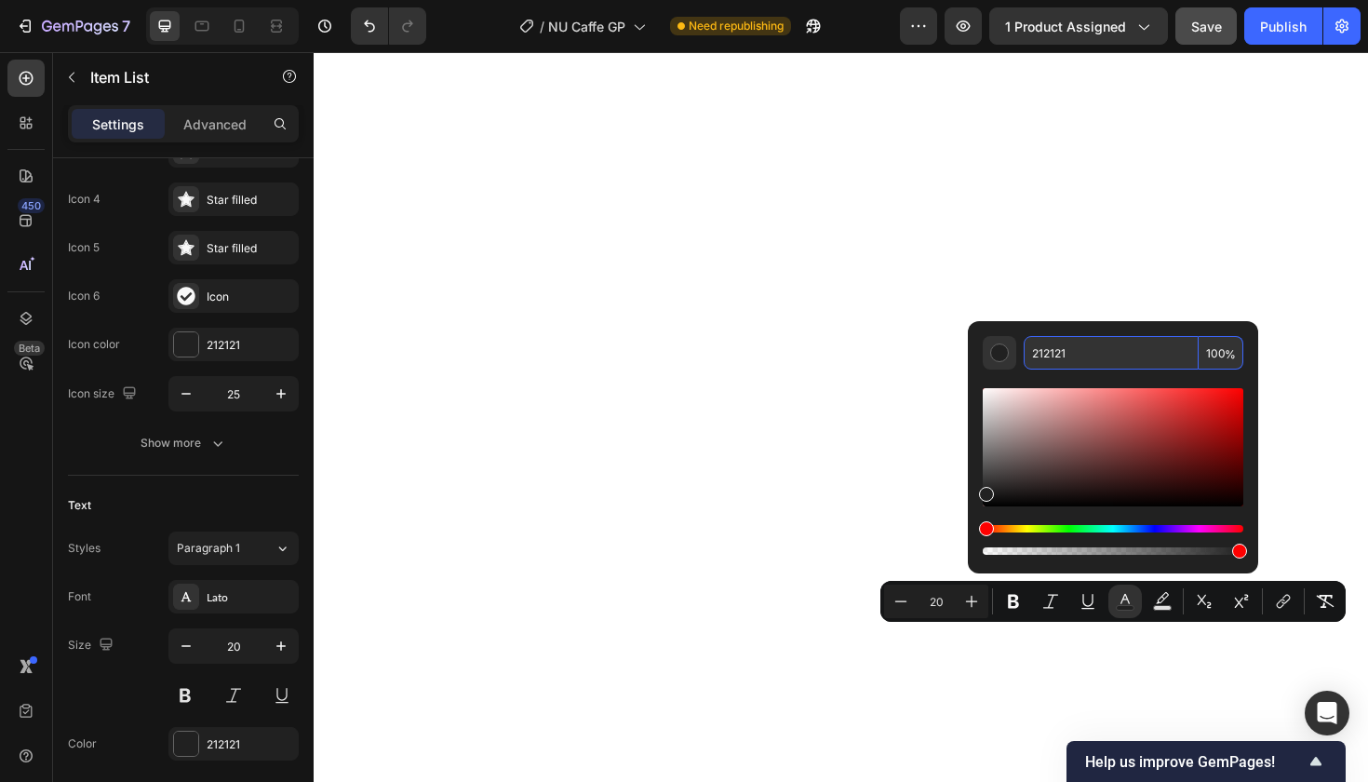
click at [1046, 352] on input "212121" at bounding box center [1111, 353] width 175 height 34
paste input "545454"
type input "545454"
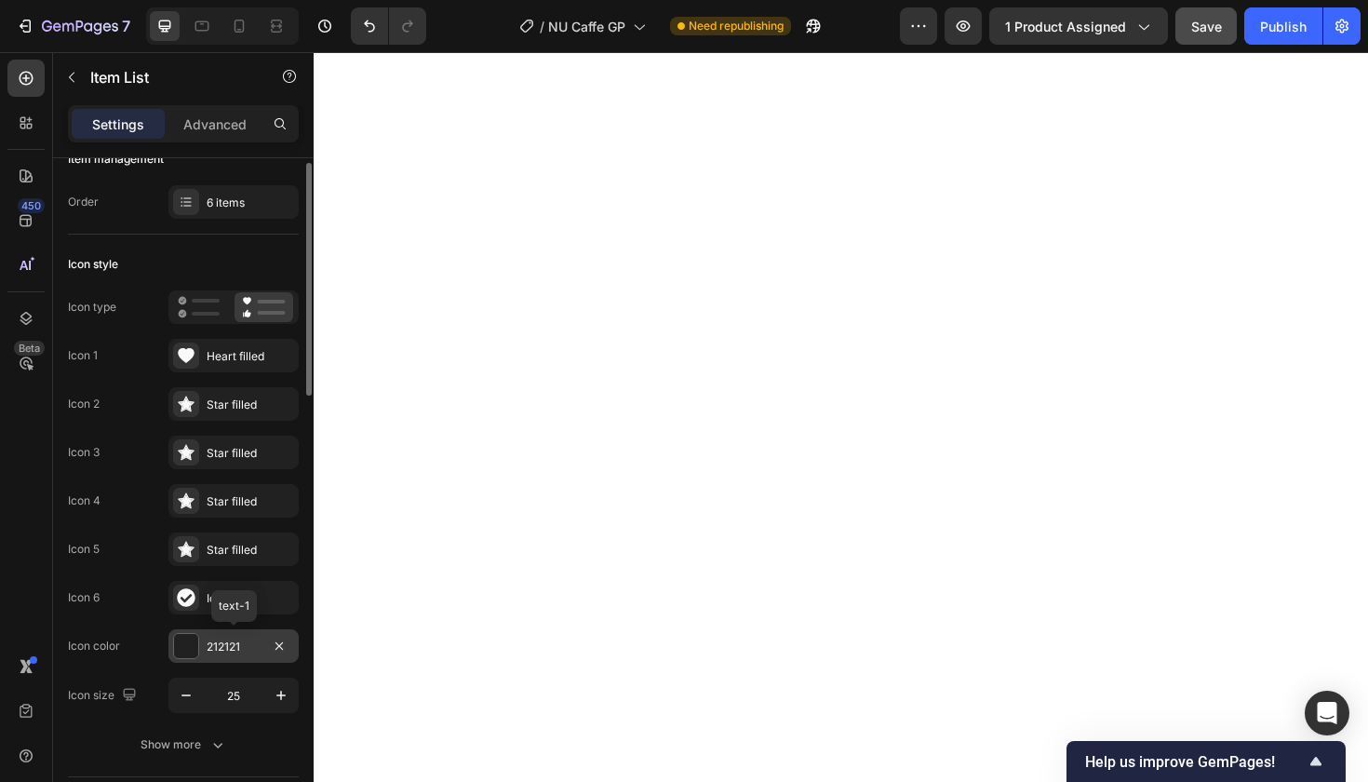
scroll to position [10, 0]
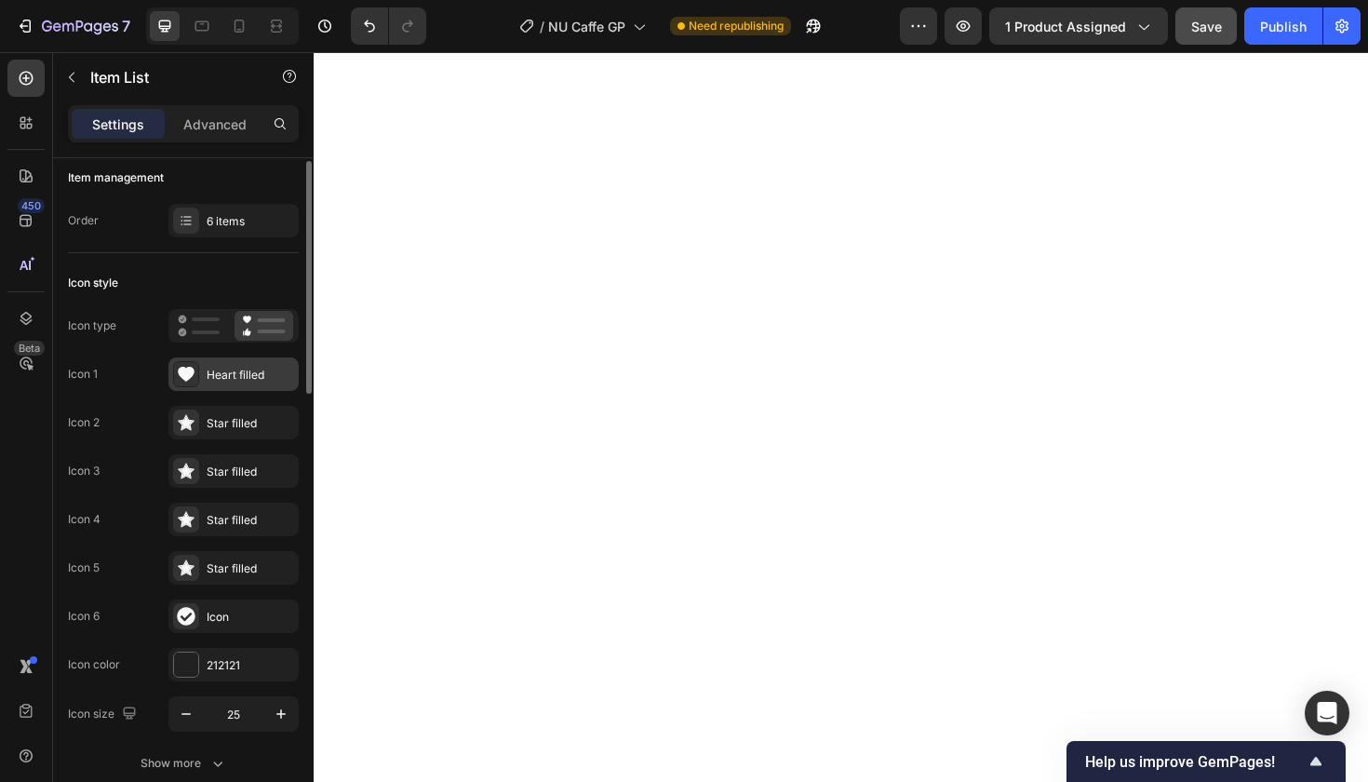
click at [218, 373] on div "Heart filled" at bounding box center [250, 375] width 87 height 17
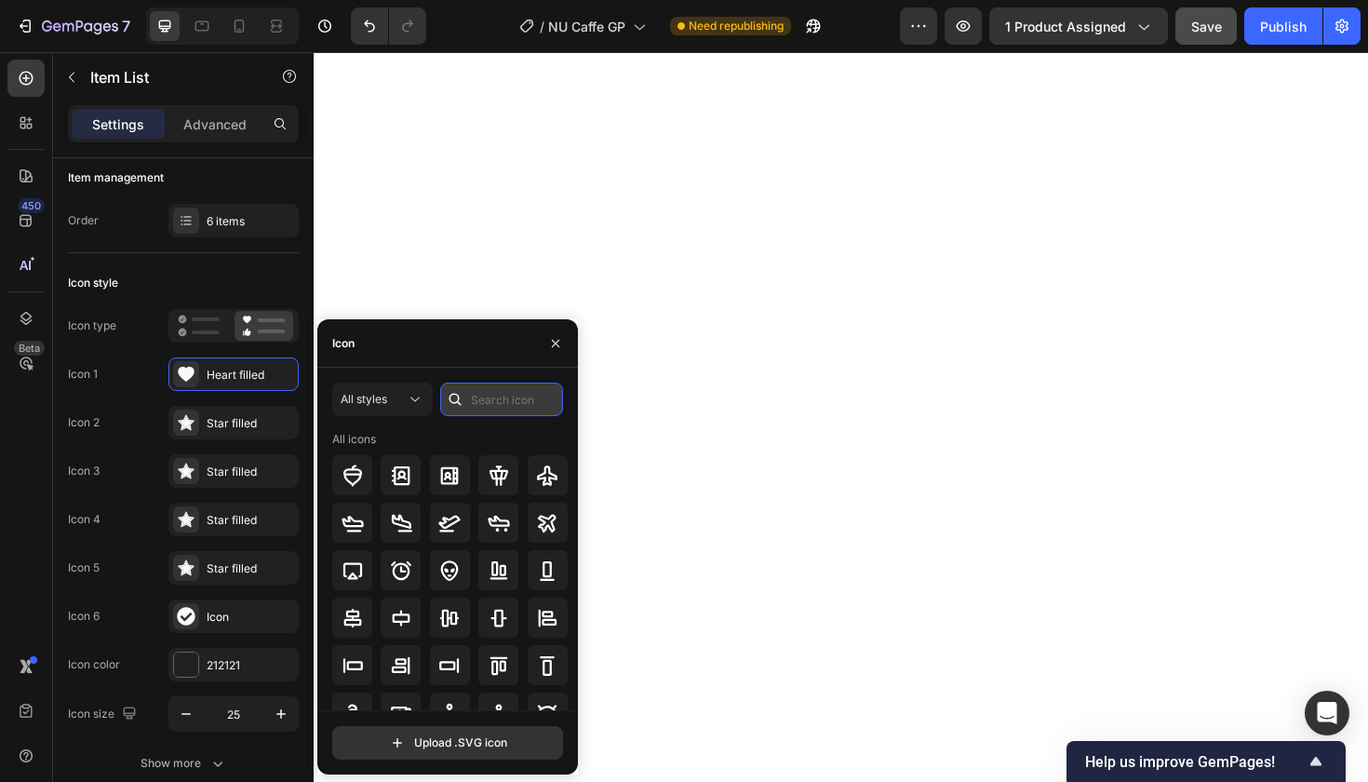
click at [484, 401] on input "text" at bounding box center [501, 400] width 123 height 34
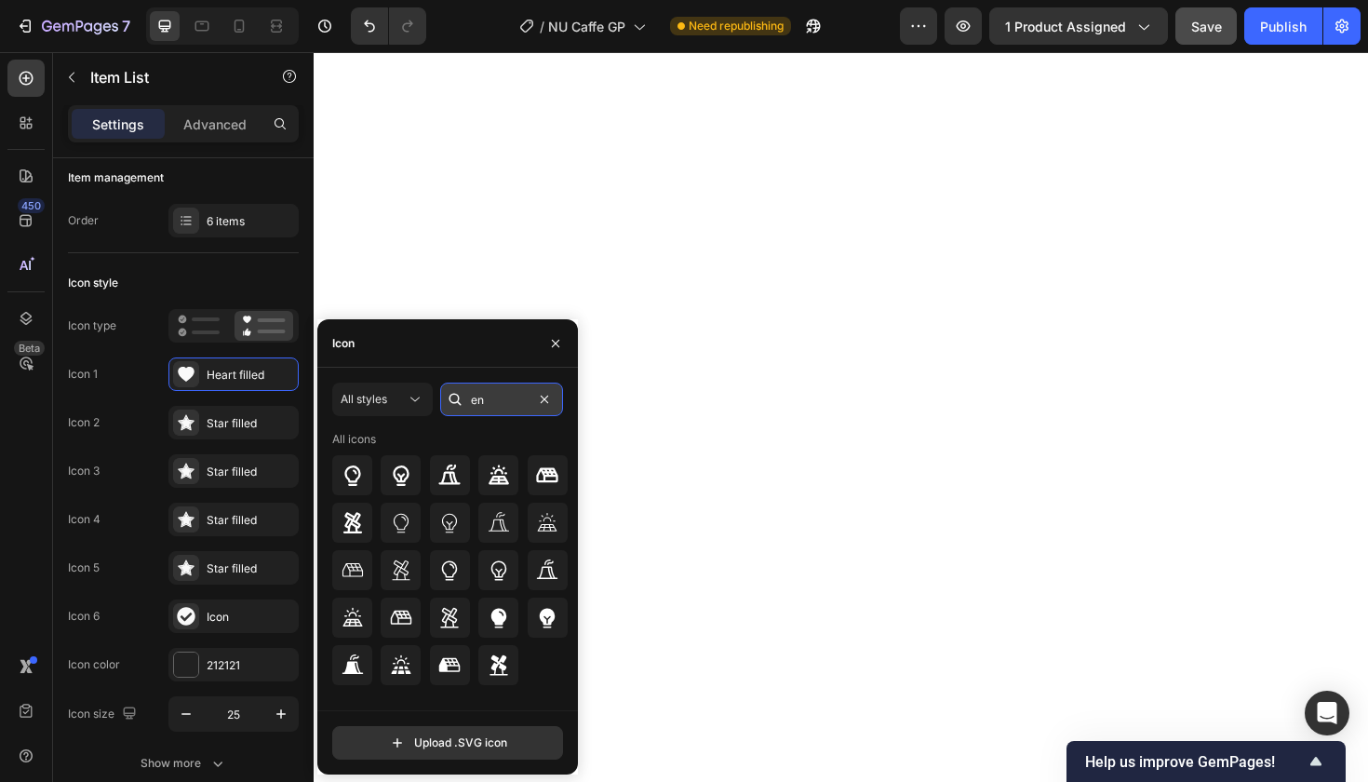
type input "e"
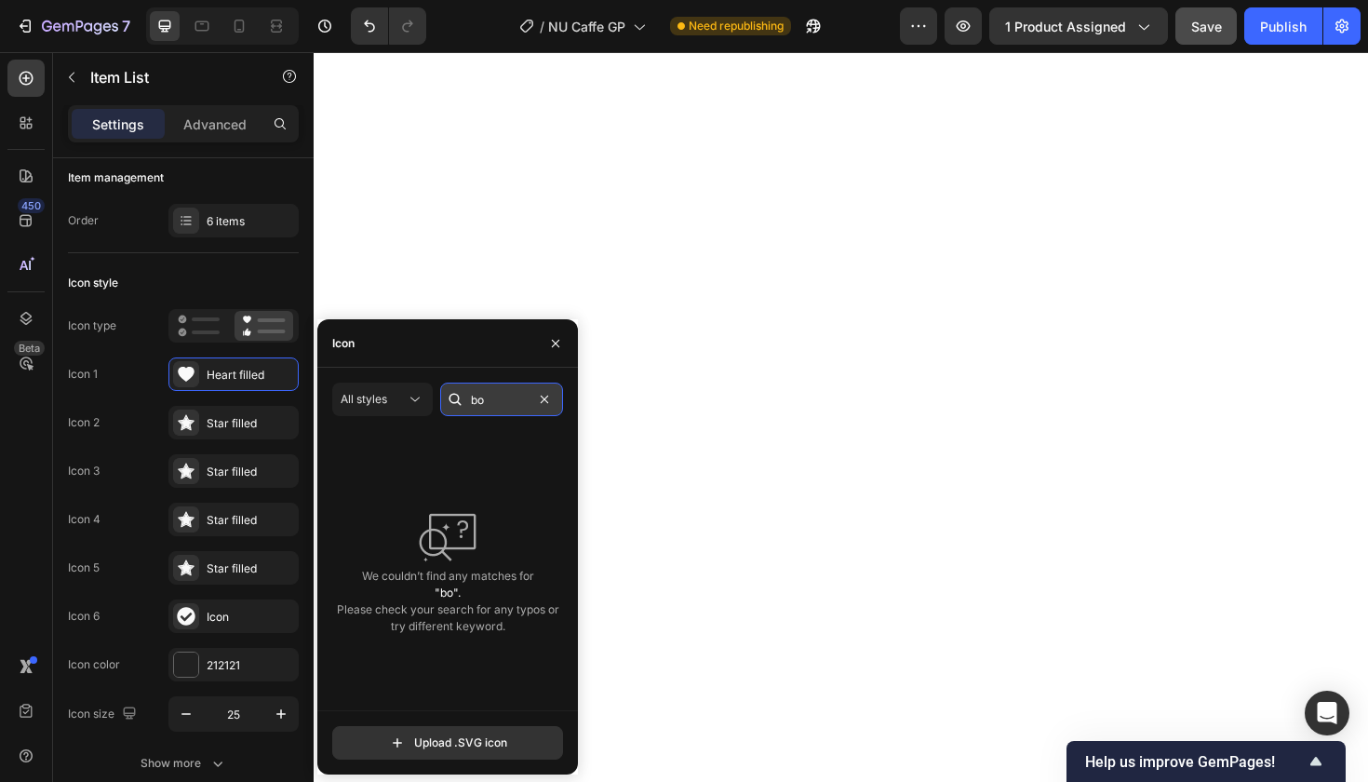
type input "b"
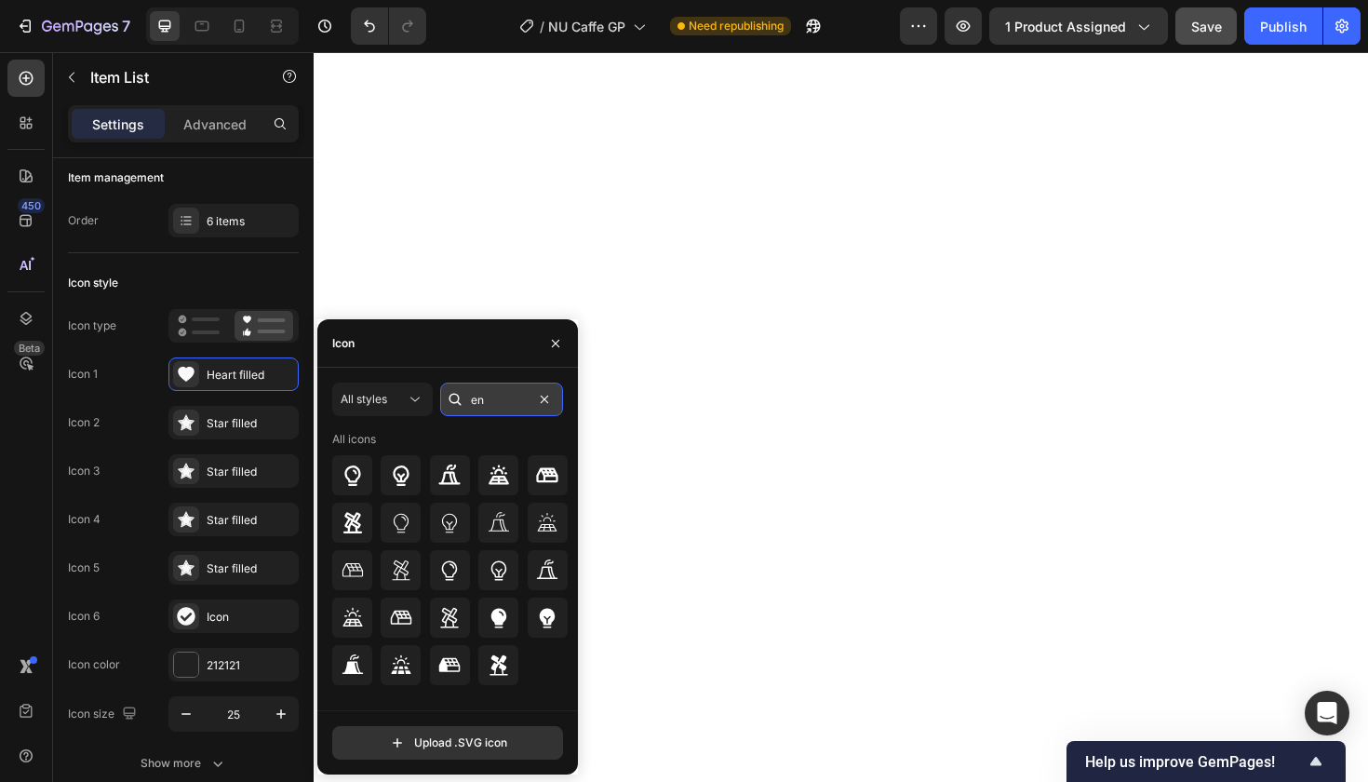
type input "e"
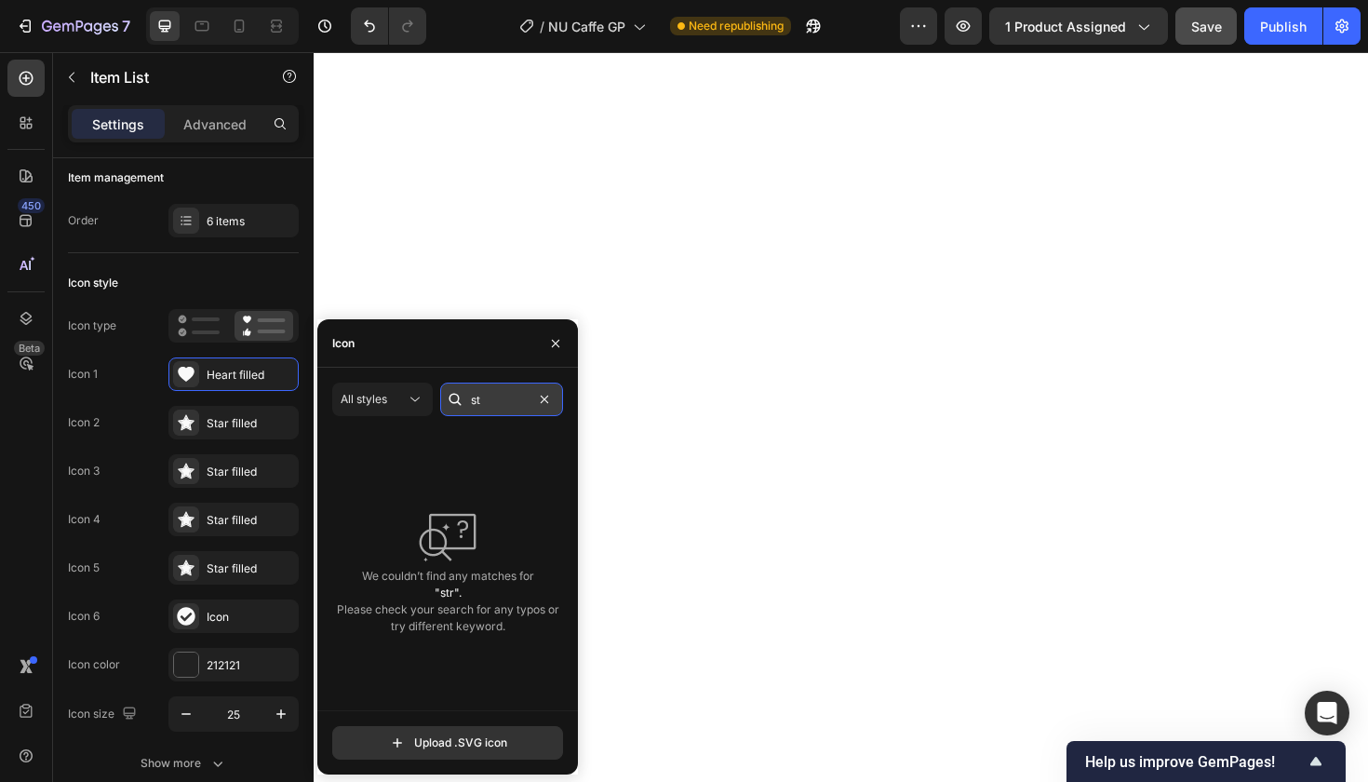
type input "s"
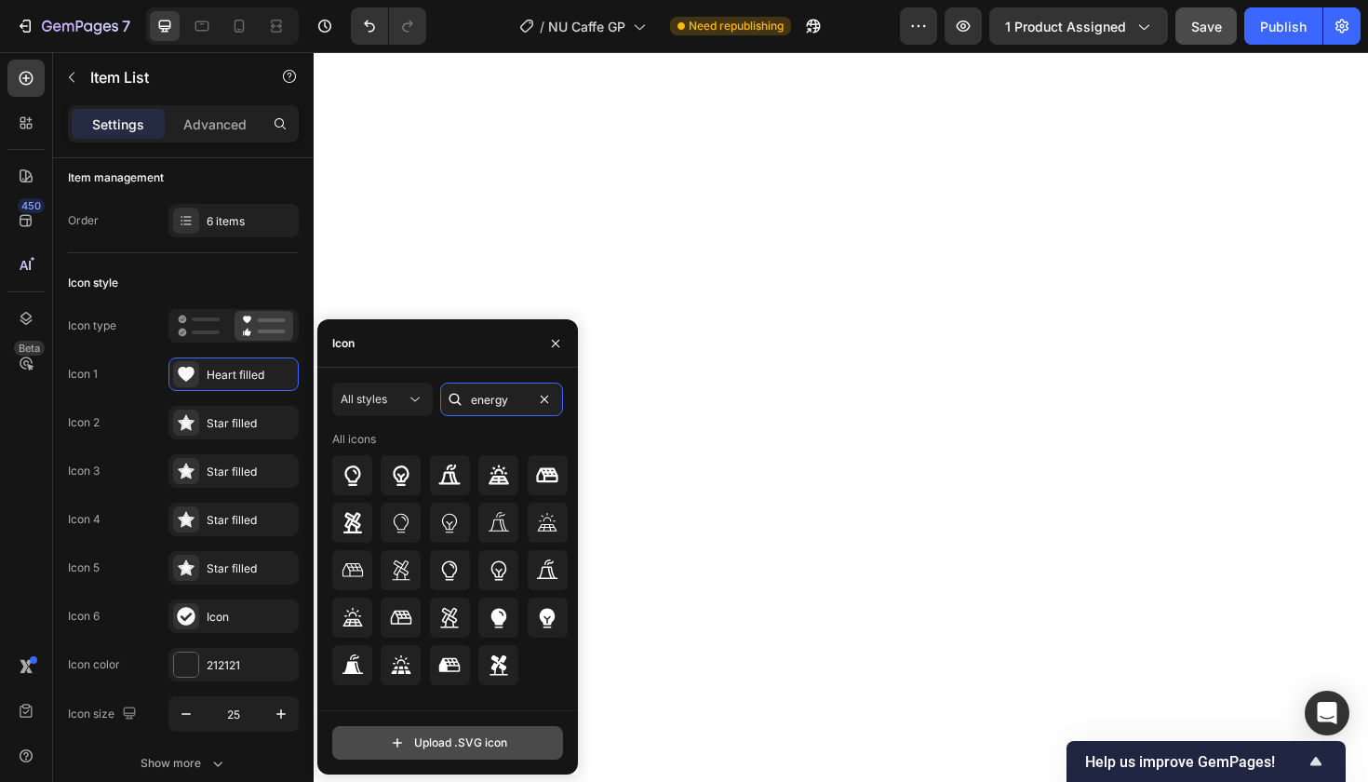
type input "energy"
click at [477, 742] on input "file" at bounding box center [447, 743] width 229 height 32
type input "C:\fakepath\energy.svg"
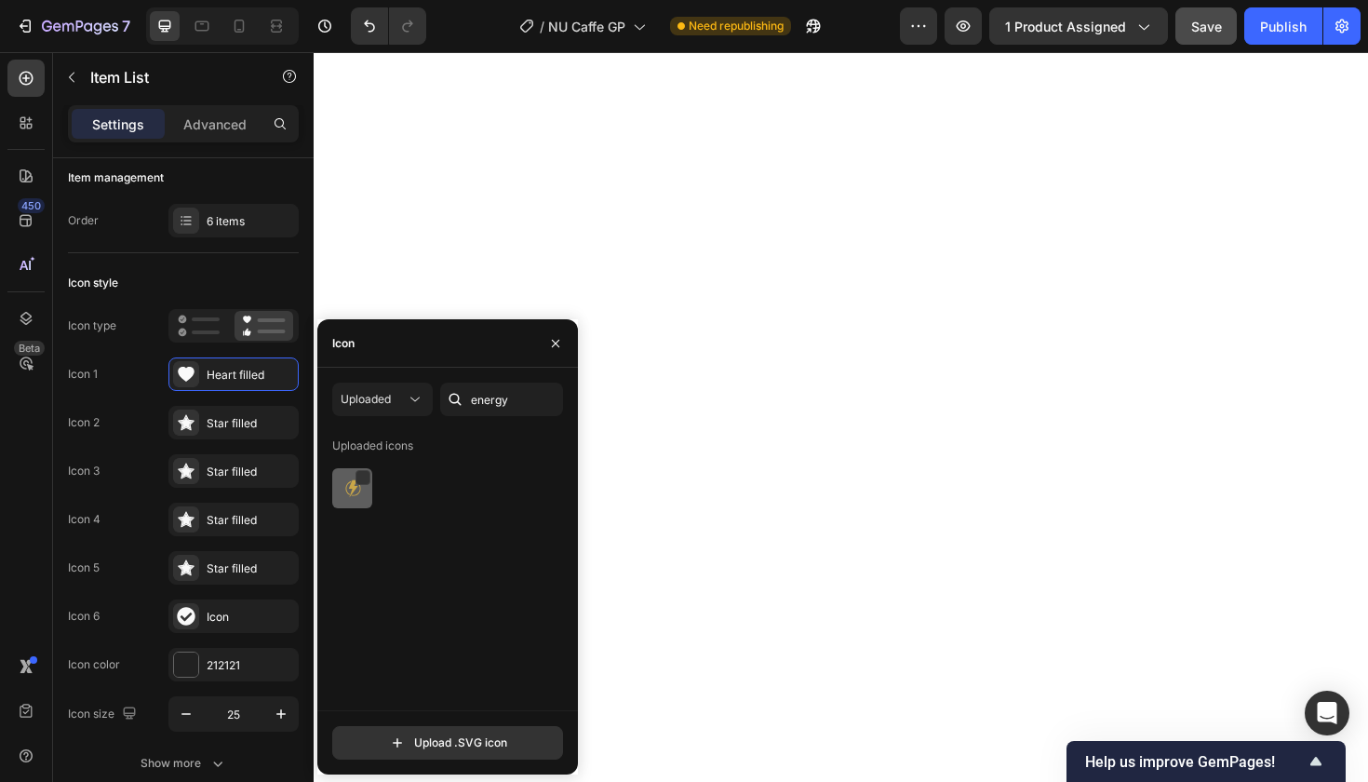
click at [353, 491] on img at bounding box center [353, 489] width 22 height 22
click at [561, 343] on icon "button" at bounding box center [555, 343] width 15 height 15
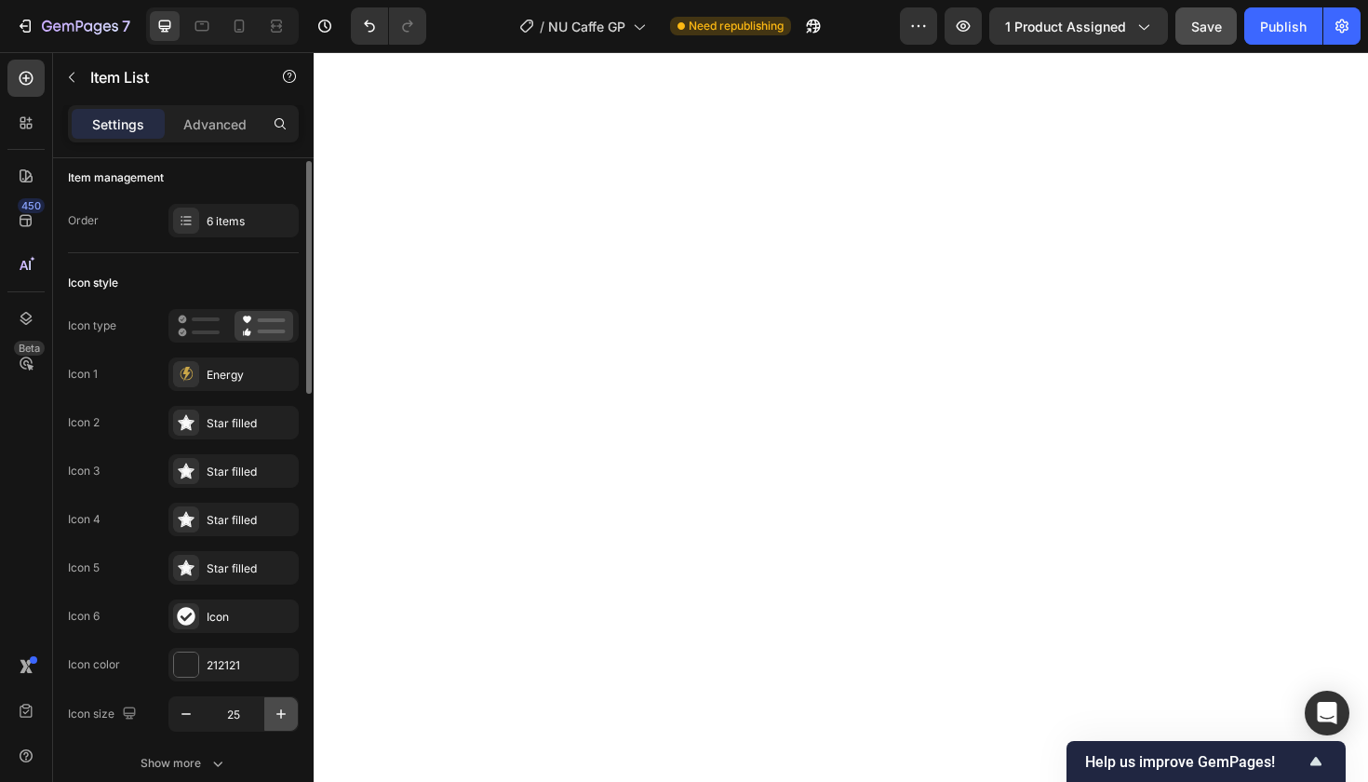
click at [282, 714] on icon "button" at bounding box center [280, 713] width 9 height 9
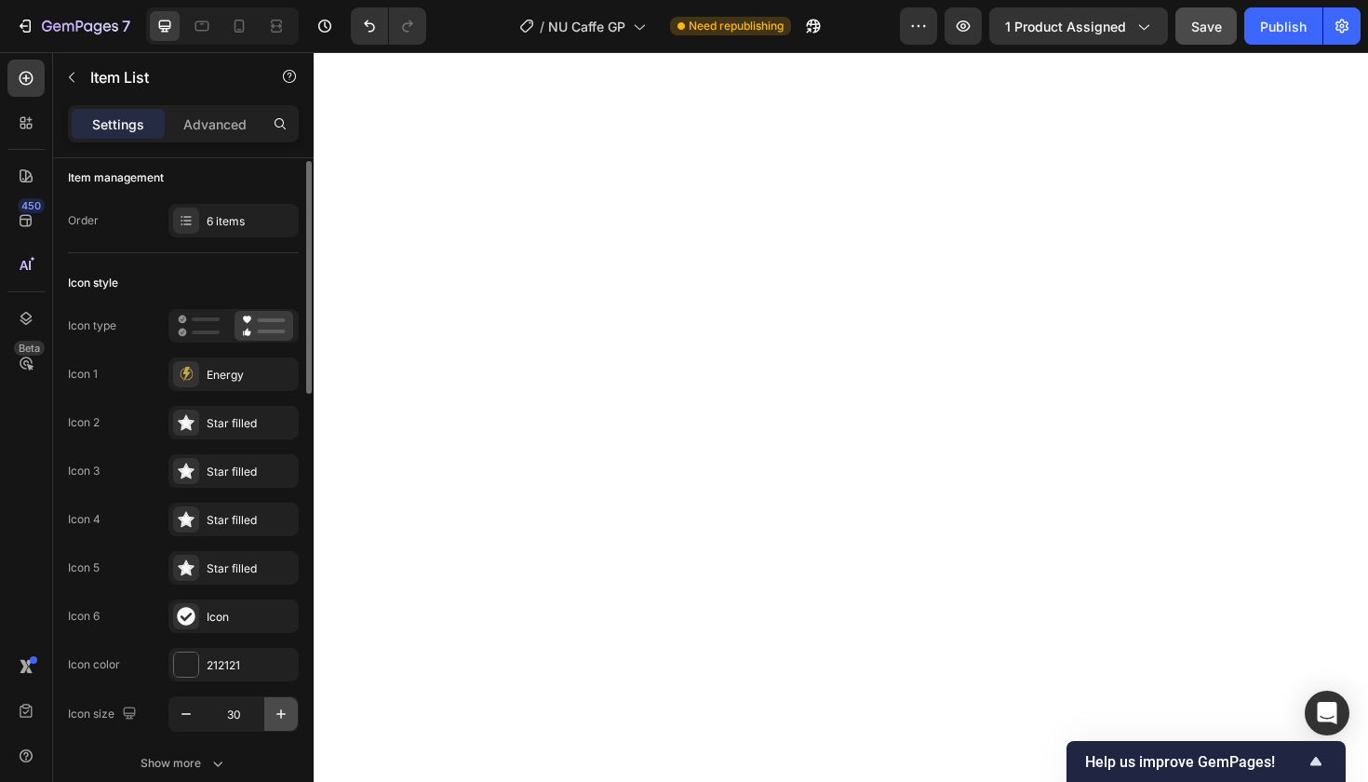
click at [282, 714] on icon "button" at bounding box center [280, 713] width 9 height 9
click at [177, 711] on icon "button" at bounding box center [186, 714] width 19 height 19
click at [282, 714] on icon "button" at bounding box center [280, 713] width 9 height 9
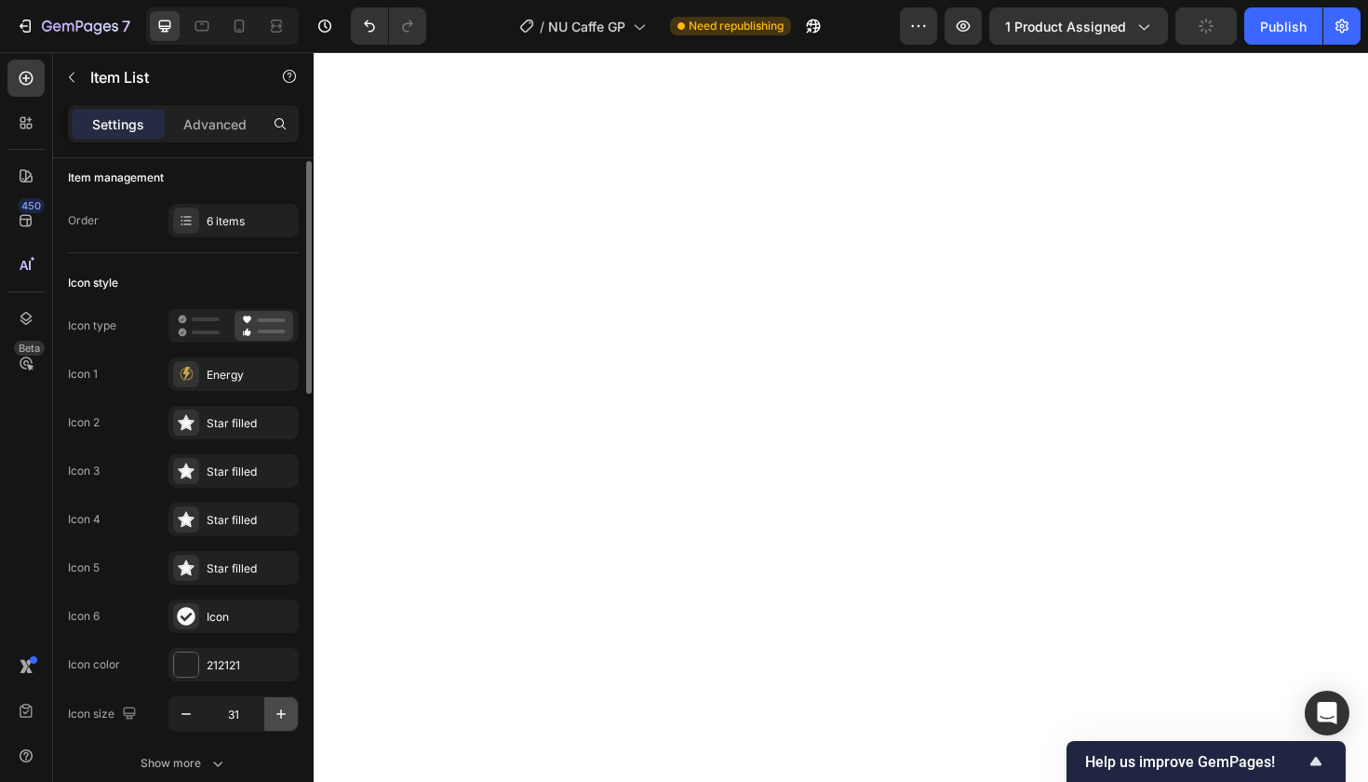
click at [282, 714] on icon "button" at bounding box center [280, 713] width 9 height 9
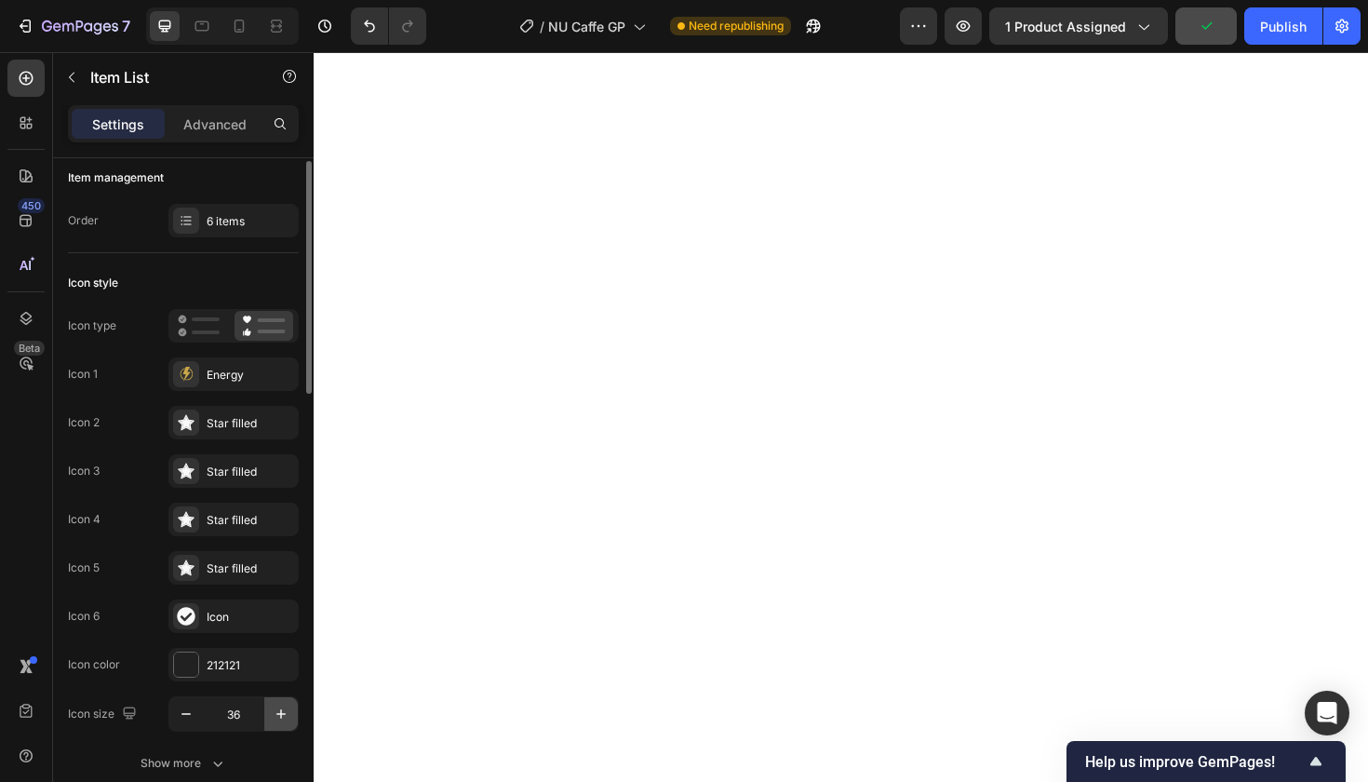
click at [282, 714] on icon "button" at bounding box center [280, 713] width 9 height 9
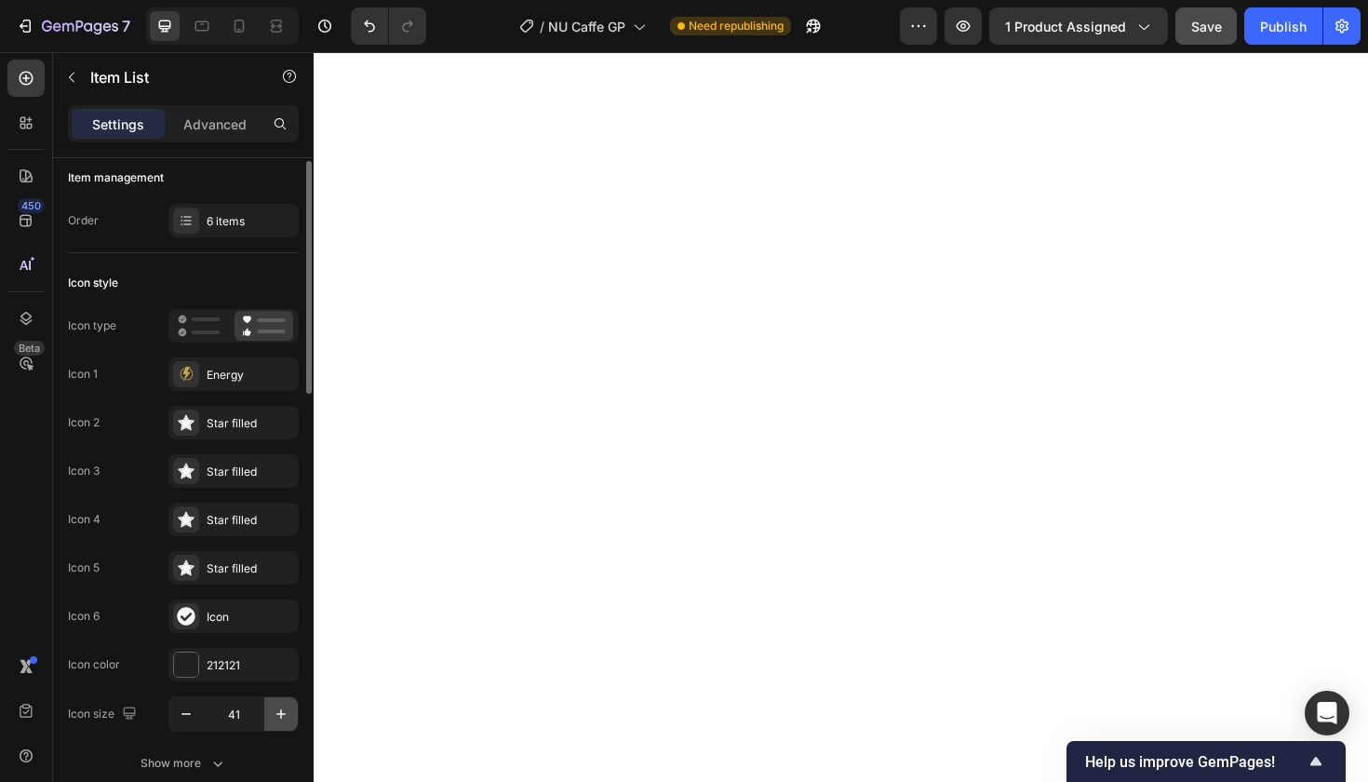
click at [282, 714] on icon "button" at bounding box center [280, 713] width 9 height 9
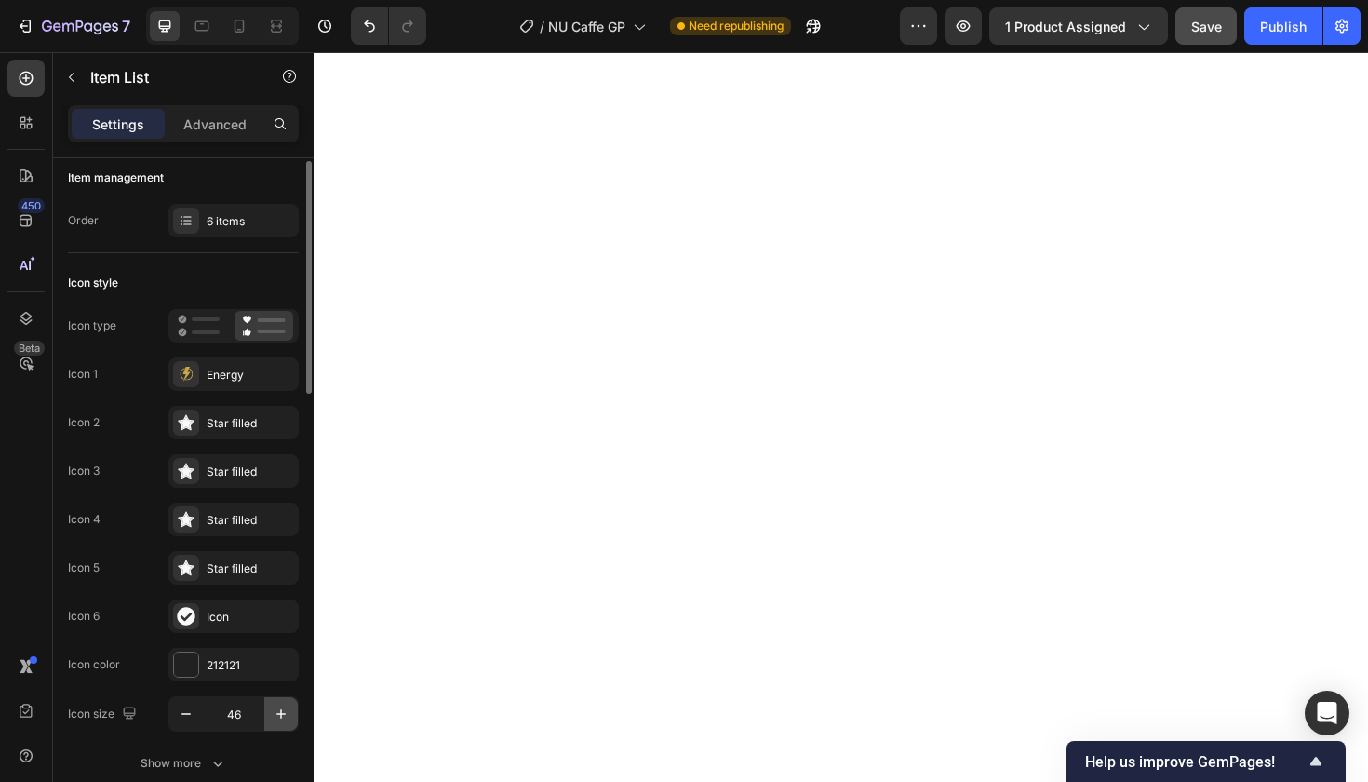
click at [282, 714] on icon "button" at bounding box center [280, 713] width 9 height 9
type input "50"
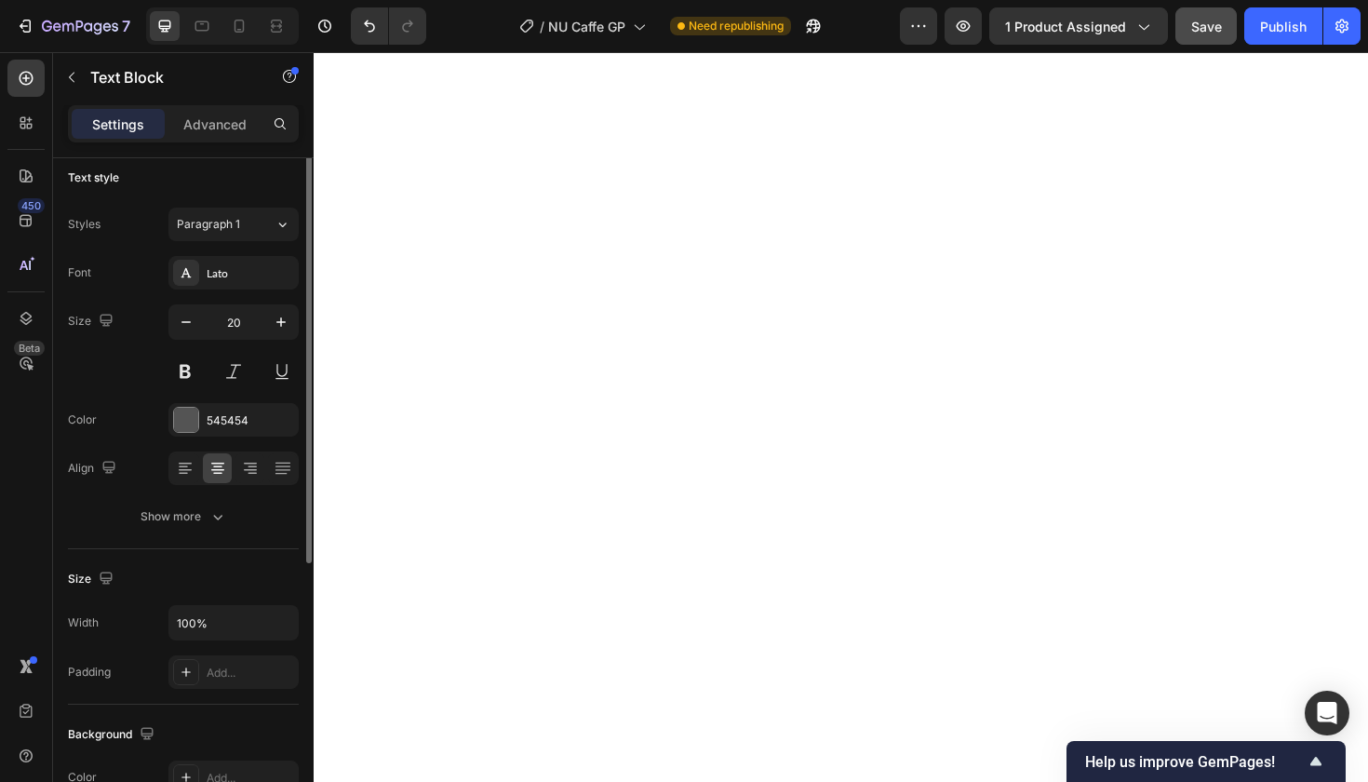
scroll to position [0, 0]
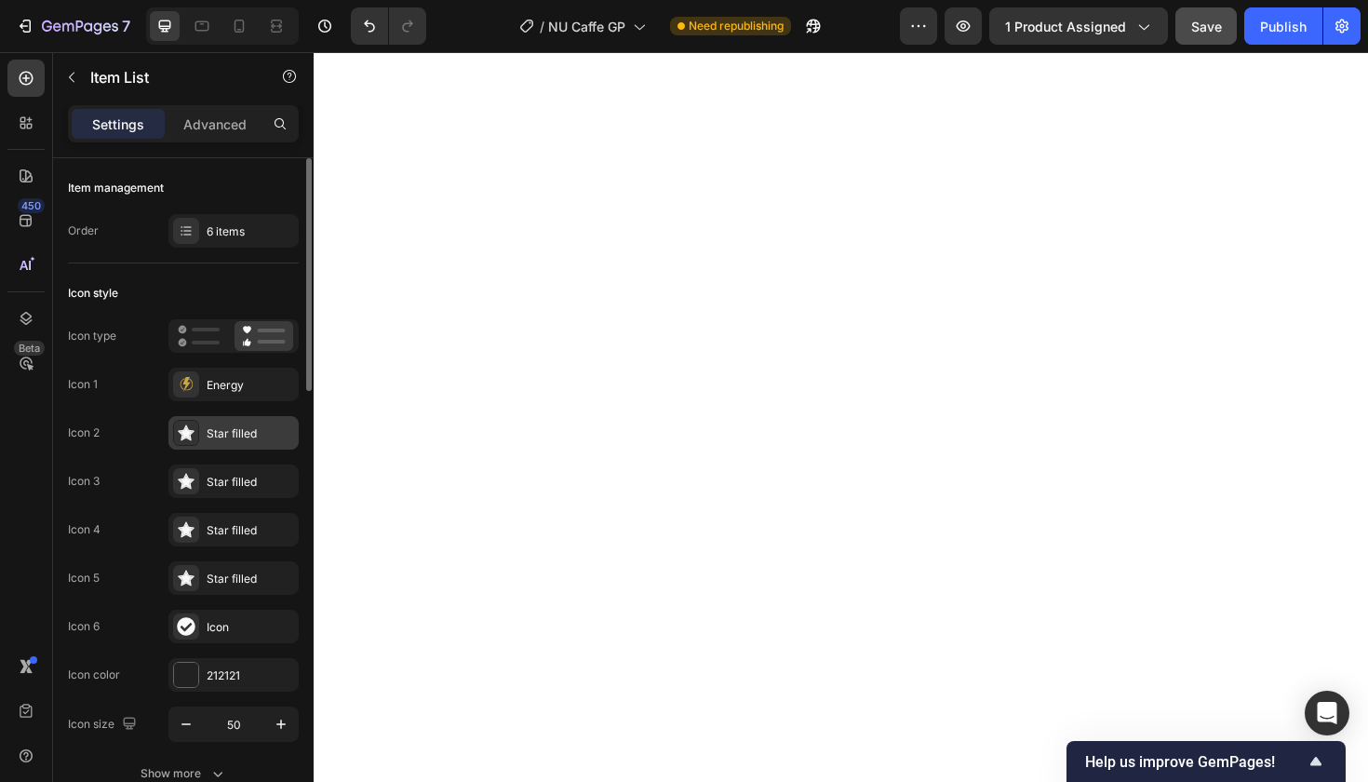
click at [186, 433] on icon at bounding box center [186, 433] width 13 height 12
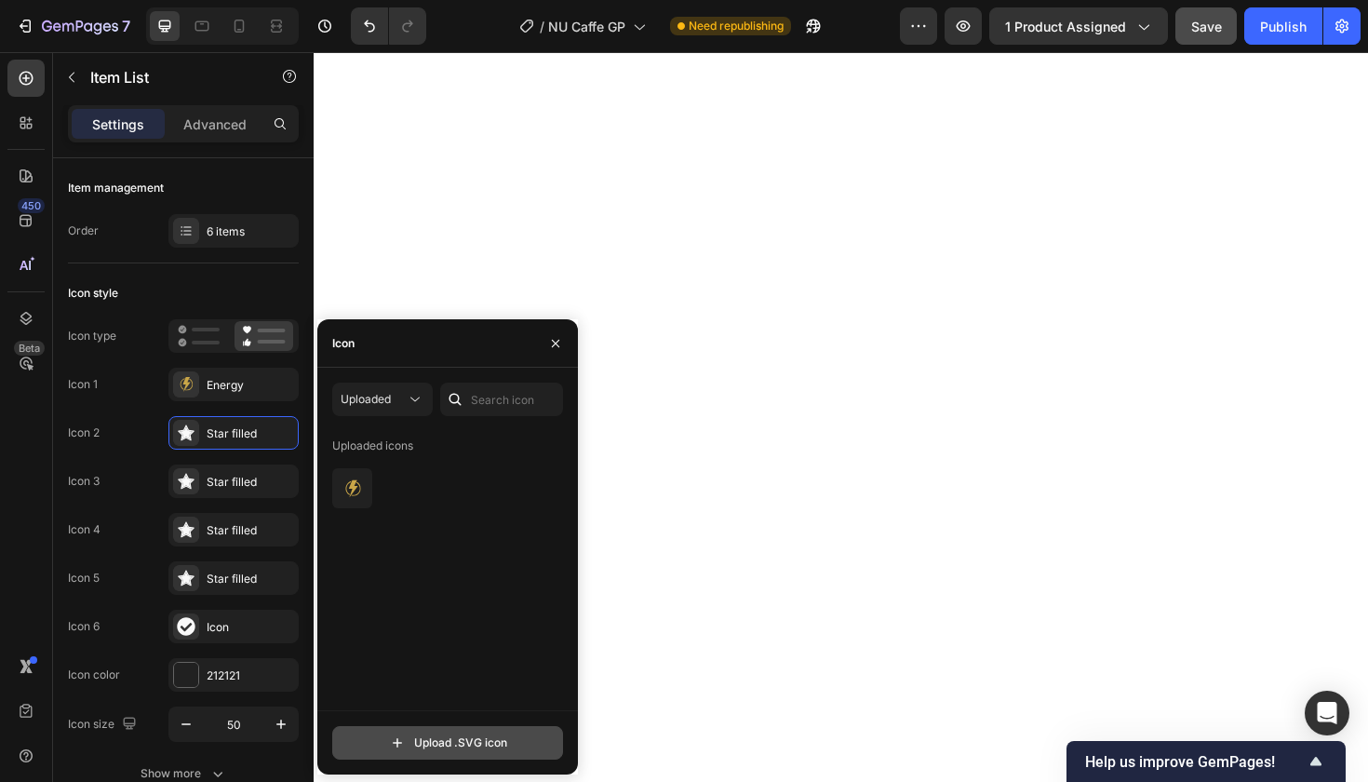
click at [419, 746] on input "file" at bounding box center [447, 743] width 229 height 32
type input "C:\fakepath\2.svg"
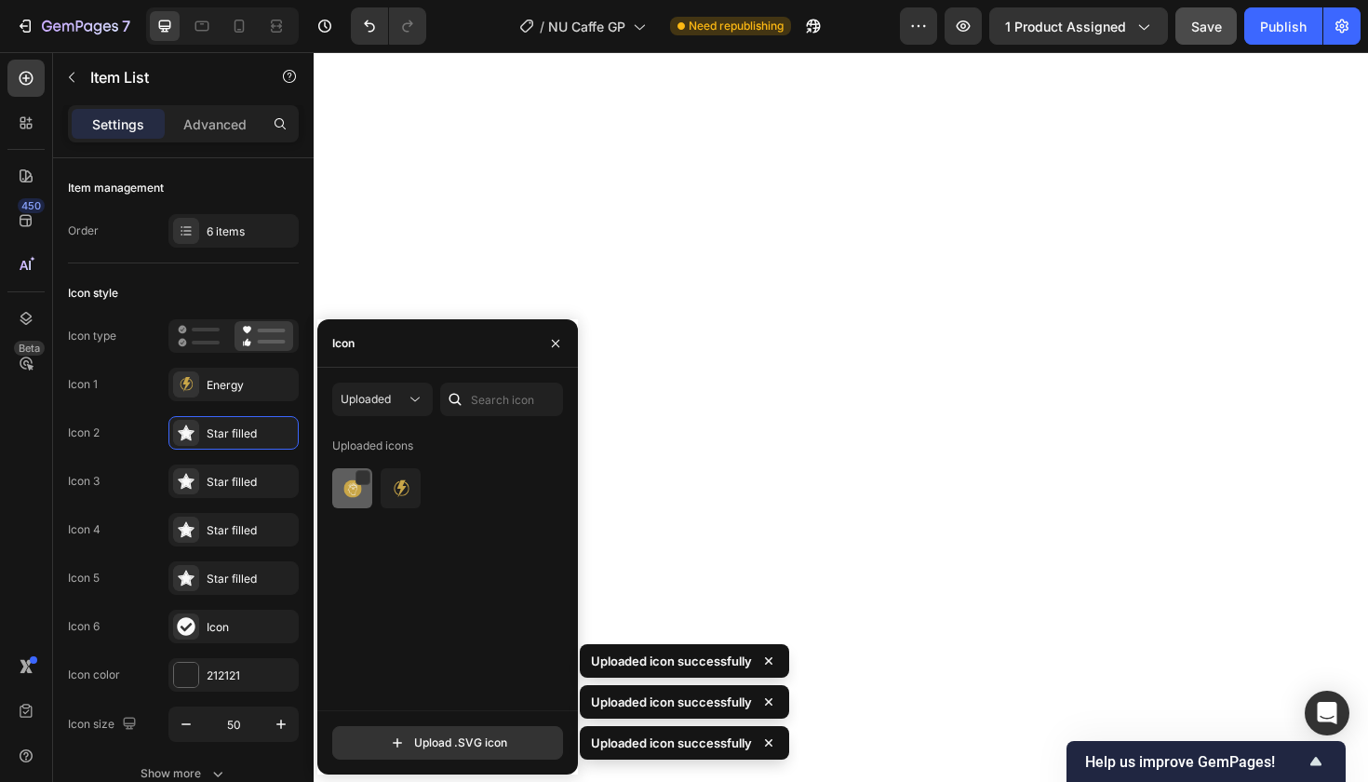
click at [353, 489] on img at bounding box center [353, 489] width 22 height 22
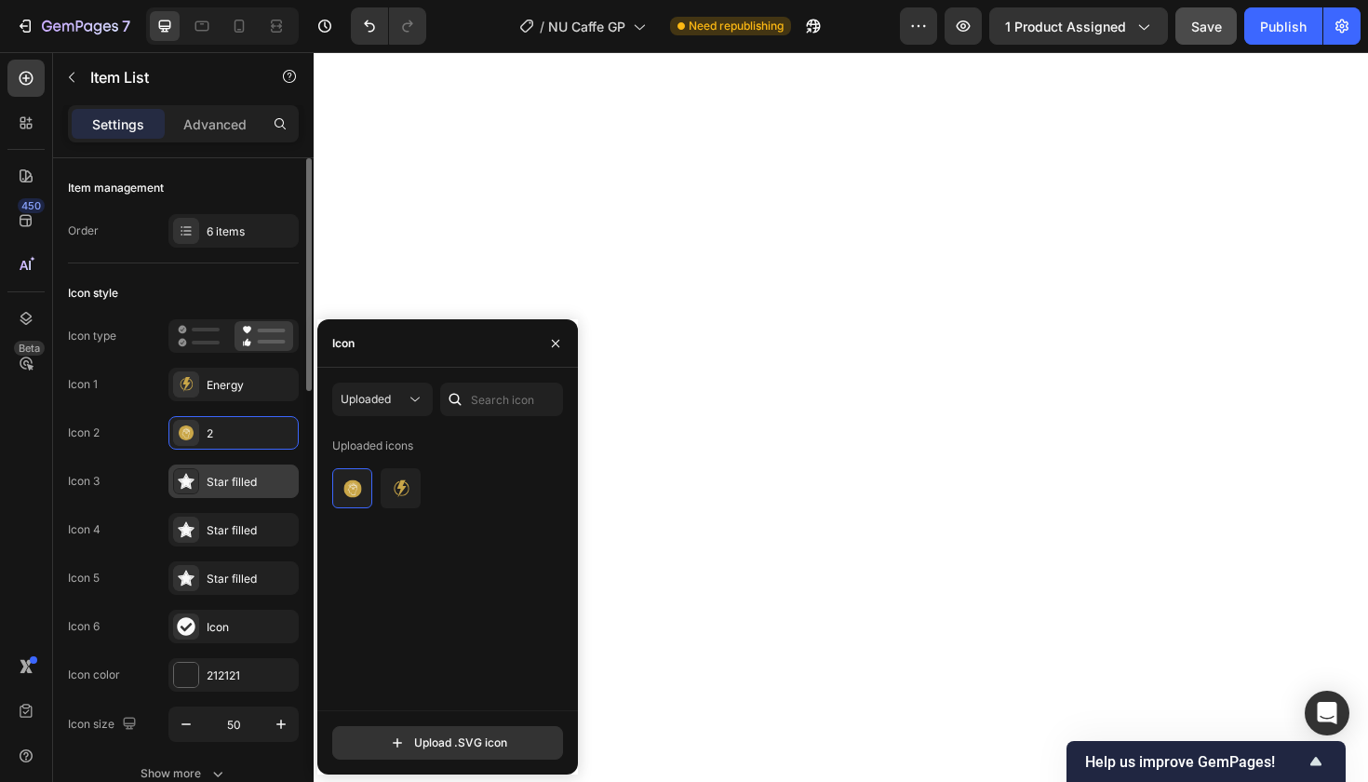
click at [250, 478] on div "Star filled" at bounding box center [250, 482] width 87 height 17
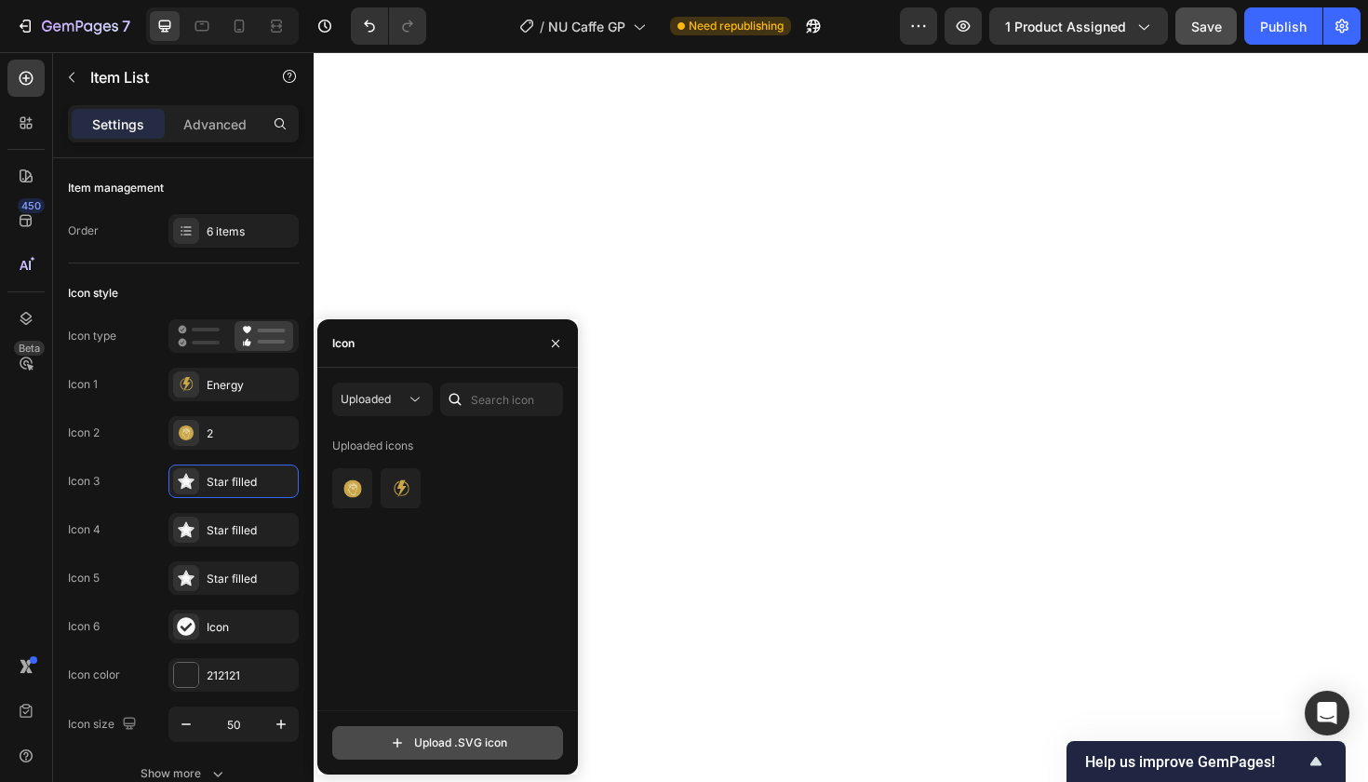
click at [410, 753] on input "file" at bounding box center [447, 743] width 229 height 32
type input "C:\fakepath\4.svg"
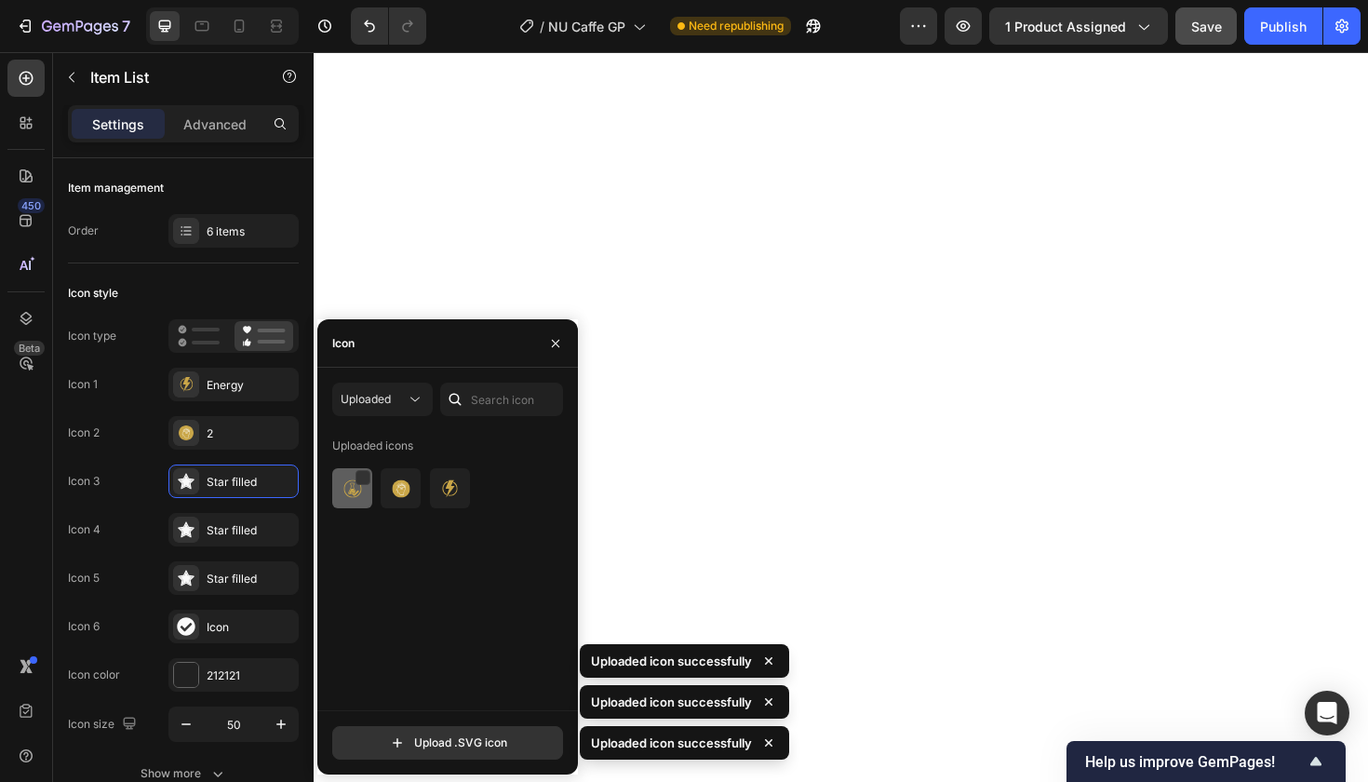
click at [349, 486] on img at bounding box center [353, 489] width 22 height 22
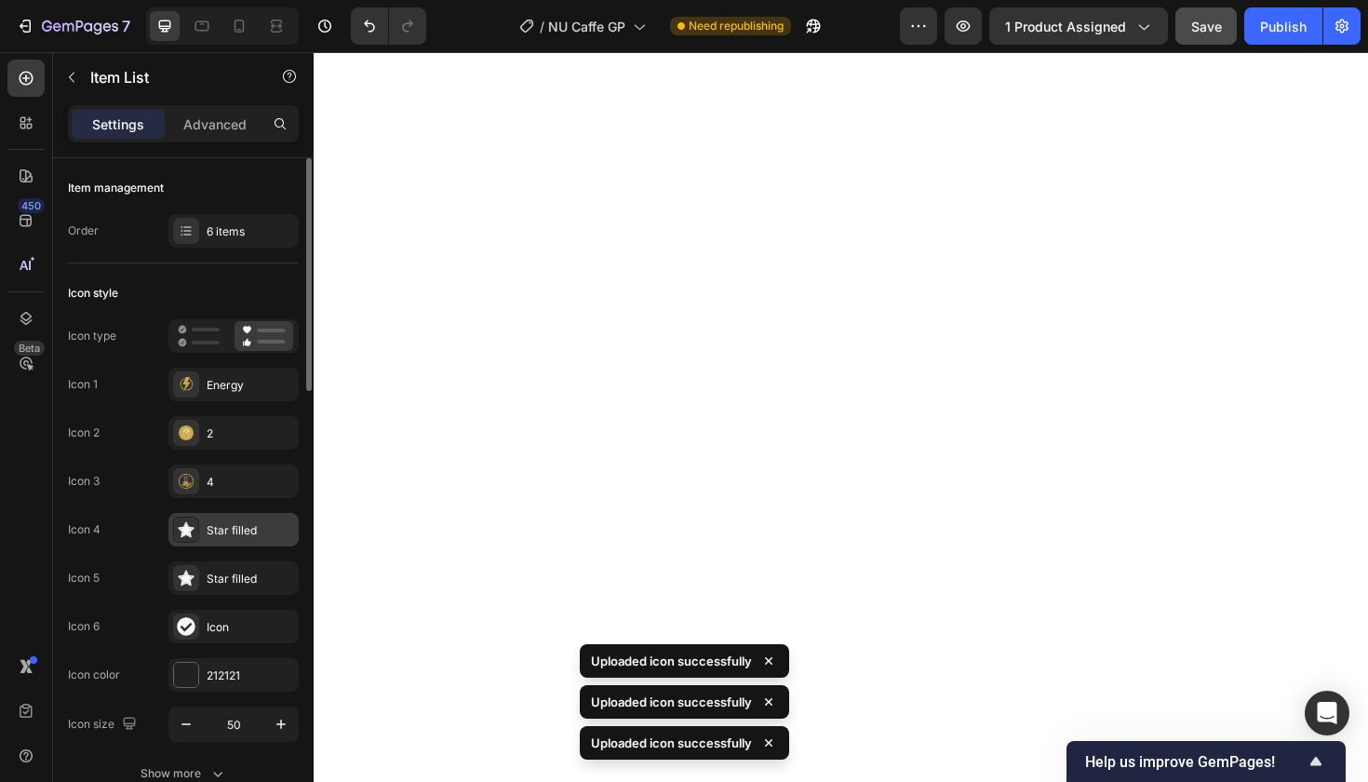
click at [236, 531] on div "Star filled" at bounding box center [250, 530] width 87 height 17
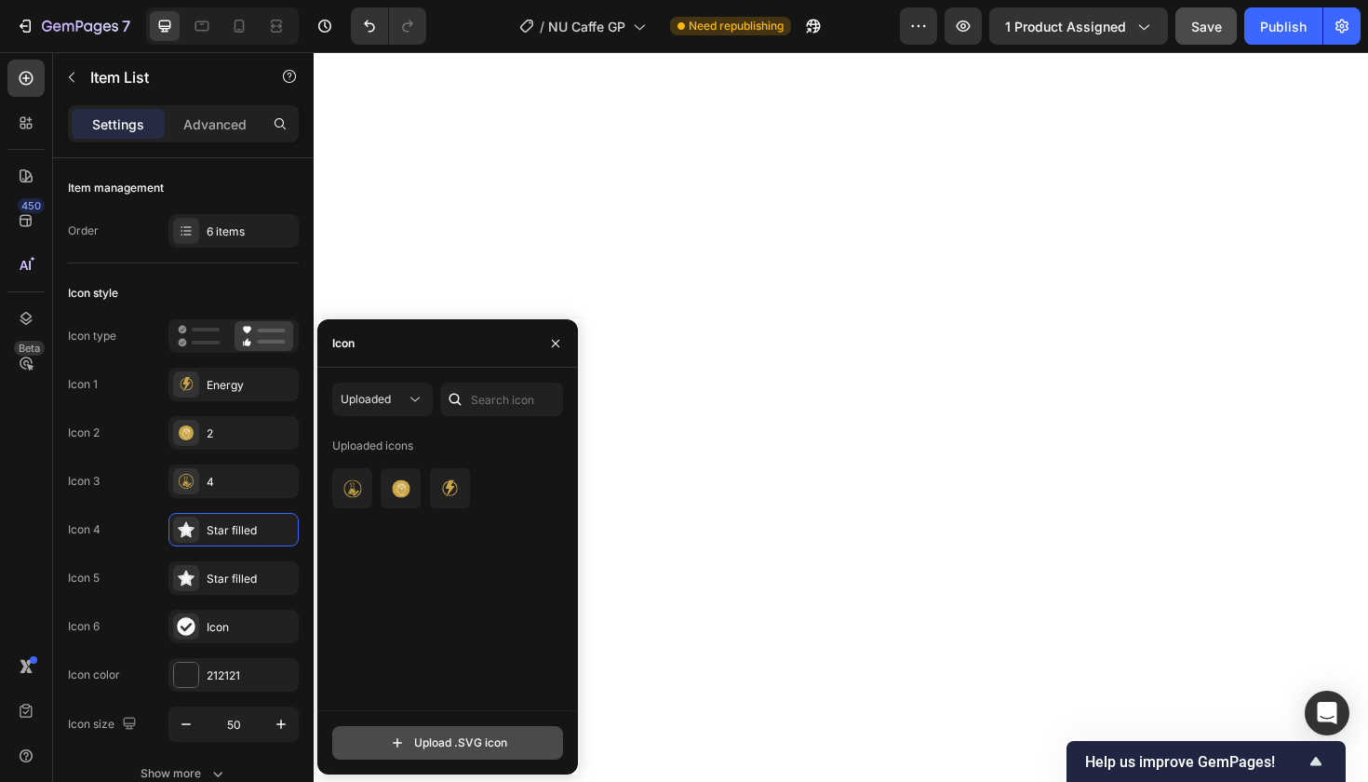
click at [406, 745] on input "file" at bounding box center [447, 743] width 229 height 32
type input "C:\fakepath\5.svg"
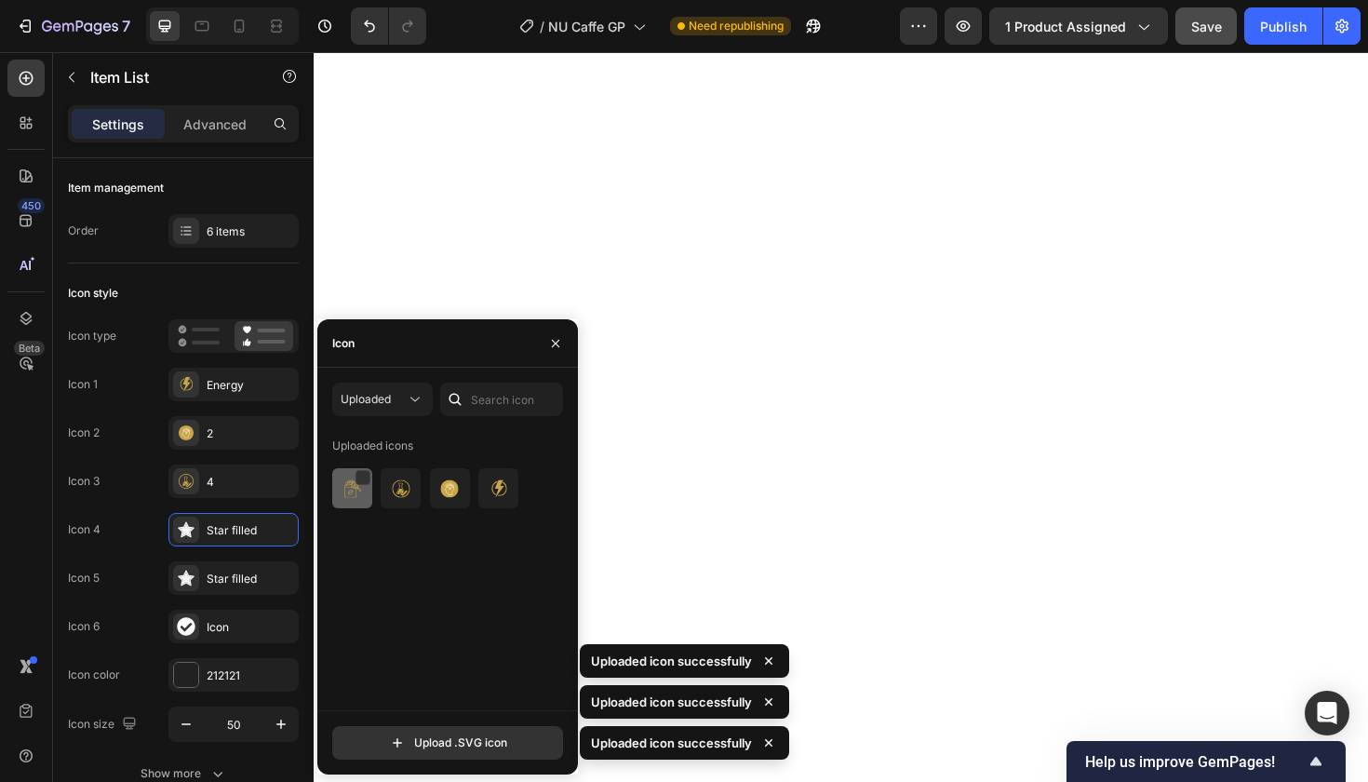
click at [351, 486] on img at bounding box center [353, 489] width 22 height 22
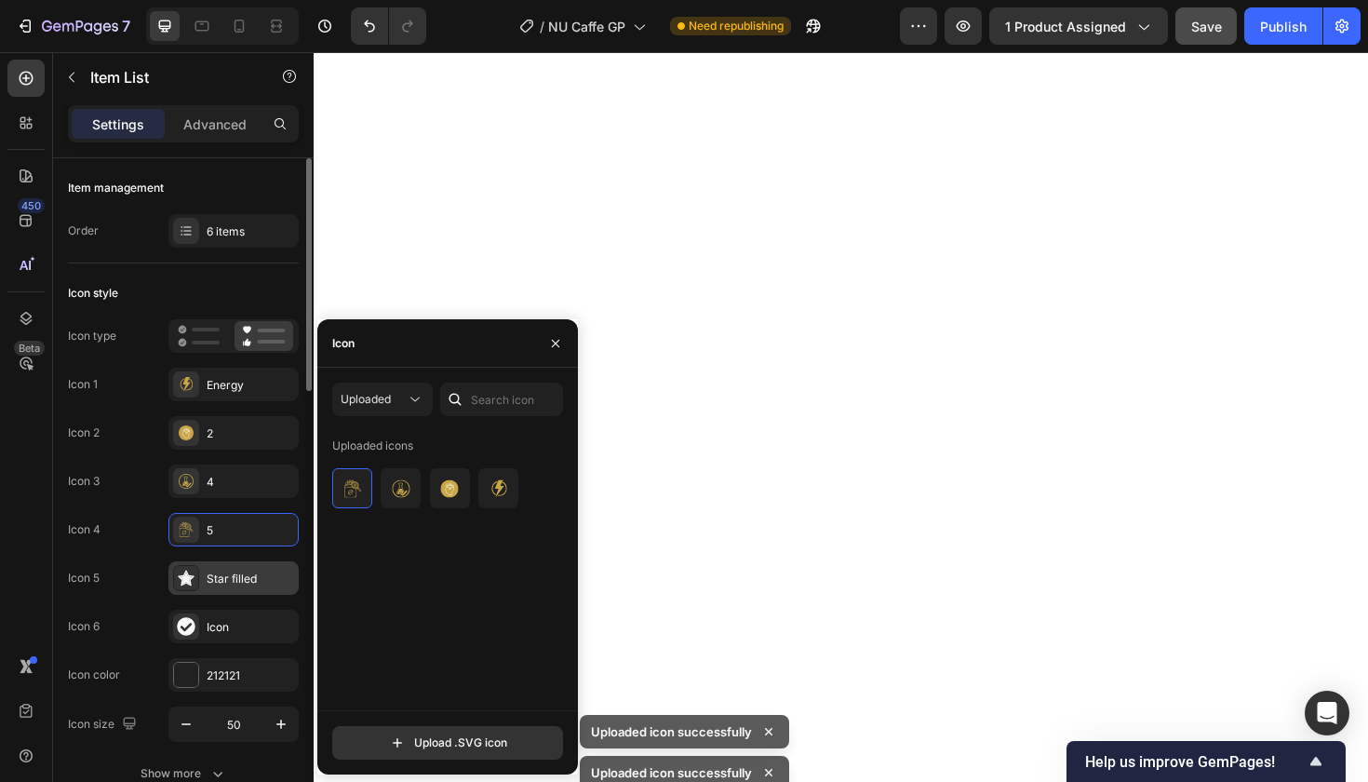
click at [225, 578] on div "Star filled" at bounding box center [250, 579] width 87 height 17
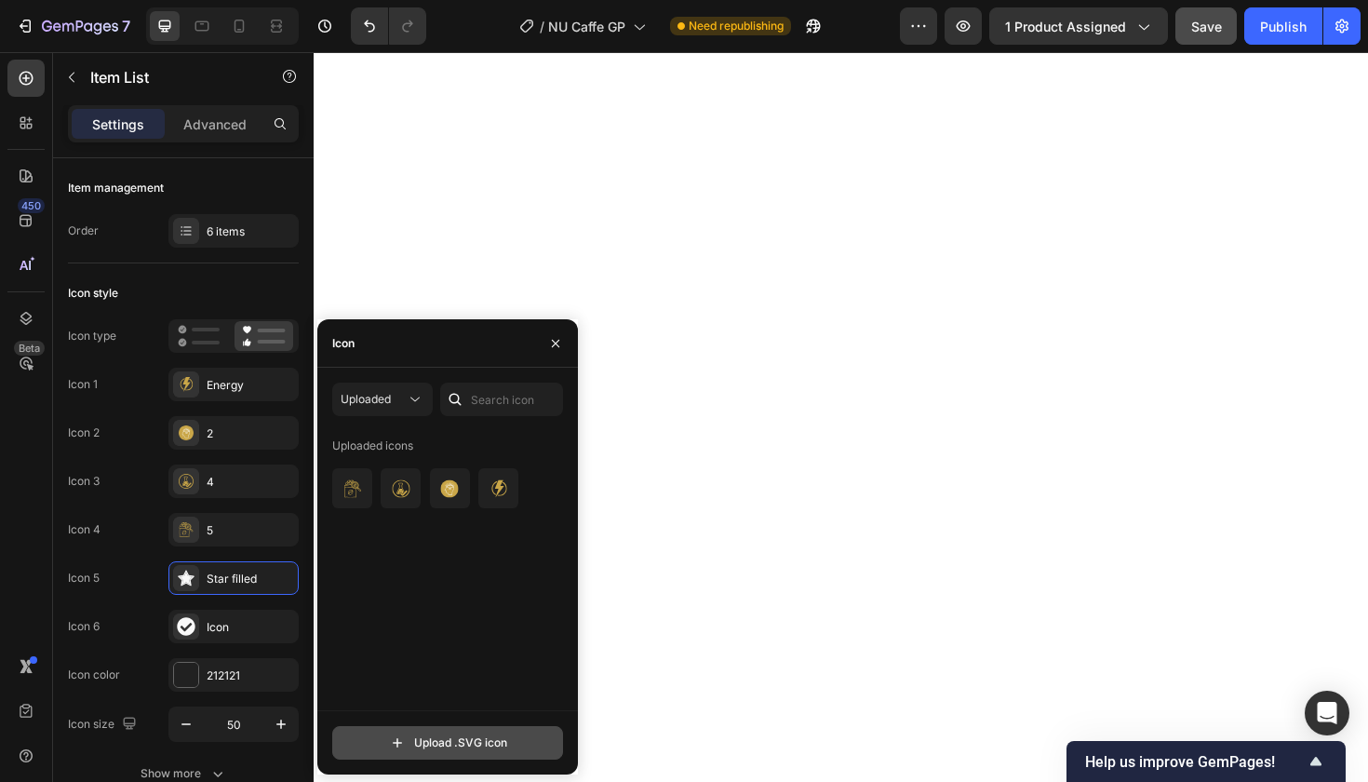
click at [403, 741] on input "file" at bounding box center [447, 743] width 229 height 32
click at [437, 743] on input "file" at bounding box center [447, 743] width 229 height 32
type input "C:\fakepath\3.svg"
click at [357, 489] on img at bounding box center [353, 489] width 22 height 22
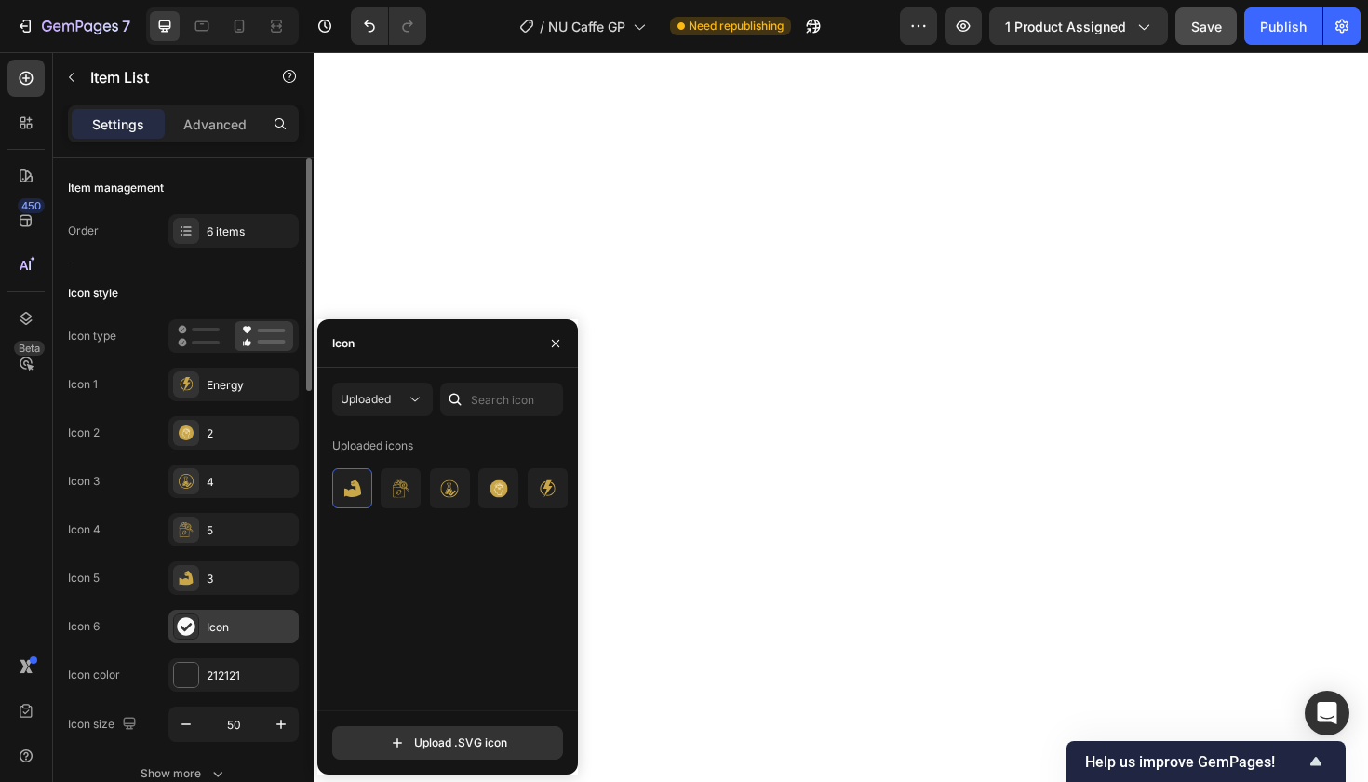
click at [208, 627] on div "Icon" at bounding box center [250, 627] width 87 height 17
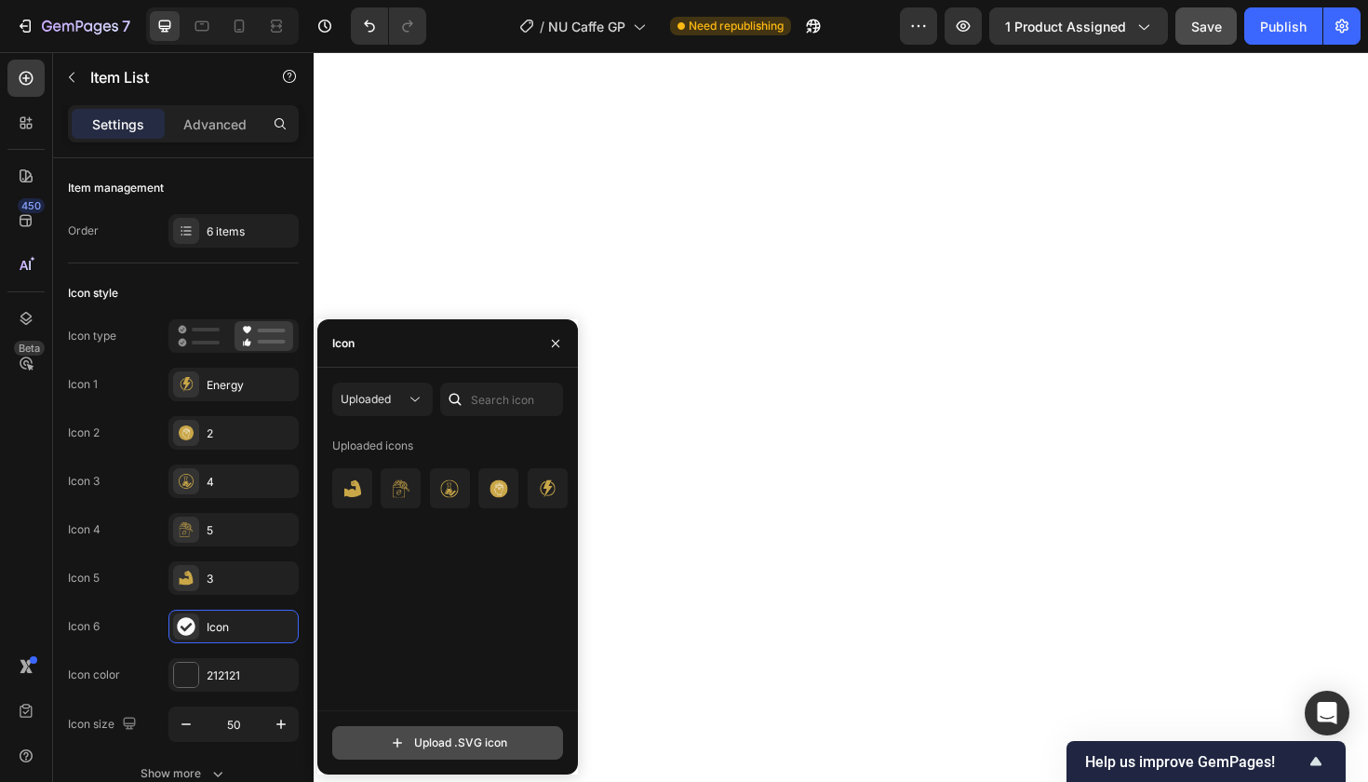
click at [413, 749] on input "file" at bounding box center [447, 743] width 229 height 32
type input "C:\fakepath\6.svg"
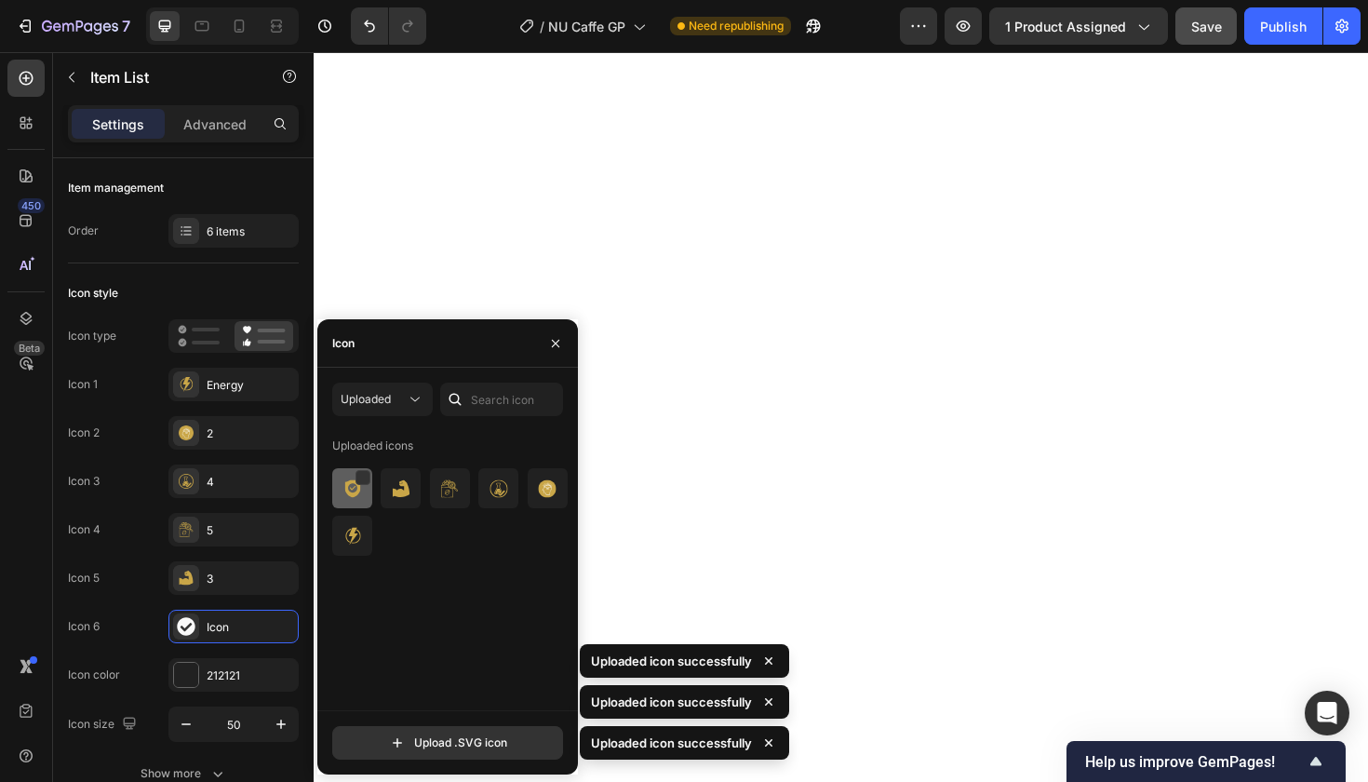
click at [356, 486] on img at bounding box center [353, 489] width 22 height 22
click at [551, 345] on icon "button" at bounding box center [555, 343] width 15 height 15
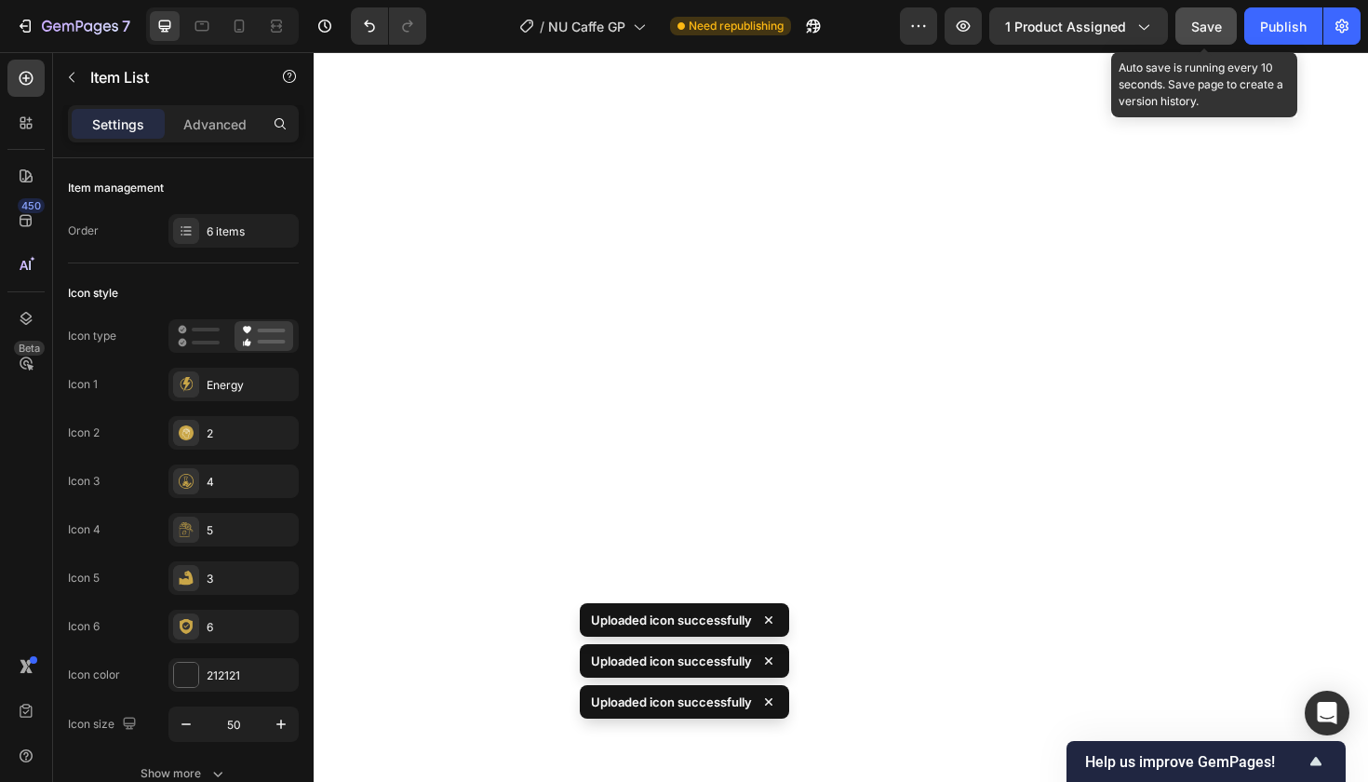
click at [1203, 23] on span "Save" at bounding box center [1206, 27] width 31 height 16
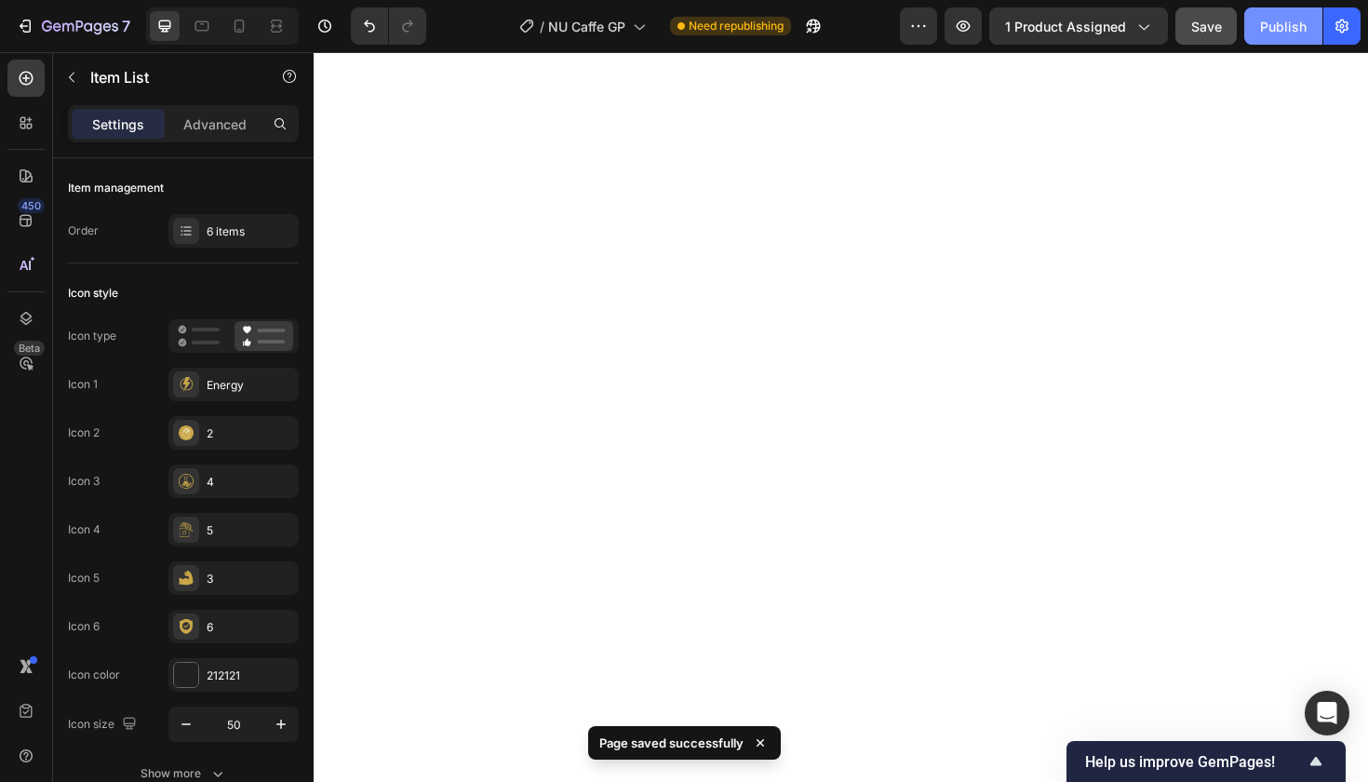
click at [1284, 20] on div "Publish" at bounding box center [1283, 27] width 47 height 20
